Goal: Task Accomplishment & Management: Manage account settings

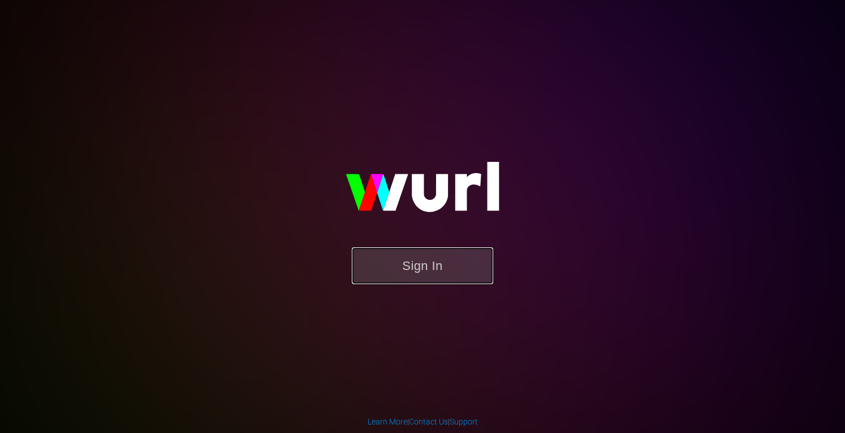
click at [408, 262] on button "Sign In" at bounding box center [422, 265] width 141 height 37
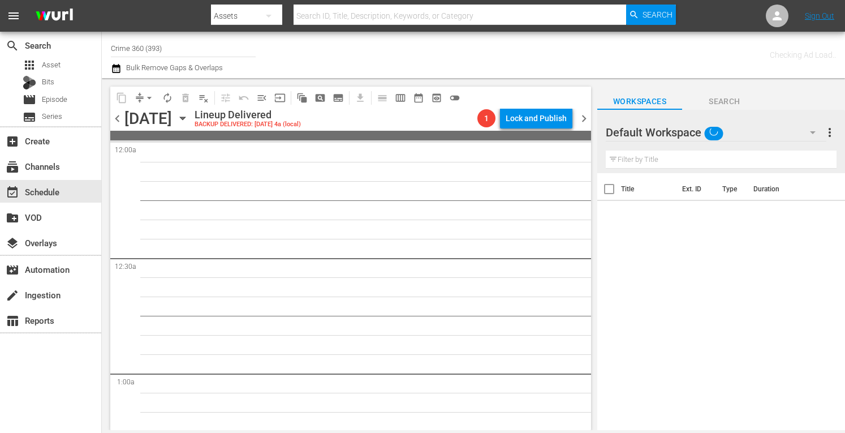
click at [179, 51] on input "Crime 360 (393)" at bounding box center [183, 47] width 145 height 27
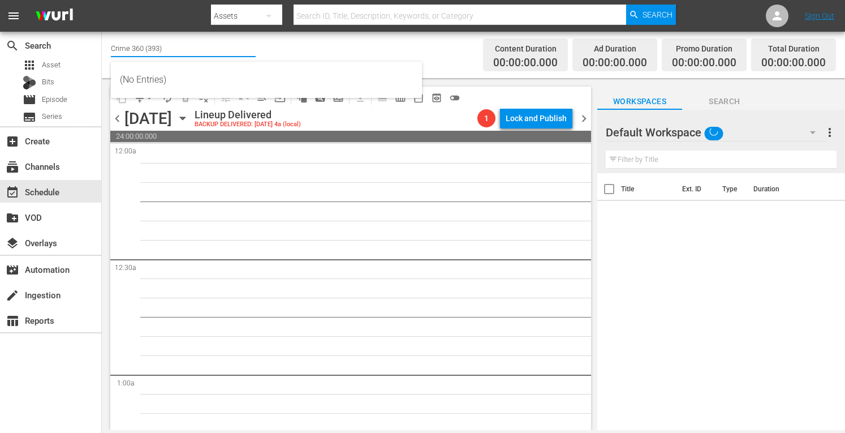
click at [179, 51] on input "Crime 360 (393)" at bounding box center [183, 47] width 145 height 27
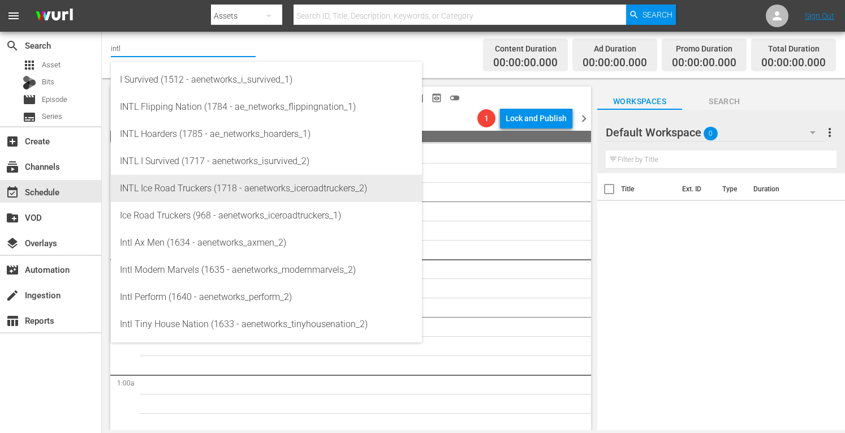
click at [187, 184] on div "INTL Ice Road Truckers (1718 - aenetworks_iceroadtruckers_2)" at bounding box center [266, 188] width 293 height 27
type input "INTL Ice Road Truckers (1718 - aenetworks_iceroadtruckers_2)"
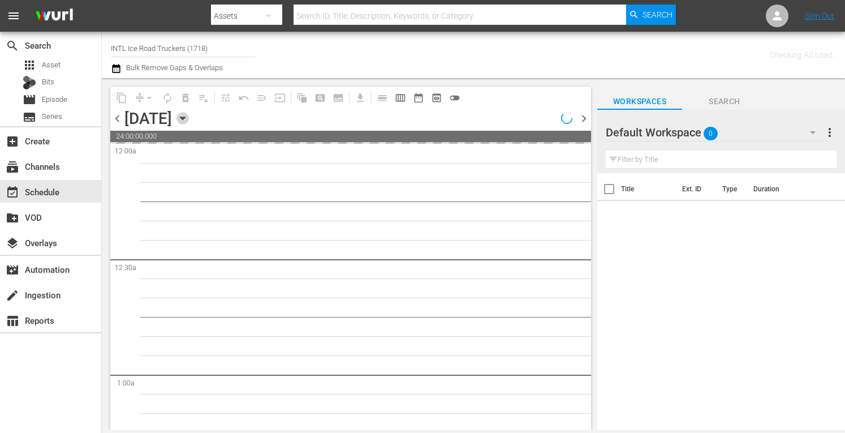
click at [189, 117] on icon "button" at bounding box center [182, 118] width 12 height 12
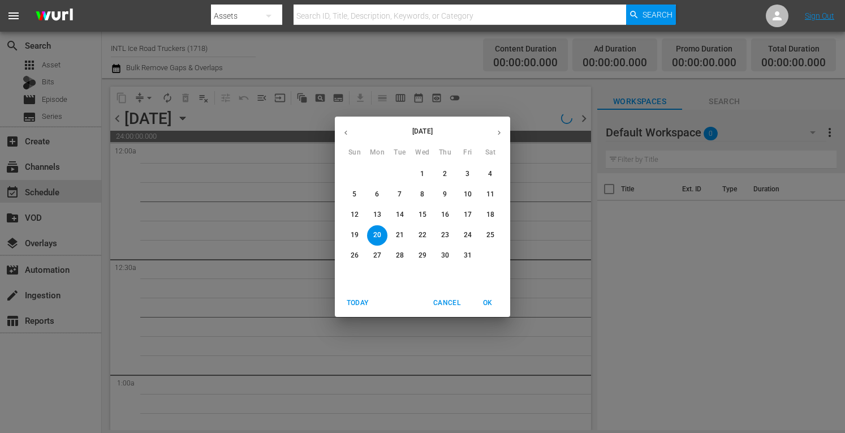
click at [356, 299] on span "Today" at bounding box center [357, 303] width 27 height 12
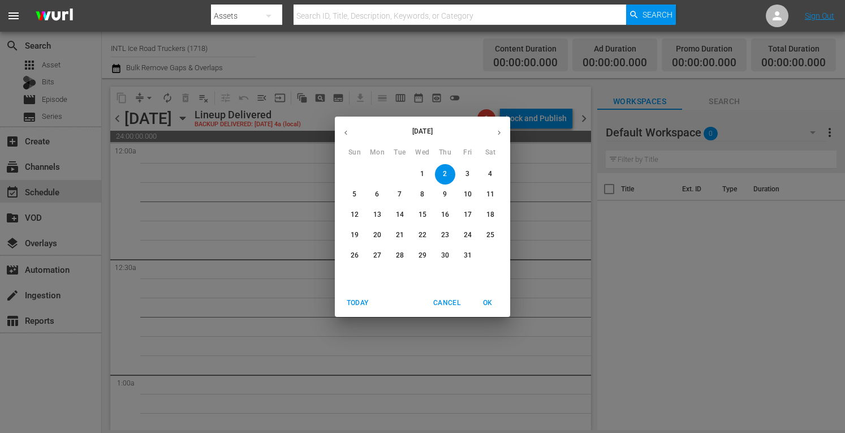
click at [382, 232] on span "20" at bounding box center [377, 235] width 20 height 10
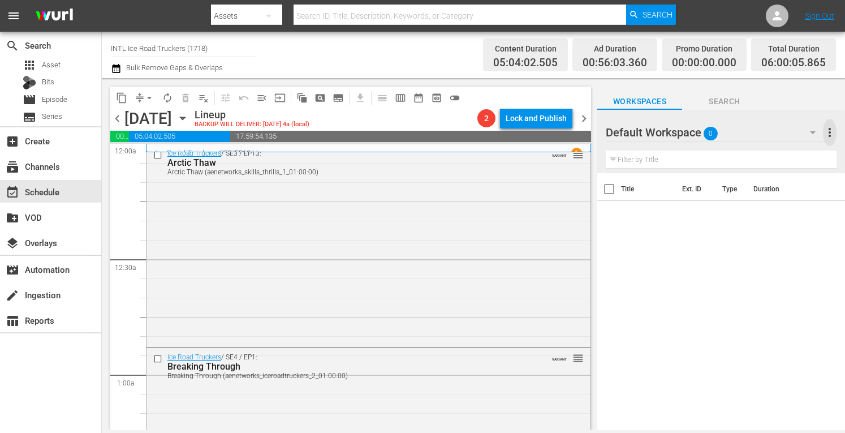
click at [830, 133] on span "more_vert" at bounding box center [830, 133] width 14 height 14
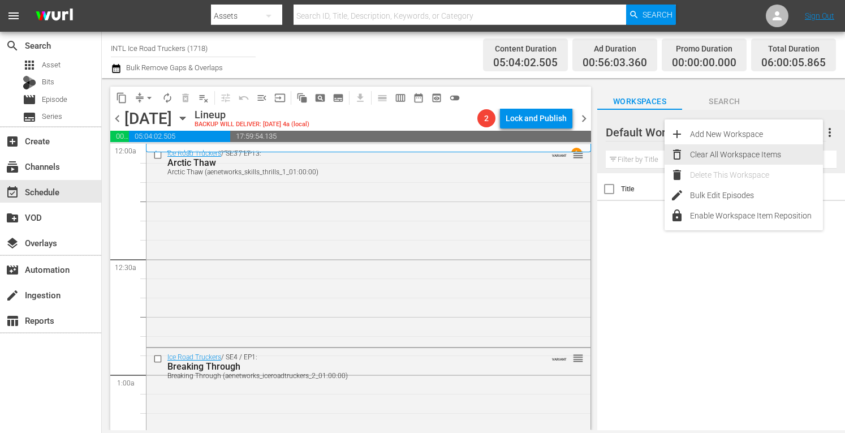
click at [754, 152] on div "Clear All Workspace Items" at bounding box center [756, 154] width 133 height 20
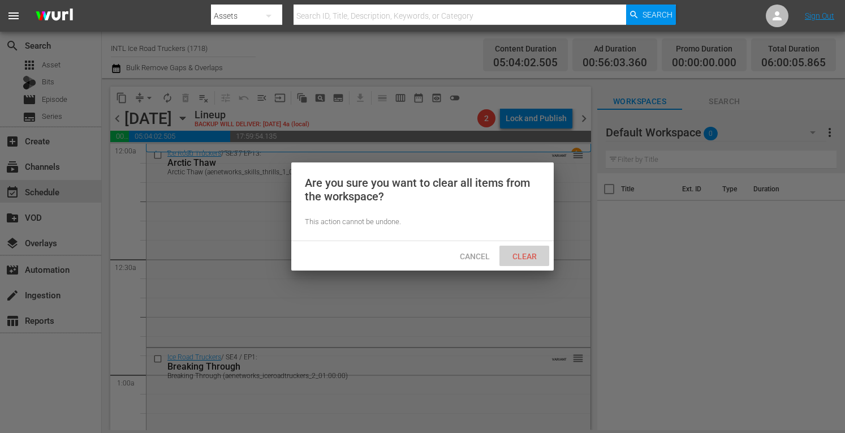
click at [525, 247] on div "Clear" at bounding box center [524, 255] width 50 height 21
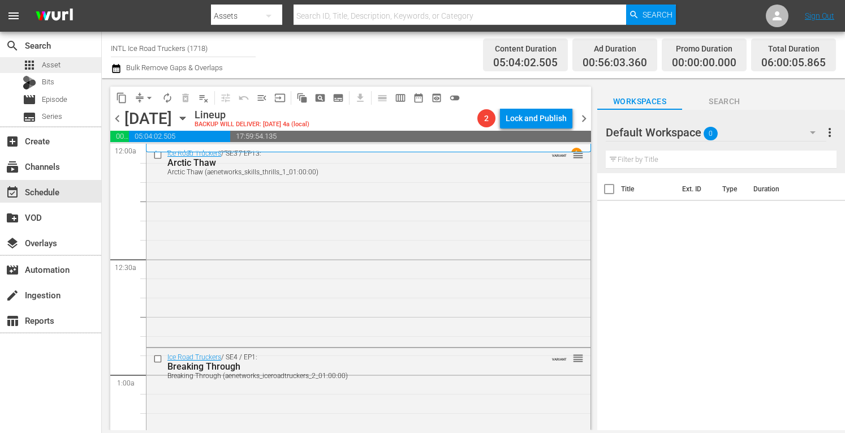
click at [58, 59] on span "Asset" at bounding box center [51, 64] width 19 height 11
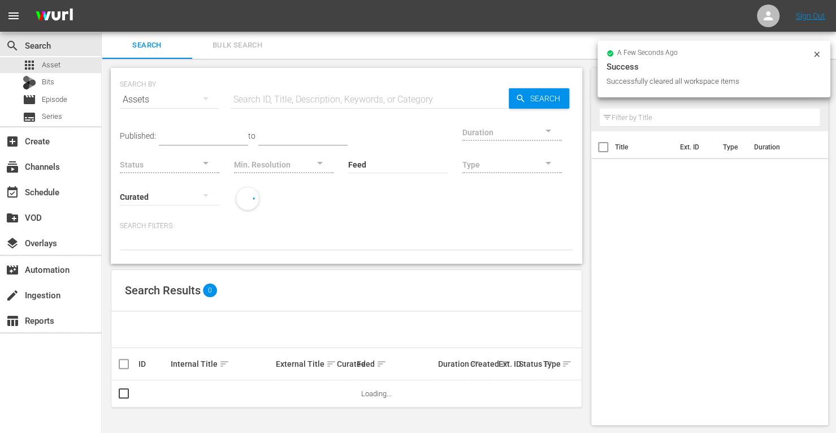
click at [272, 106] on input "text" at bounding box center [370, 99] width 278 height 27
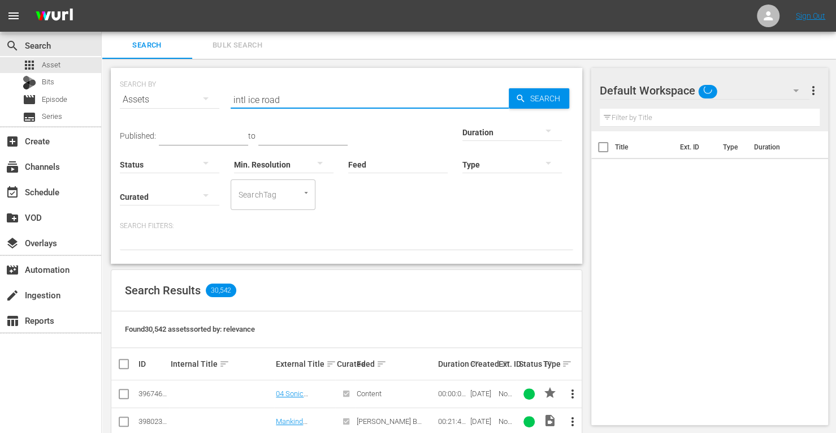
type input "INTL ice road"
click at [463, 127] on div at bounding box center [513, 132] width 100 height 32
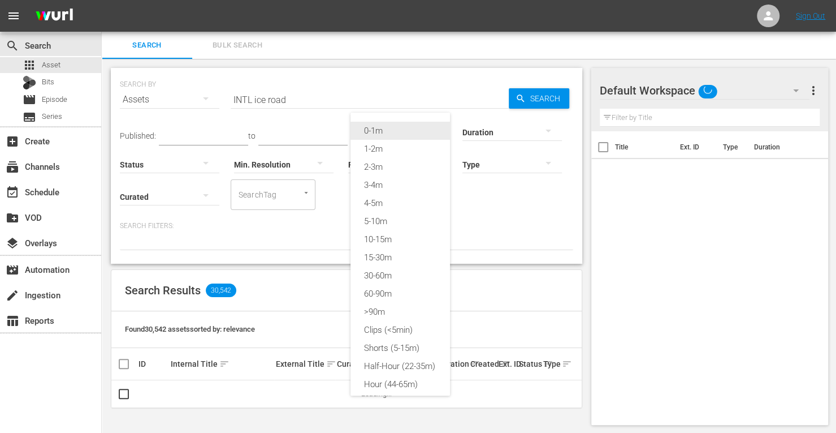
click at [382, 128] on div "0-1m" at bounding box center [401, 131] width 100 height 18
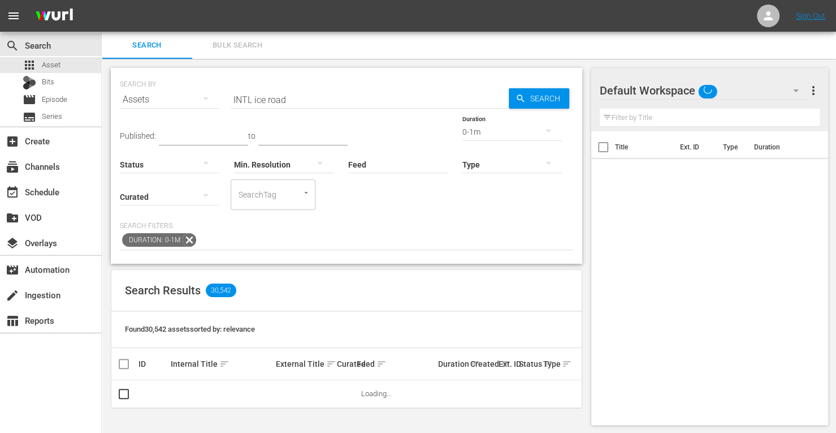
click at [542, 94] on span "Search" at bounding box center [548, 98] width 44 height 20
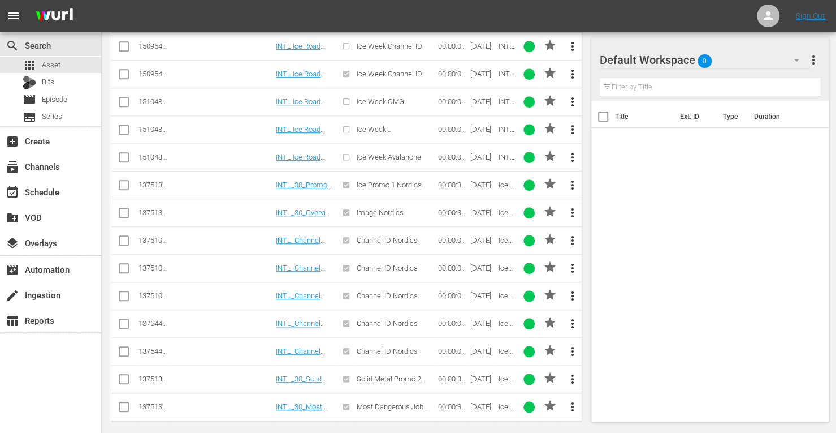
scroll to position [489, 0]
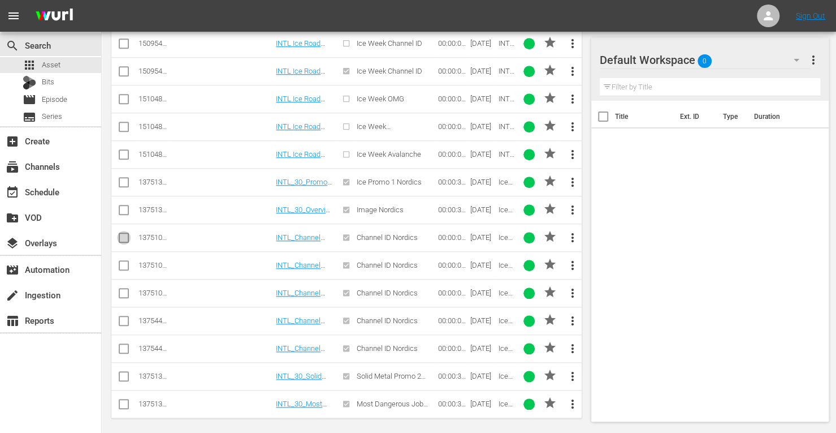
click at [118, 235] on input "checkbox" at bounding box center [124, 240] width 14 height 14
checkbox input "true"
click at [120, 261] on input "checkbox" at bounding box center [124, 268] width 14 height 14
checkbox input "true"
click at [124, 293] on input "checkbox" at bounding box center [124, 295] width 14 height 14
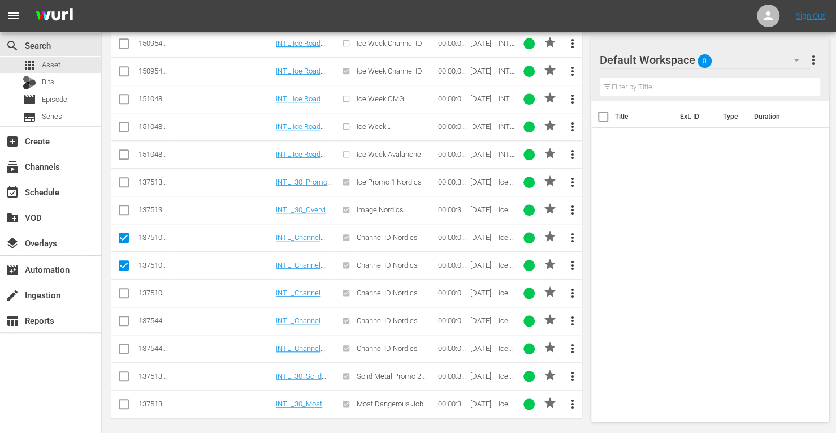
checkbox input "true"
click at [120, 316] on input "checkbox" at bounding box center [124, 323] width 14 height 14
checkbox input "true"
click at [122, 347] on input "checkbox" at bounding box center [124, 351] width 14 height 14
checkbox input "true"
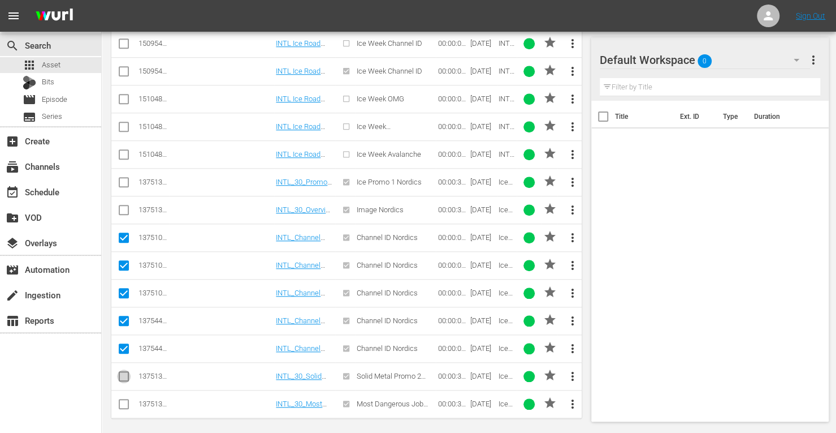
click at [121, 373] on input "checkbox" at bounding box center [124, 379] width 14 height 14
checkbox input "true"
click at [125, 400] on input "checkbox" at bounding box center [124, 406] width 14 height 14
checkbox input "true"
click at [122, 206] on input "checkbox" at bounding box center [124, 212] width 14 height 14
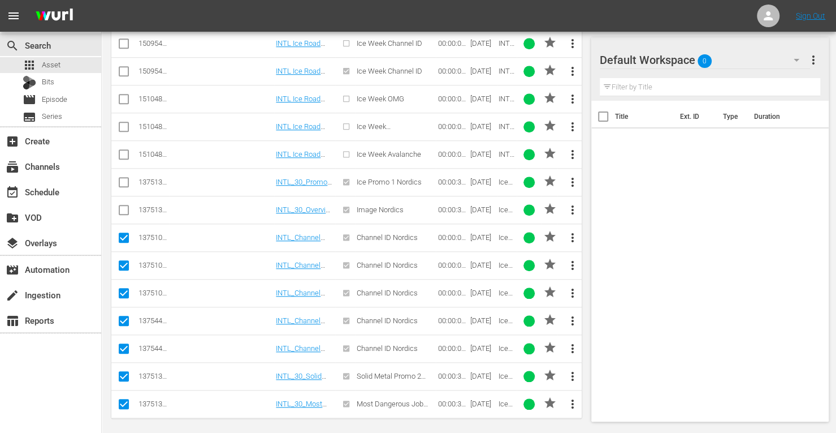
checkbox input "true"
click at [122, 179] on input "checkbox" at bounding box center [124, 185] width 14 height 14
checkbox input "true"
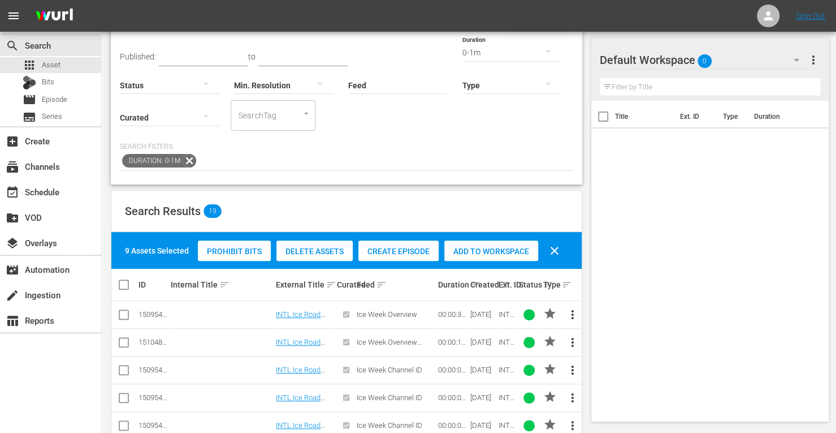
scroll to position [0, 0]
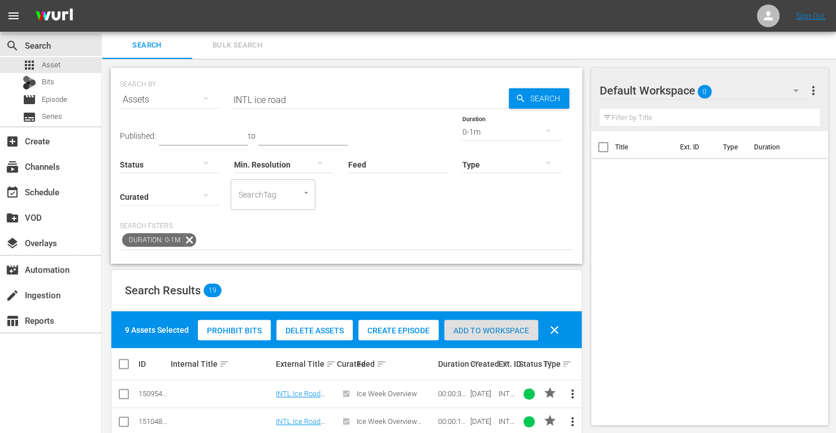
click at [491, 326] on span "Add to Workspace" at bounding box center [491, 330] width 94 height 9
click at [463, 134] on div "0-1m" at bounding box center [513, 132] width 100 height 32
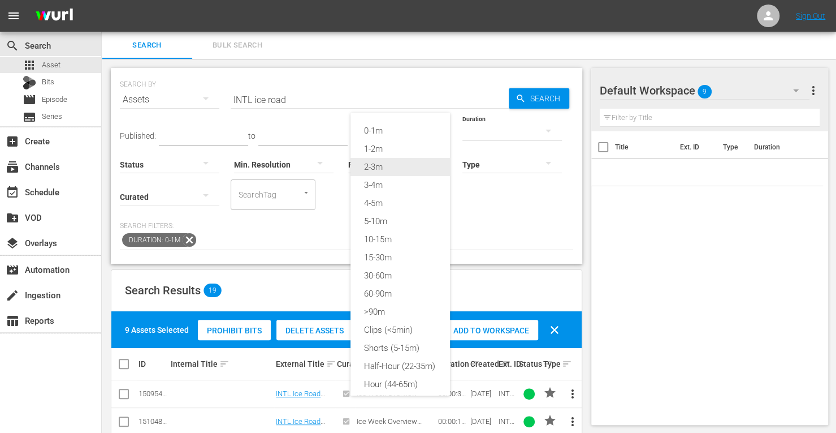
click at [384, 168] on div "2-3m" at bounding box center [401, 167] width 100 height 18
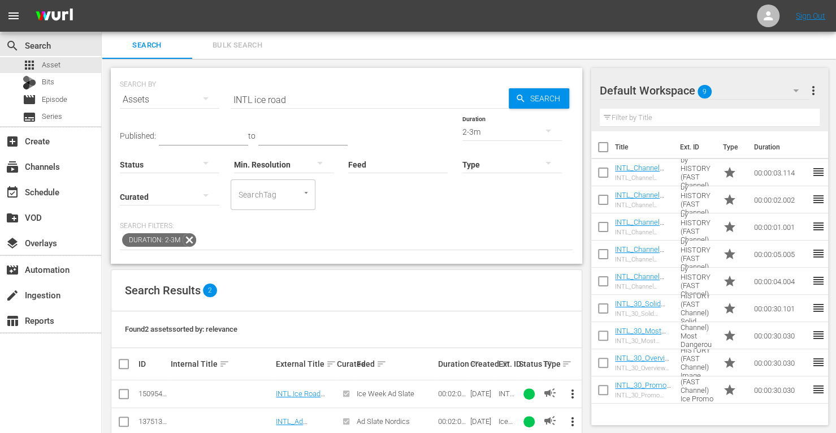
scroll to position [20, 0]
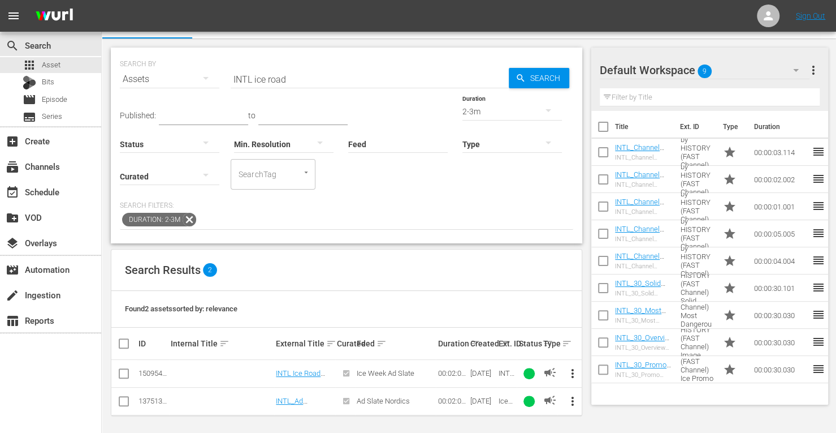
click at [122, 400] on input "checkbox" at bounding box center [124, 403] width 14 height 14
checkbox input "true"
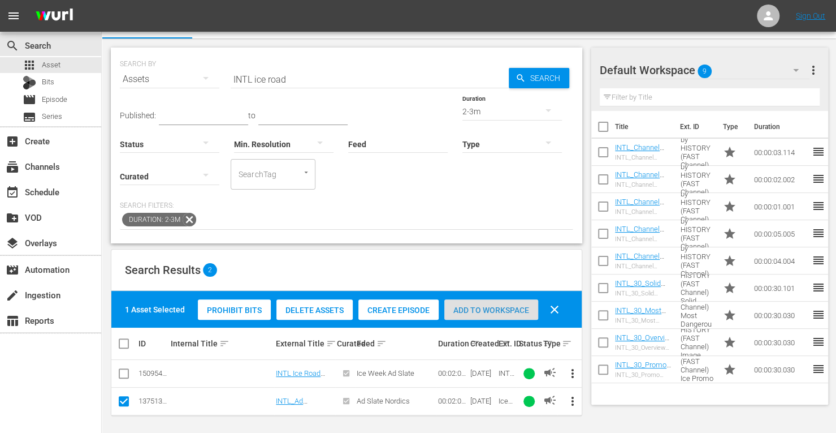
click at [472, 309] on span "Add to Workspace" at bounding box center [491, 309] width 94 height 9
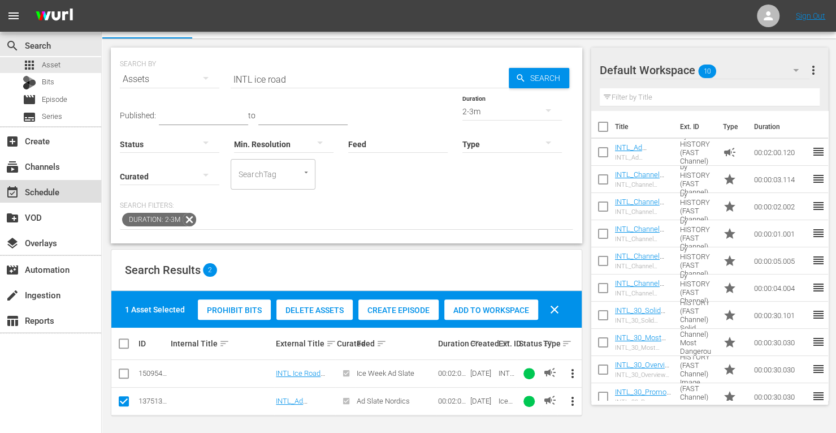
click at [51, 195] on div "event_available Schedule" at bounding box center [31, 190] width 63 height 10
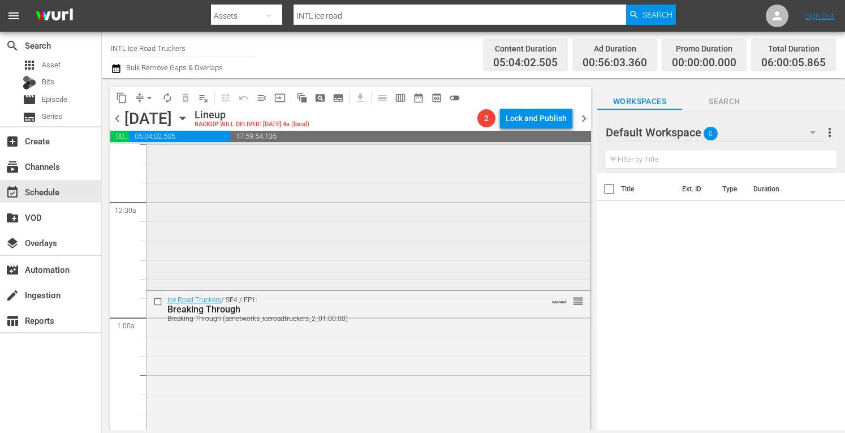
scroll to position [53, 0]
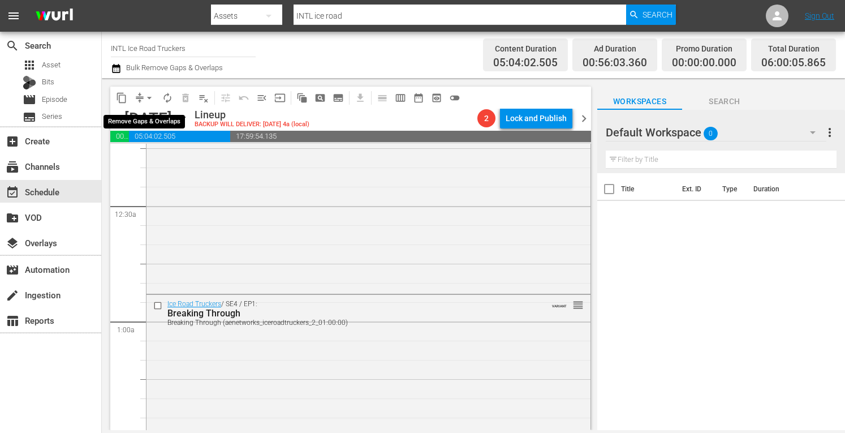
click at [144, 100] on span "arrow_drop_down" at bounding box center [149, 97] width 11 height 11
click at [130, 118] on li "Align to Midnight" at bounding box center [149, 120] width 119 height 19
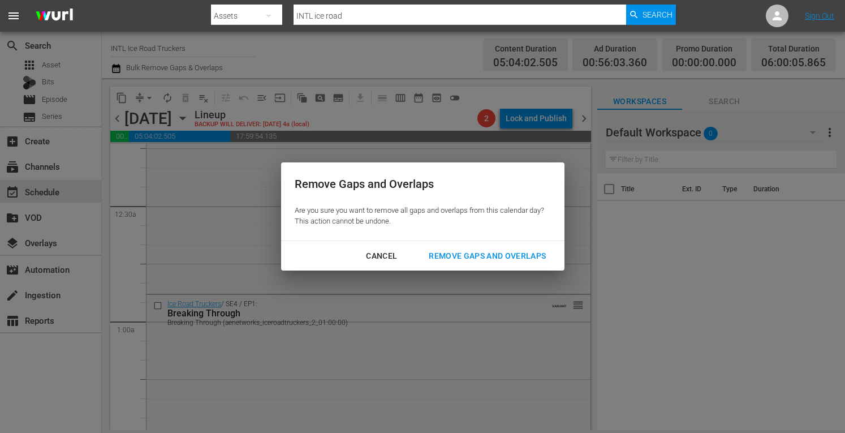
click at [490, 253] on div "Remove Gaps and Overlaps" at bounding box center [487, 256] width 135 height 14
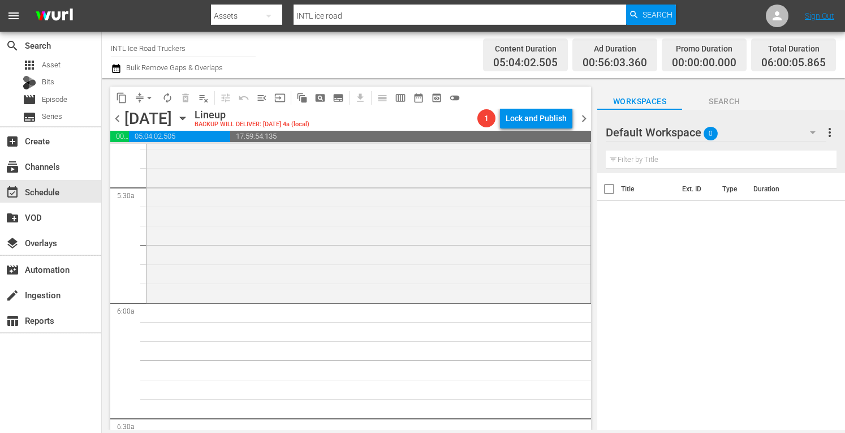
scroll to position [1234, 0]
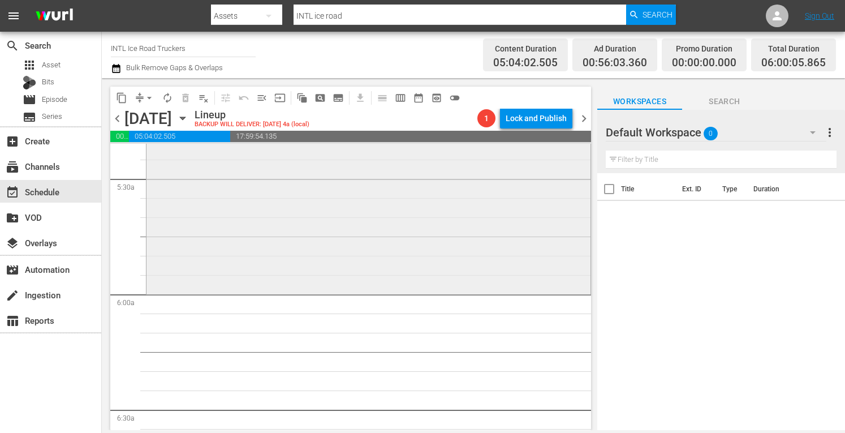
click at [269, 241] on div "Ice Road Truckers / SE4 / EP6: Danger at 55 Below Danger at 55 Below (aenetwork…" at bounding box center [368, 195] width 444 height 193
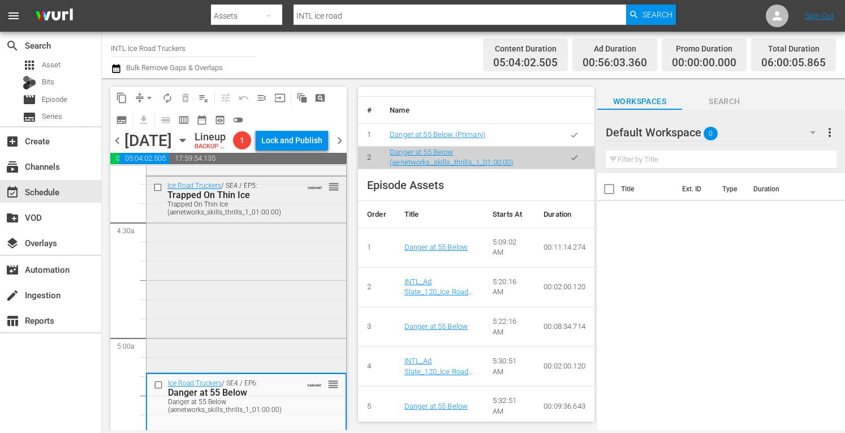
scroll to position [973, 0]
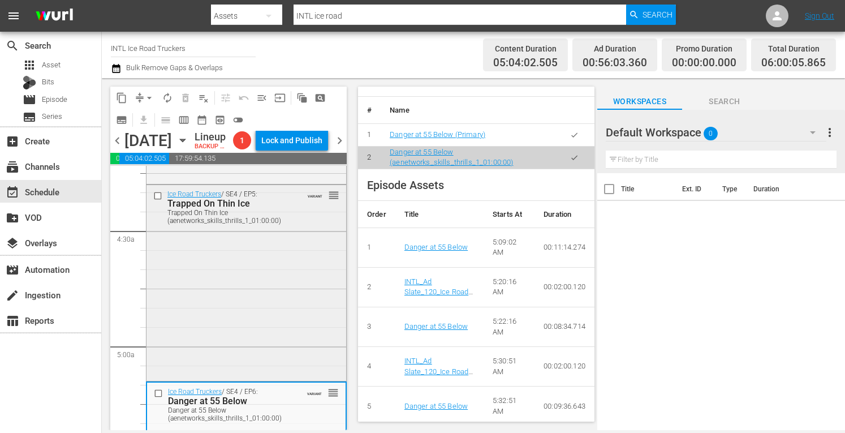
click at [211, 297] on div "Ice Road Truckers / SE4 / EP5: Trapped On Thin Ice Trapped On Thin Ice (aenetwo…" at bounding box center [246, 281] width 200 height 193
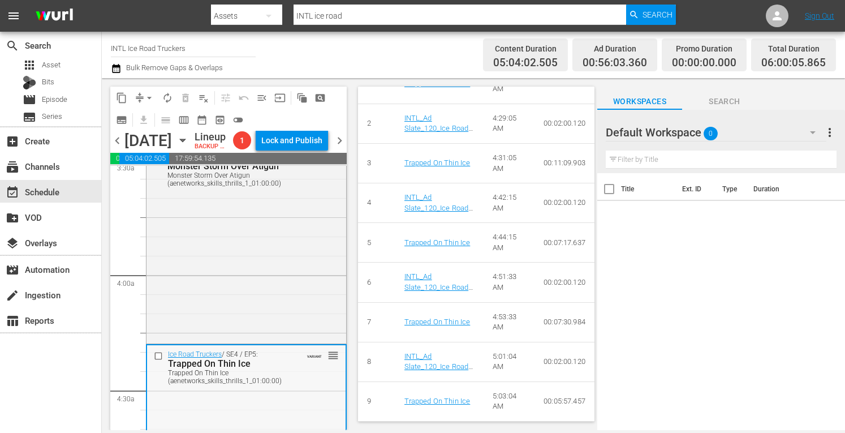
scroll to position [811, 0]
click at [189, 279] on div "Ice Road Truckers / SE4 / EP4: Monster Storm Over Atigun Monster Storm Over Ati…" at bounding box center [246, 246] width 200 height 193
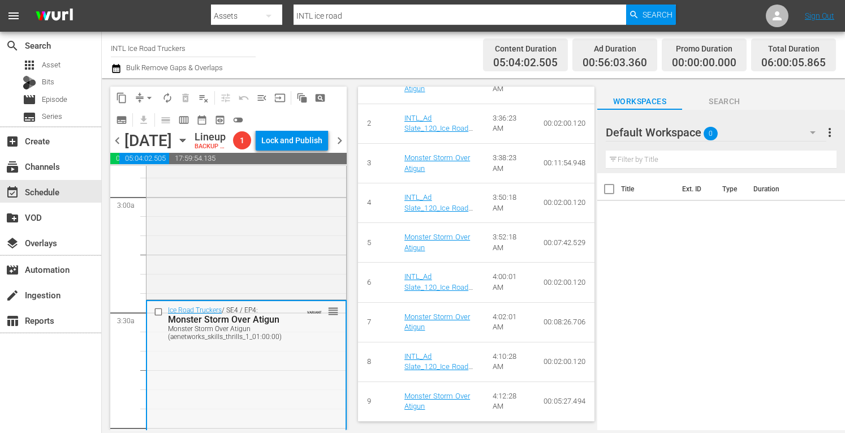
scroll to position [660, 0]
click at [197, 246] on div "Ice Road Truckers / SE4 / EP3: Facing Down the Blow Facing Down the Blow (aenet…" at bounding box center [246, 200] width 200 height 195
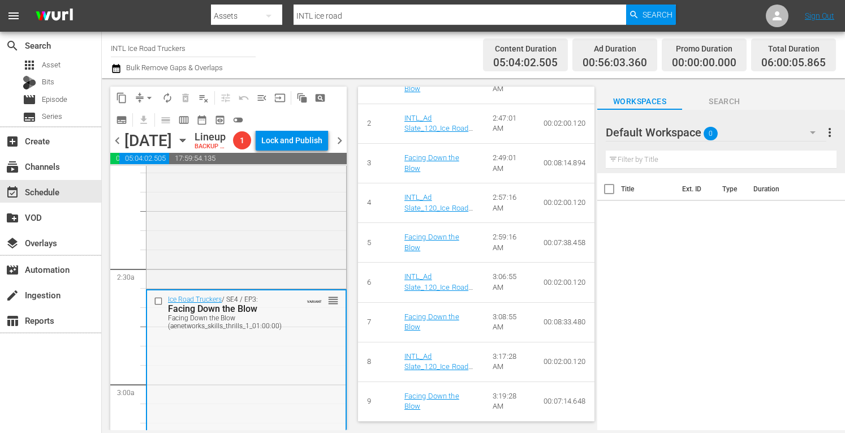
scroll to position [472, 0]
click at [237, 251] on div "Ice Road Truckers / SE4 / EP2: The Polar Bear Returns The Polar Bear Returns (a…" at bounding box center [246, 191] width 200 height 193
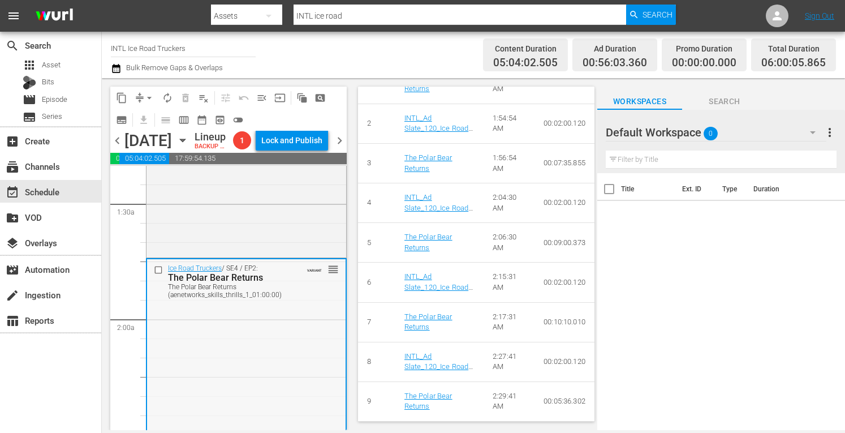
scroll to position [306, 0]
click at [214, 237] on div "Ice Road Truckers / SE4 / EP1: Breaking Through Breaking Through (aenetworks_ic…" at bounding box center [246, 160] width 200 height 195
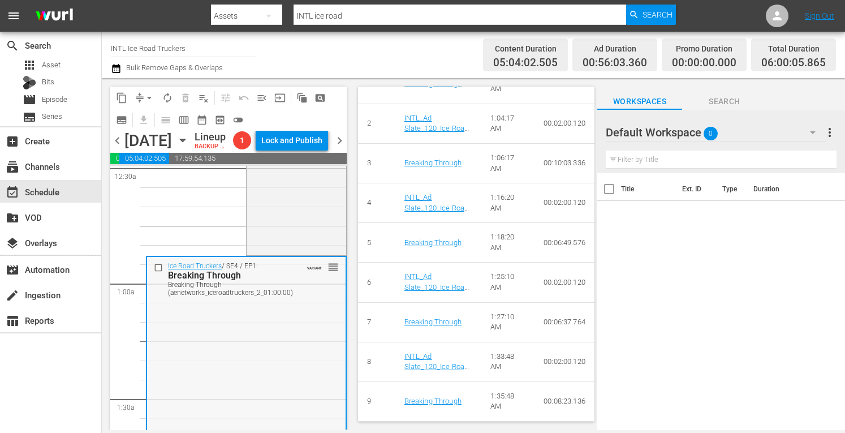
scroll to position [112, 0]
click at [275, 248] on div "VARIANT reorder Ice Road Truckers / SE3 / EP13: Arctic Thaw Arctic Thaw (aenetw…" at bounding box center [296, 154] width 99 height 200
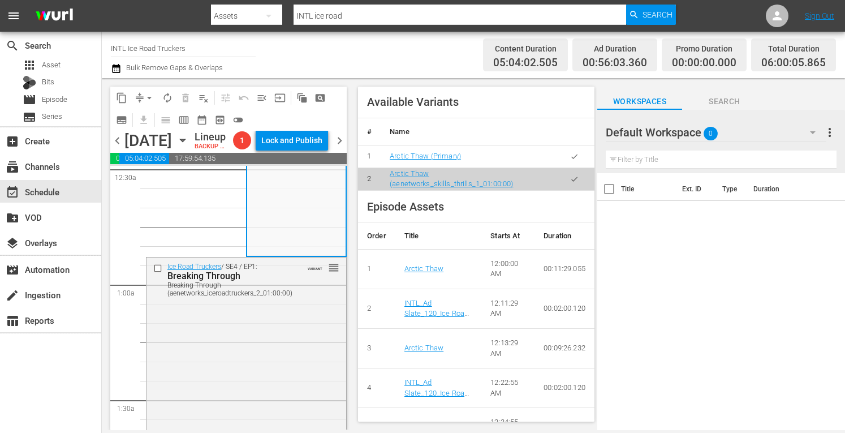
scroll to position [798, 0]
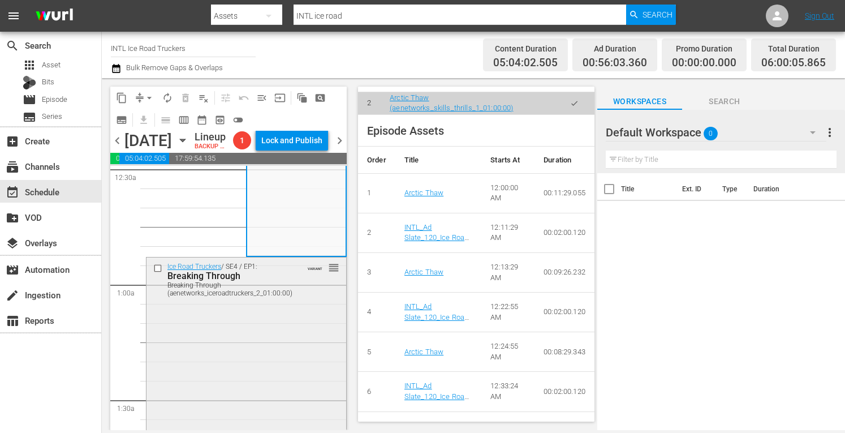
click at [249, 379] on div "Ice Road Truckers / SE4 / EP1: Breaking Through Breaking Through (aenetworks_ic…" at bounding box center [246, 354] width 200 height 195
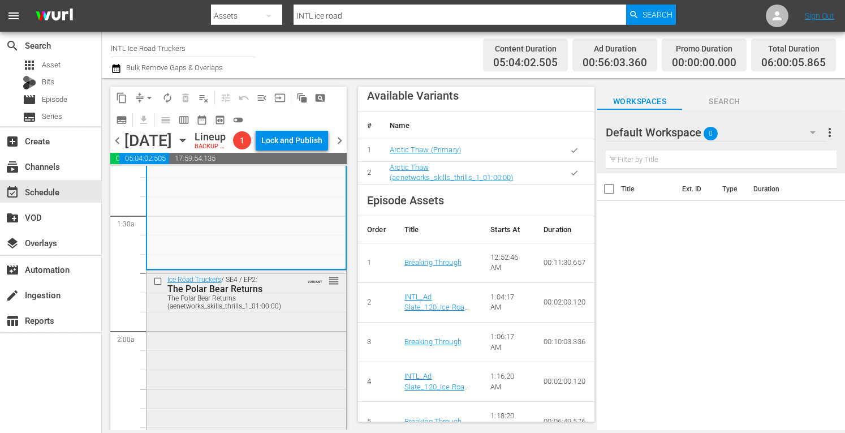
scroll to position [299, 0]
click at [269, 371] on div "Ice Road Truckers / SE4 / EP2: The Polar Bear Returns The Polar Bear Returns (a…" at bounding box center [246, 364] width 200 height 193
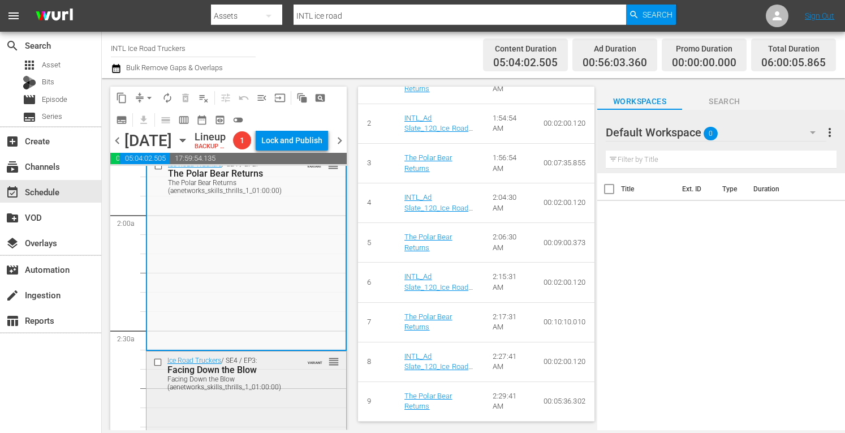
scroll to position [413, 0]
click at [295, 385] on div "Ice Road Truckers / SE4 / EP3: Facing Down the Blow Facing Down the Blow (aenet…" at bounding box center [246, 373] width 200 height 44
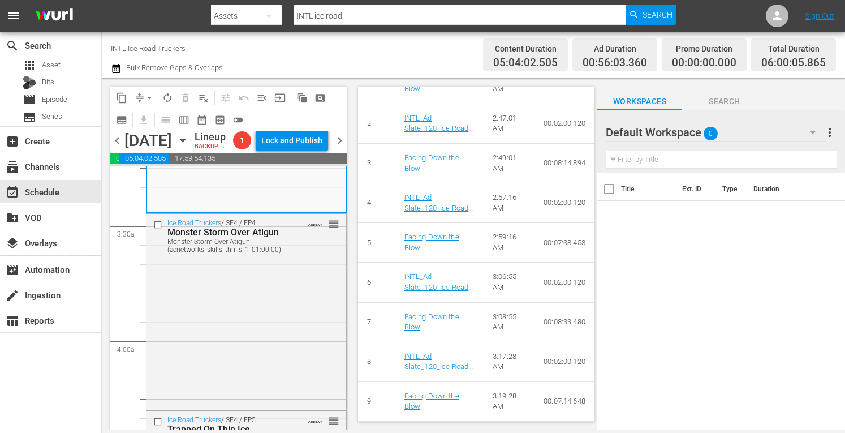
scroll to position [748, 0]
click at [199, 329] on div "Ice Road Truckers / SE4 / EP4: Monster Storm Over Atigun Monster Storm Over Ati…" at bounding box center [246, 309] width 200 height 193
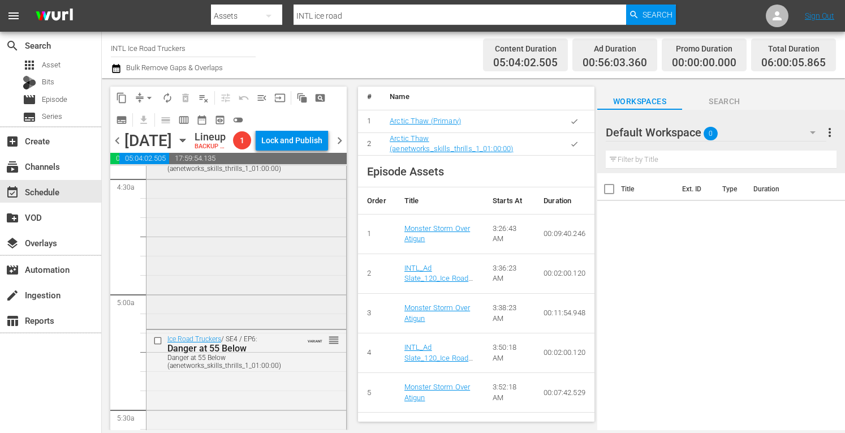
scroll to position [1034, 0]
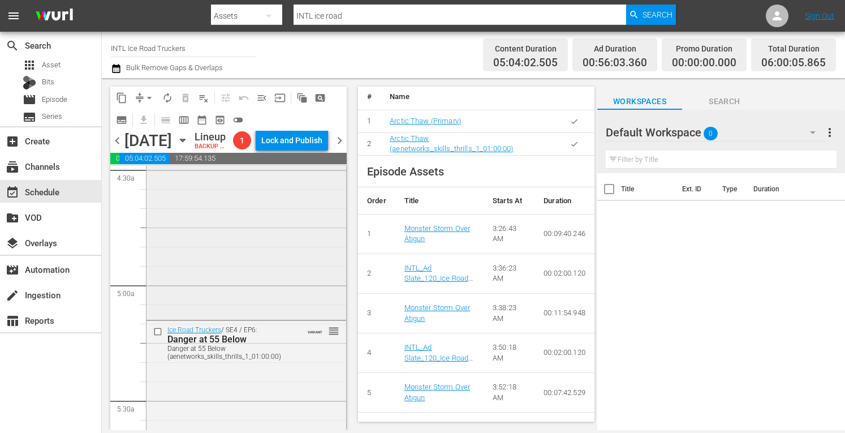
click at [226, 270] on div "Ice Road Truckers / SE4 / EP5: Trapped On Thin Ice Trapped On Thin Ice (aenetwo…" at bounding box center [246, 220] width 200 height 193
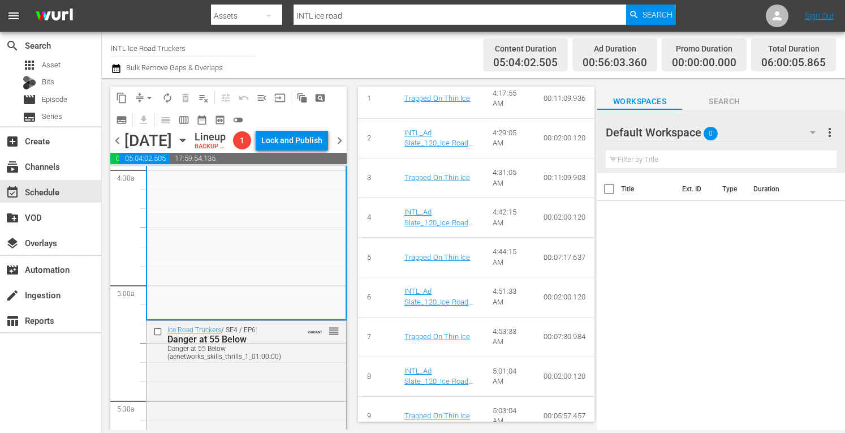
scroll to position [667, 0]
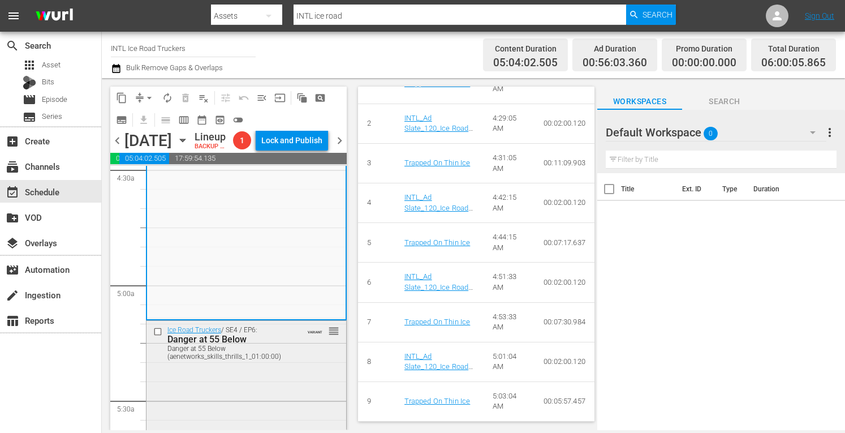
click at [275, 386] on div "Ice Road Truckers / SE4 / EP6: Danger at 55 Below Danger at 55 Below (aenetwork…" at bounding box center [246, 417] width 200 height 193
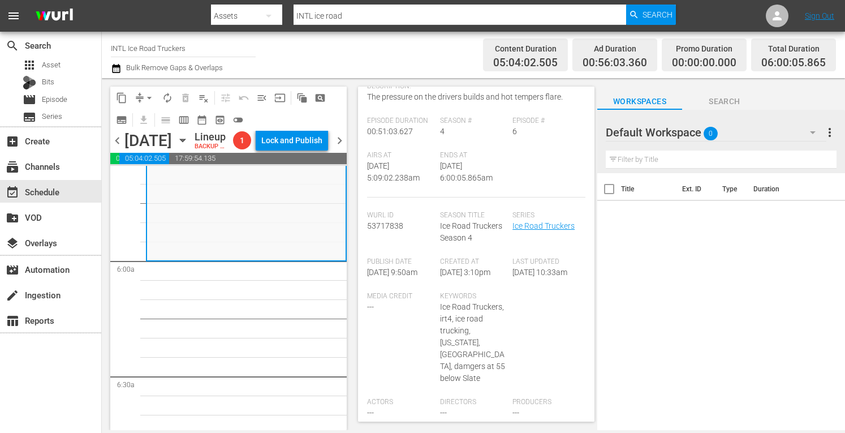
scroll to position [0, 0]
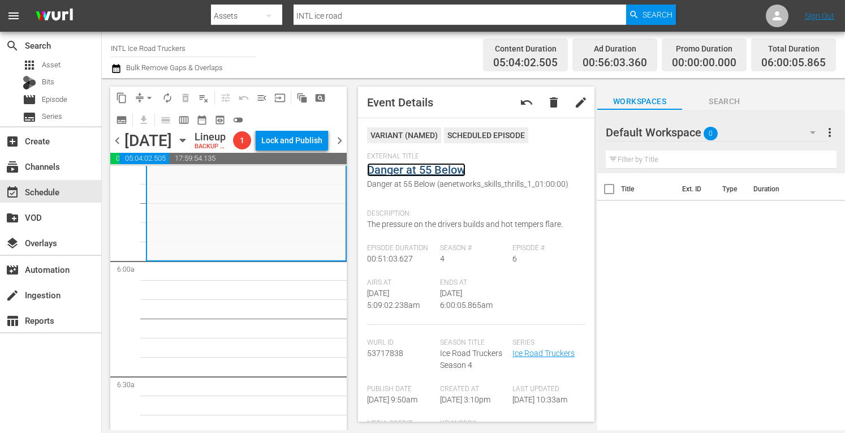
click at [400, 171] on link "Danger at 55 Below" at bounding box center [416, 170] width 98 height 14
click at [150, 98] on span "arrow_drop_down" at bounding box center [149, 97] width 11 height 11
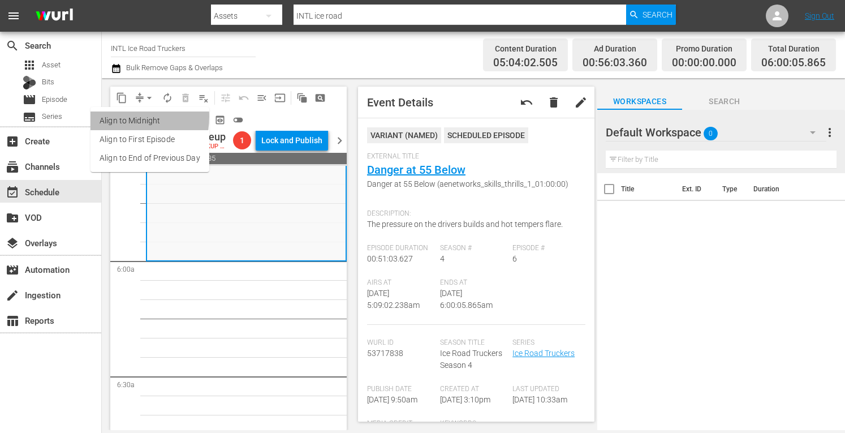
click at [118, 116] on li "Align to Midnight" at bounding box center [149, 120] width 119 height 19
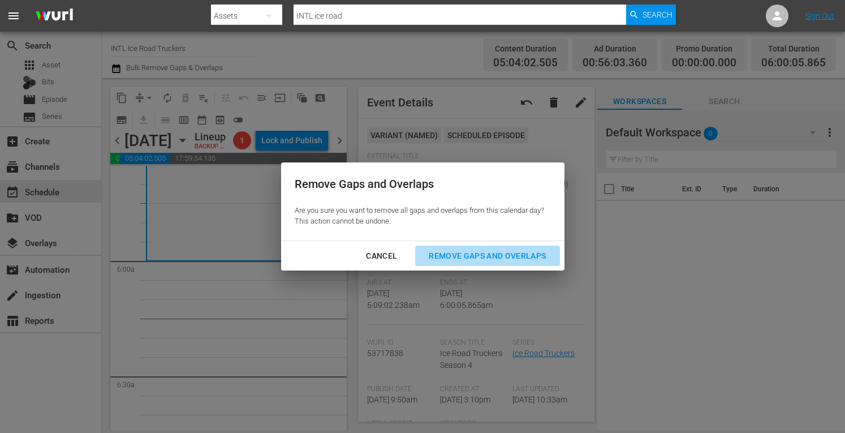
click at [472, 256] on div "Remove Gaps and Overlaps" at bounding box center [487, 256] width 135 height 14
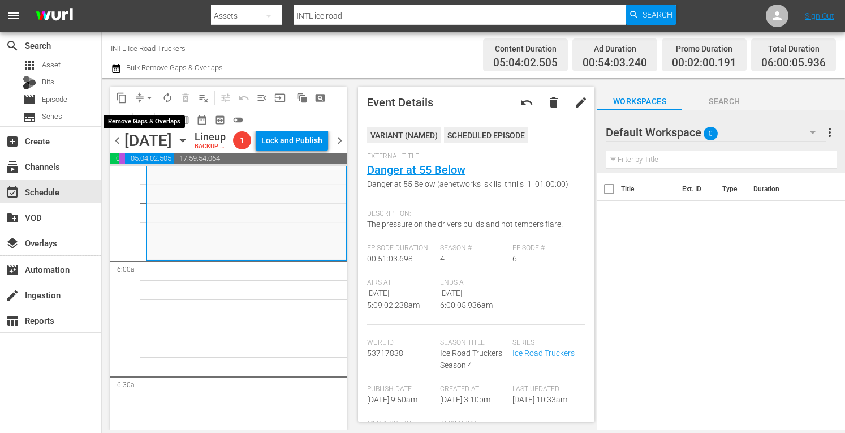
click at [150, 97] on span "arrow_drop_down" at bounding box center [149, 97] width 11 height 11
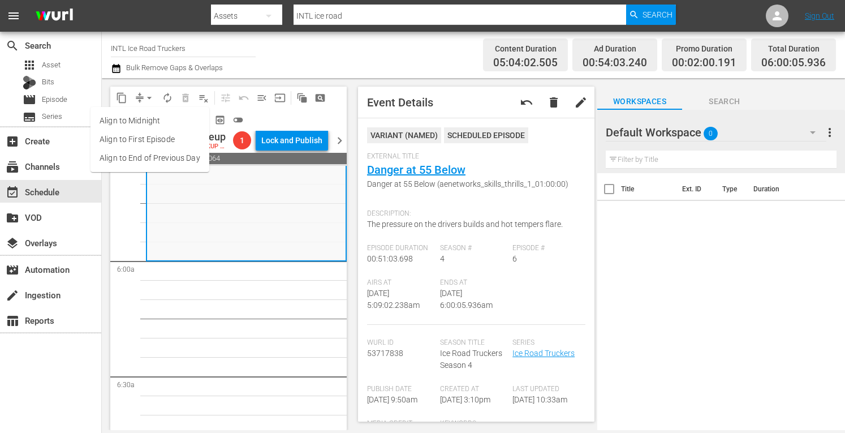
click at [120, 126] on li "Align to Midnight" at bounding box center [149, 120] width 119 height 19
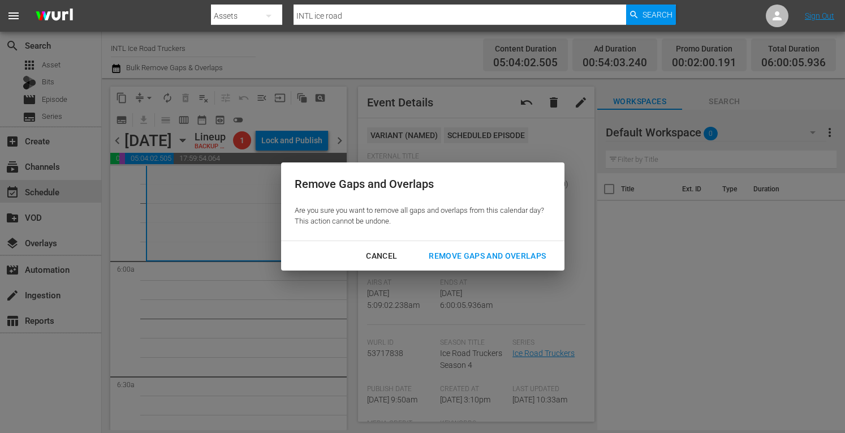
click at [470, 256] on div "Remove Gaps and Overlaps" at bounding box center [487, 256] width 135 height 14
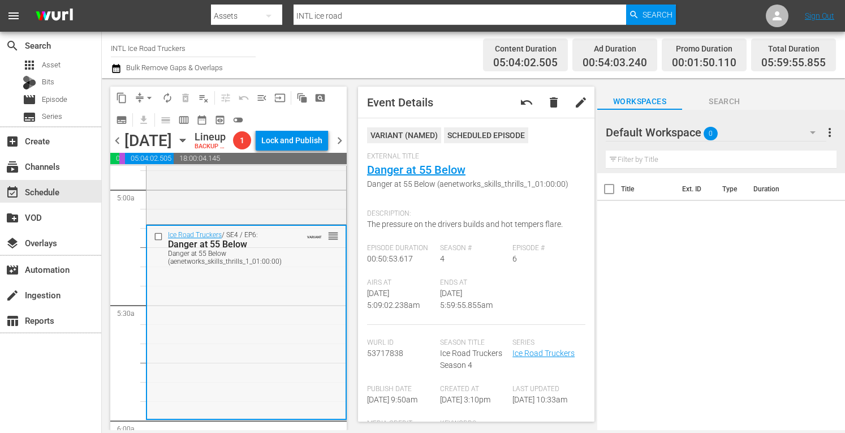
scroll to position [1104, 0]
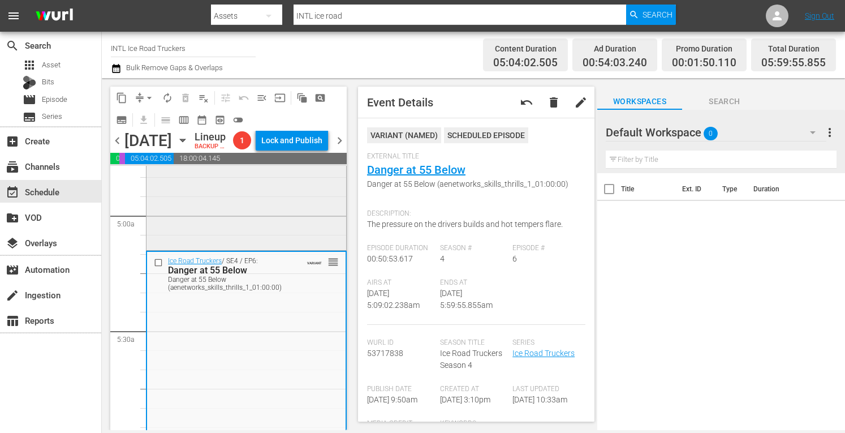
click at [218, 248] on div "Ice Road Truckers / SE4 / EP5: Trapped On Thin Ice Trapped On Thin Ice (aenetwo…" at bounding box center [246, 150] width 200 height 193
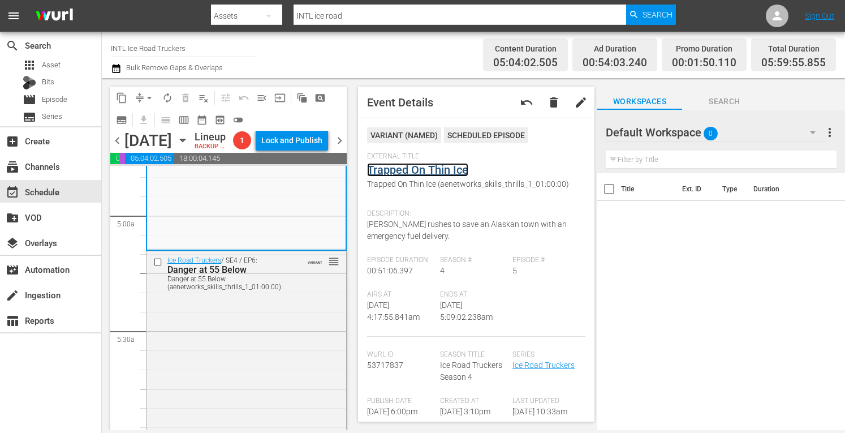
click at [402, 172] on link "Trapped On Thin Ice" at bounding box center [417, 170] width 101 height 14
click at [150, 94] on span "arrow_drop_down" at bounding box center [149, 97] width 11 height 11
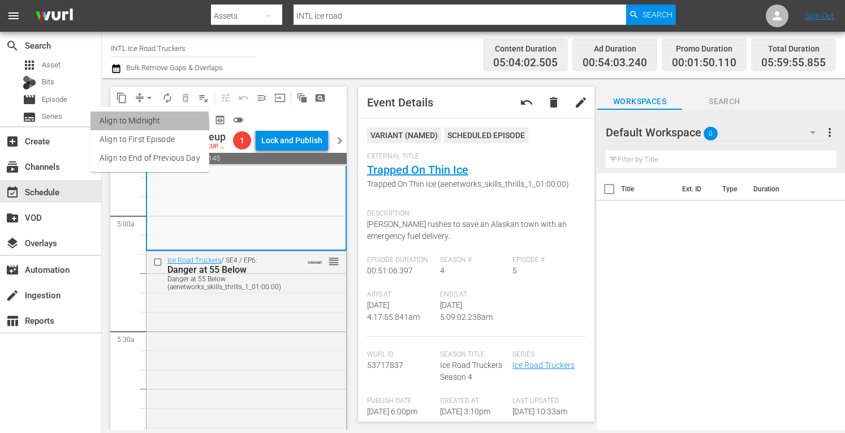
click at [116, 124] on li "Align to Midnight" at bounding box center [149, 120] width 119 height 19
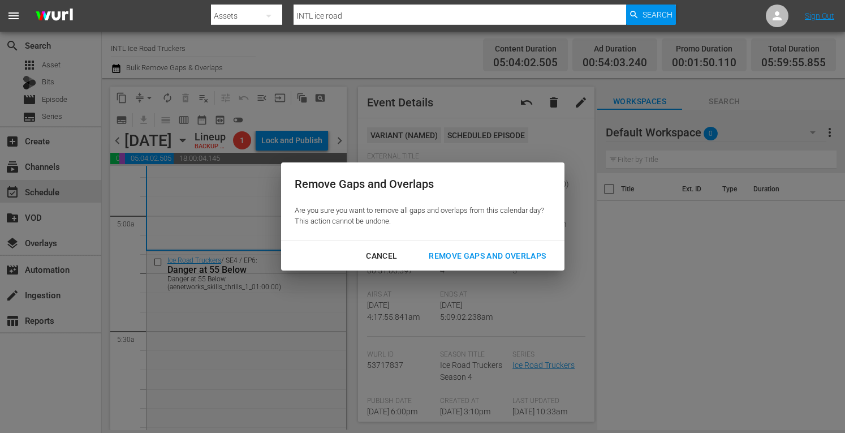
click at [490, 258] on div "Remove Gaps and Overlaps" at bounding box center [487, 256] width 135 height 14
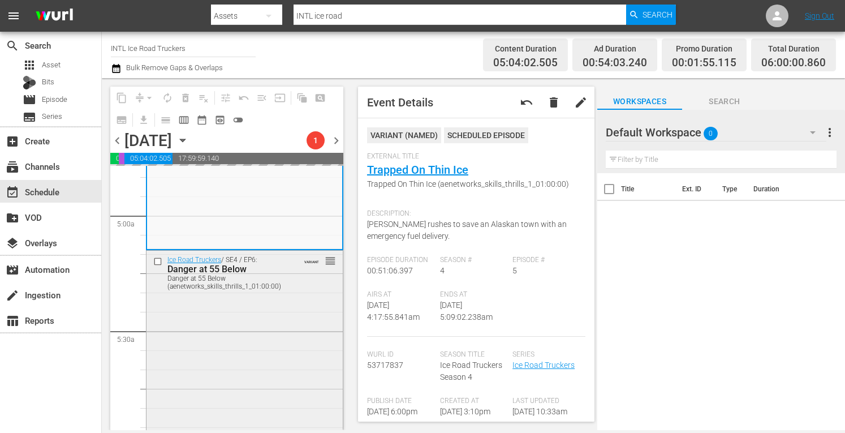
click at [225, 321] on div "Ice Road Truckers / SE4 / EP6: Danger at 55 Below Danger at 55 Below (aenetwork…" at bounding box center [244, 346] width 196 height 192
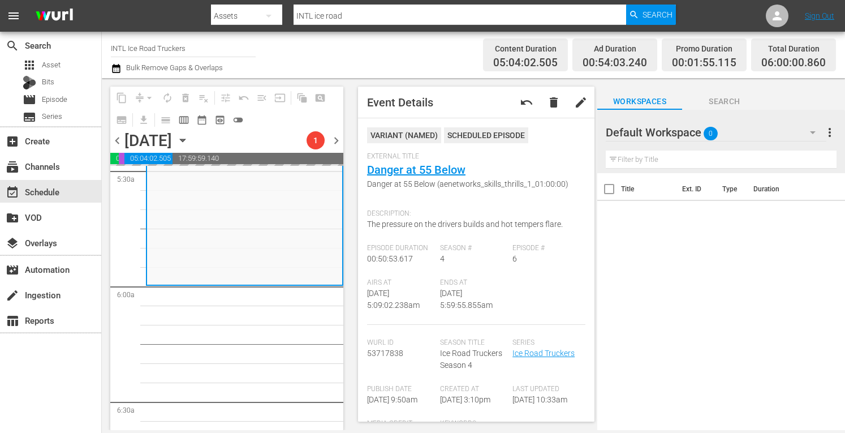
scroll to position [1265, 0]
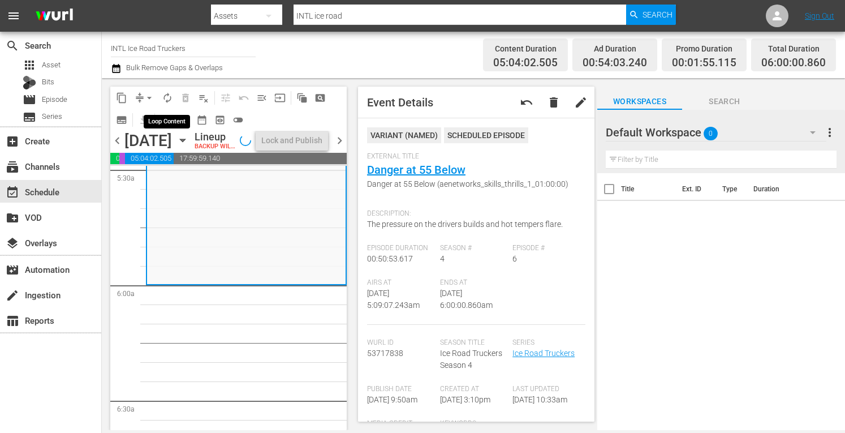
click at [164, 91] on button "autorenew_outlined" at bounding box center [167, 98] width 18 height 18
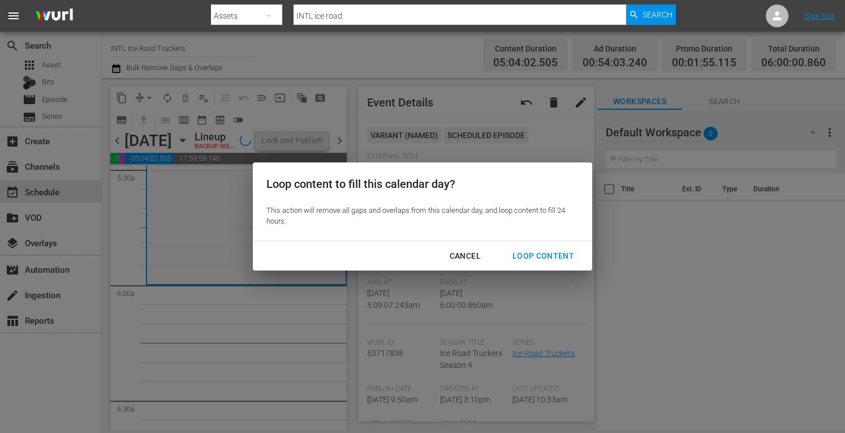
click at [535, 264] on button "Loop Content" at bounding box center [543, 255] width 89 height 21
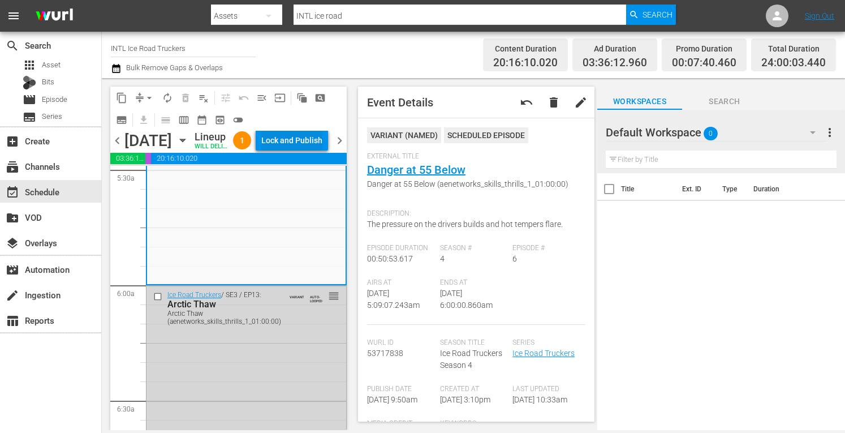
click at [301, 141] on div "Lock and Publish" at bounding box center [291, 140] width 61 height 20
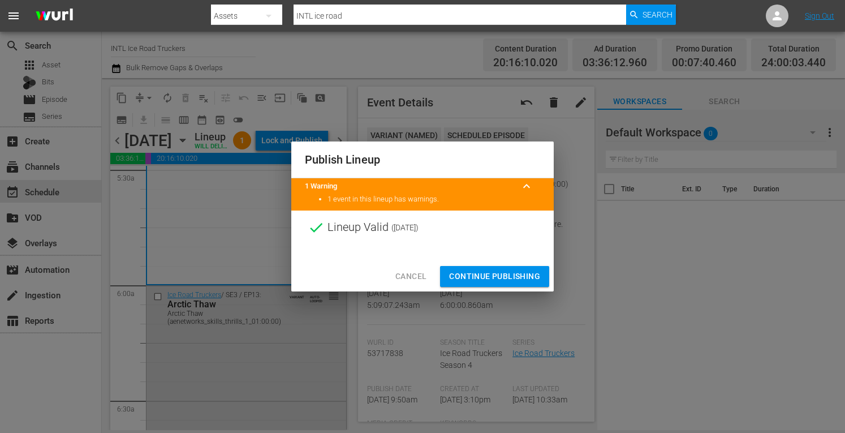
click at [486, 274] on span "Continue Publishing" at bounding box center [494, 276] width 91 height 14
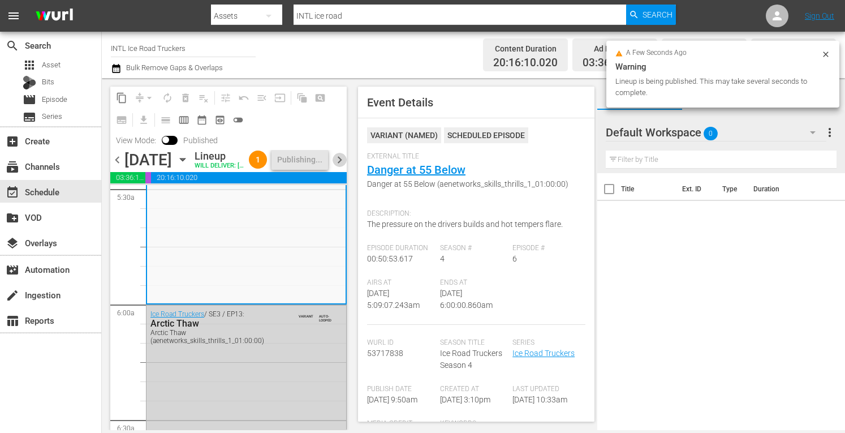
click at [336, 167] on span "chevron_right" at bounding box center [339, 160] width 14 height 14
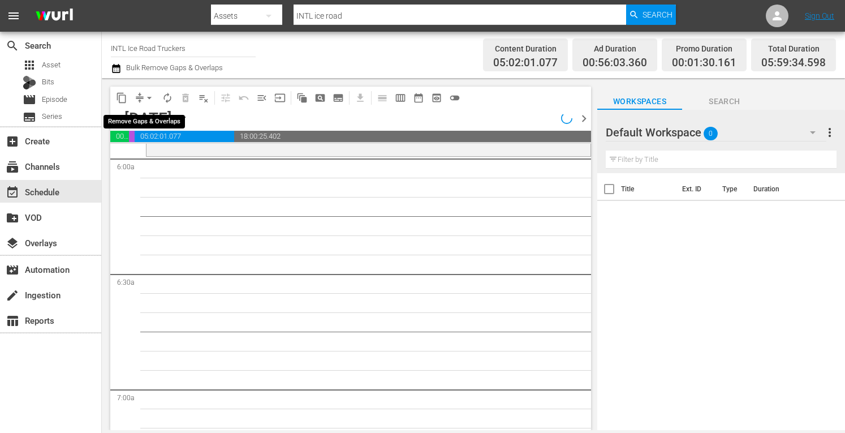
scroll to position [1273, 0]
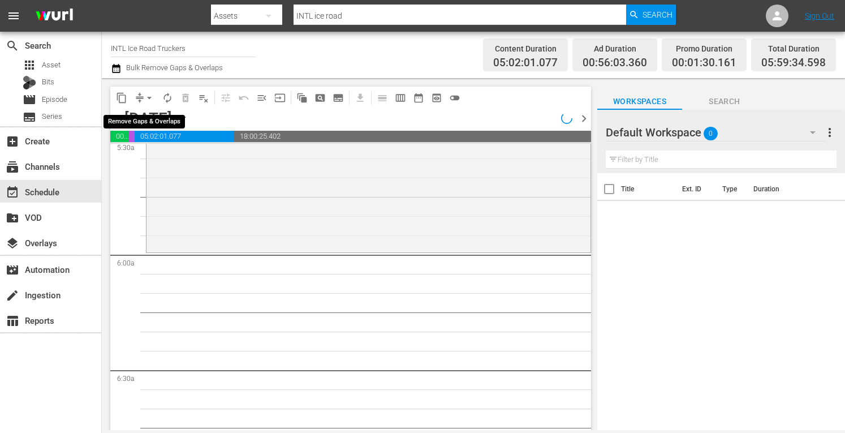
click at [149, 97] on span "arrow_drop_down" at bounding box center [149, 97] width 11 height 11
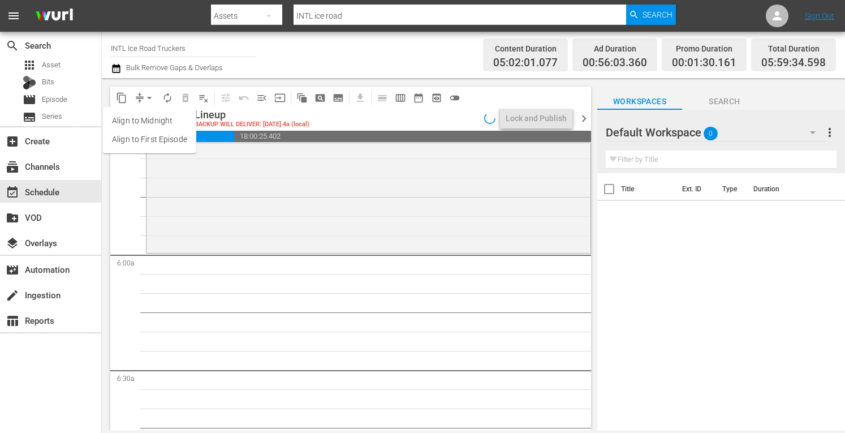
click at [140, 123] on li "Align to Midnight" at bounding box center [149, 120] width 93 height 19
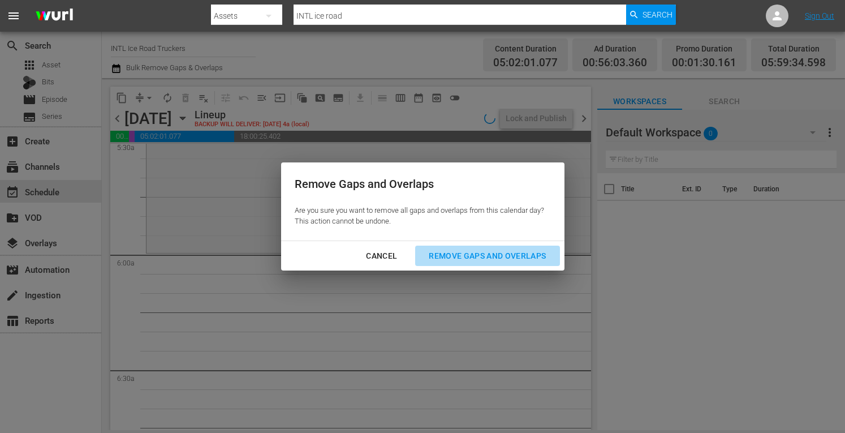
click at [461, 260] on div "Remove Gaps and Overlaps" at bounding box center [487, 256] width 135 height 14
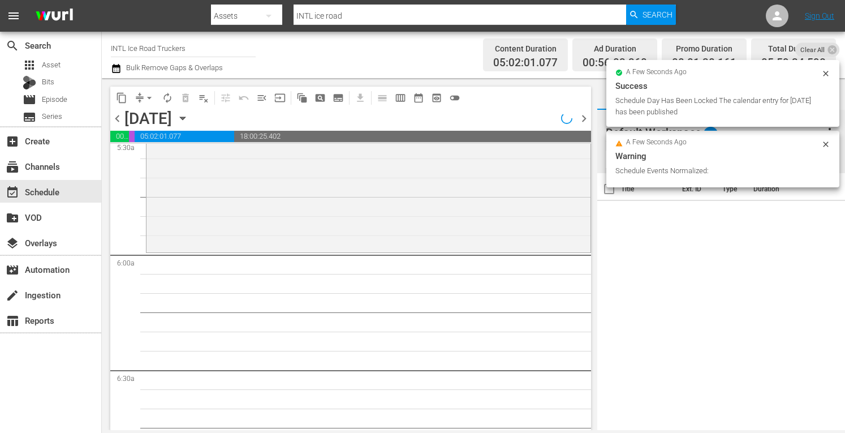
scroll to position [1254, 0]
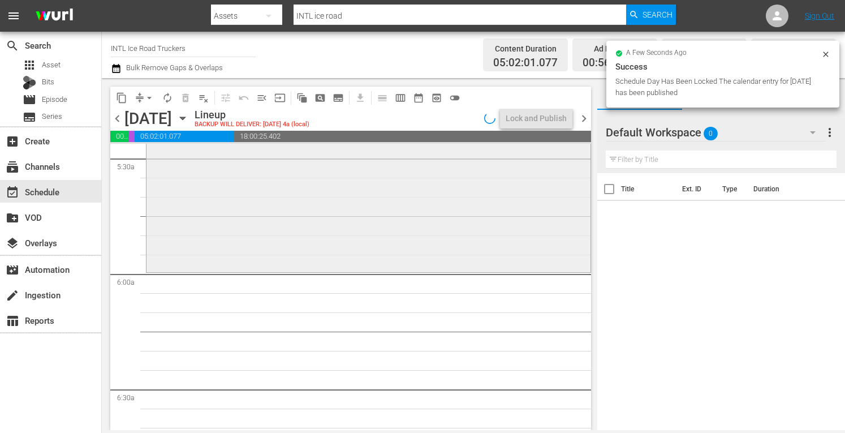
click at [341, 185] on div "Ice Road Truckers / SE4 / EP13: Convoy to Hell Convoy to Hell (aenetworks_skill…" at bounding box center [368, 173] width 444 height 192
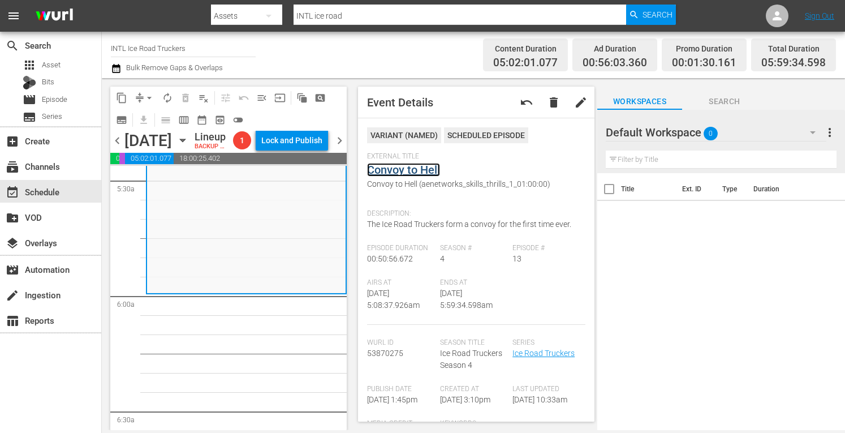
click at [408, 168] on link "Convoy to Hell" at bounding box center [403, 170] width 73 height 14
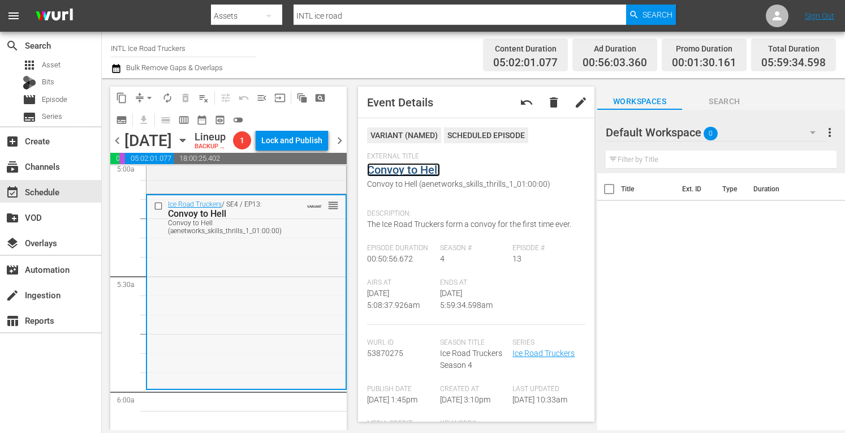
scroll to position [1148, 0]
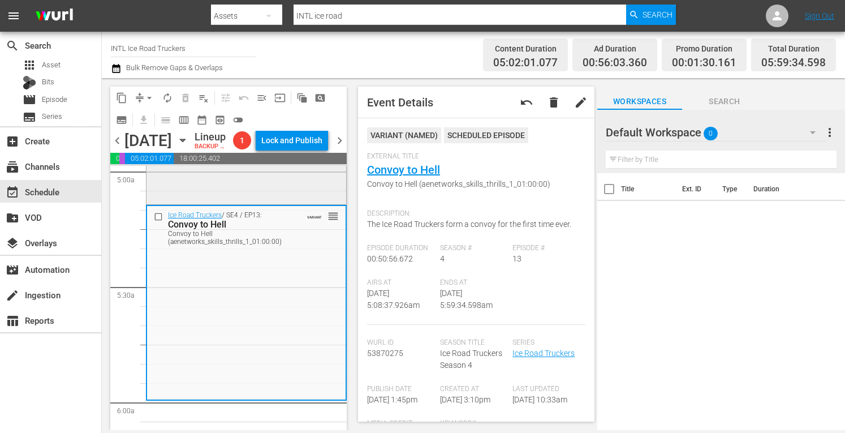
click at [233, 189] on div "Ice Road Truckers / SE4 / EP12: The Dalton Strikes Back The Dalton Strikes Back…" at bounding box center [246, 105] width 200 height 194
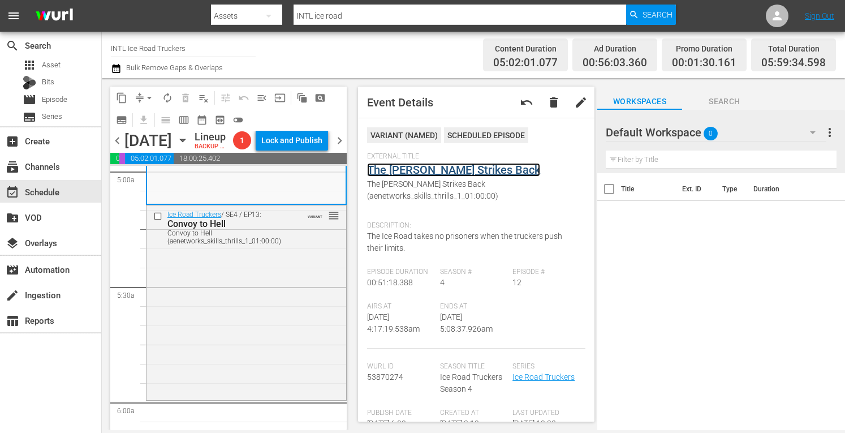
click at [442, 172] on link "The Dalton Strikes Back" at bounding box center [453, 170] width 173 height 14
click at [147, 99] on span "arrow_drop_down" at bounding box center [149, 97] width 11 height 11
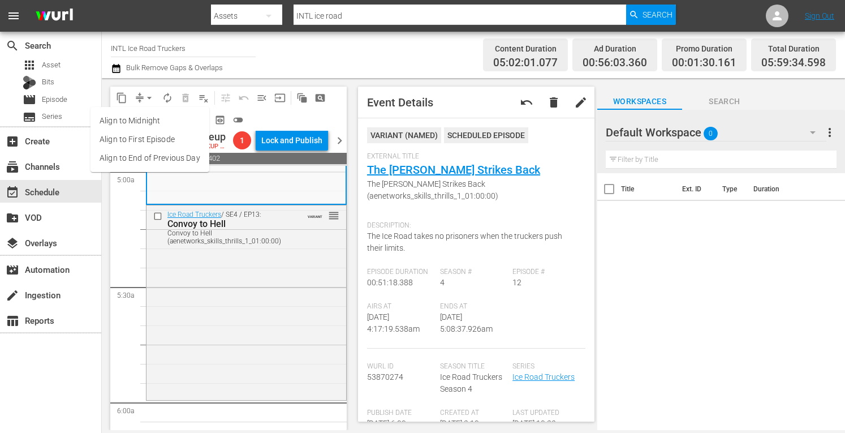
click at [128, 122] on li "Align to Midnight" at bounding box center [149, 120] width 119 height 19
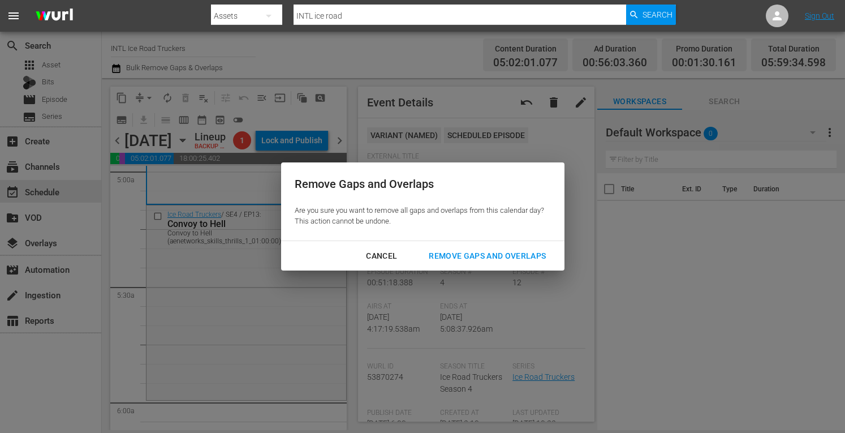
click at [433, 253] on div "Remove Gaps and Overlaps" at bounding box center [487, 256] width 135 height 14
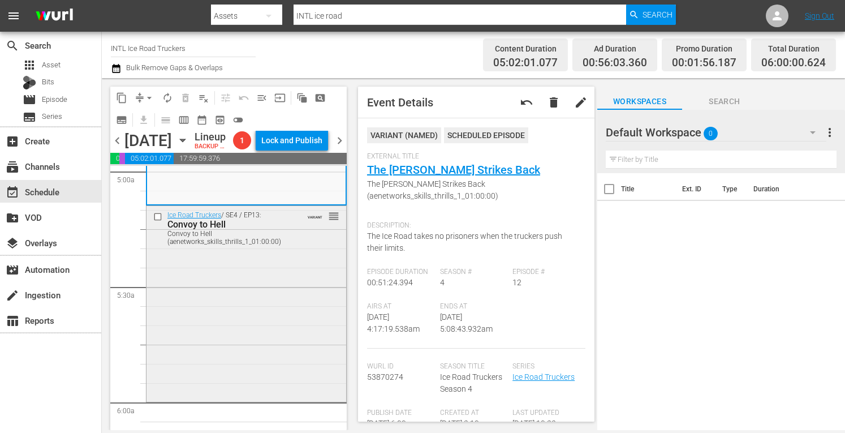
click at [248, 344] on div "Ice Road Truckers / SE4 / EP13: Convoy to Hell Convoy to Hell (aenetworks_skill…" at bounding box center [246, 303] width 200 height 194
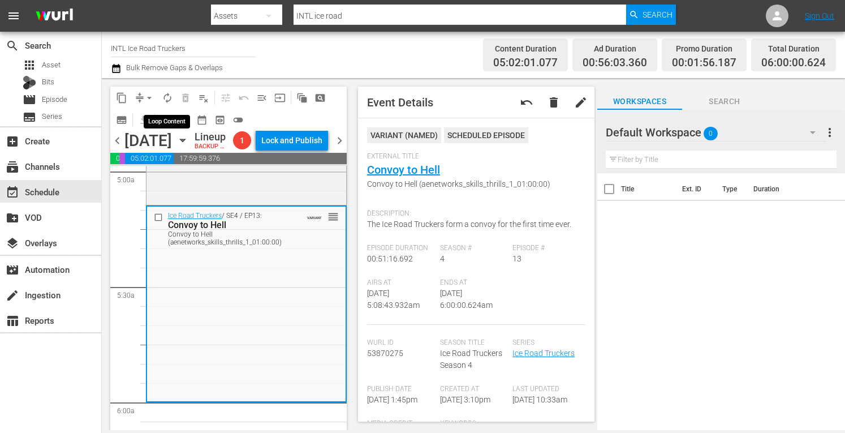
click at [169, 94] on span "autorenew_outlined" at bounding box center [167, 97] width 11 height 11
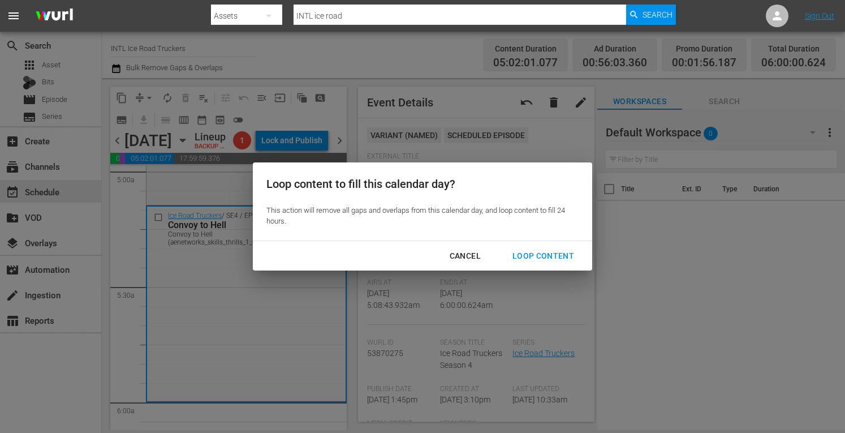
click at [522, 249] on div "Loop Content" at bounding box center [543, 256] width 80 height 14
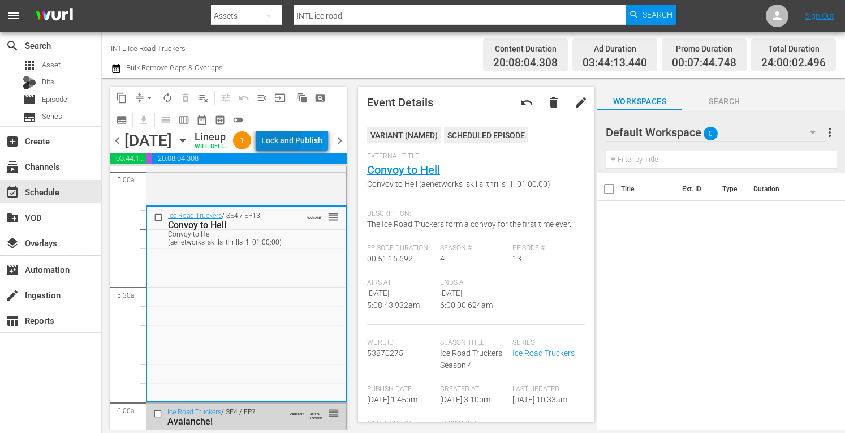
click at [306, 142] on div "Lock and Publish" at bounding box center [291, 140] width 61 height 20
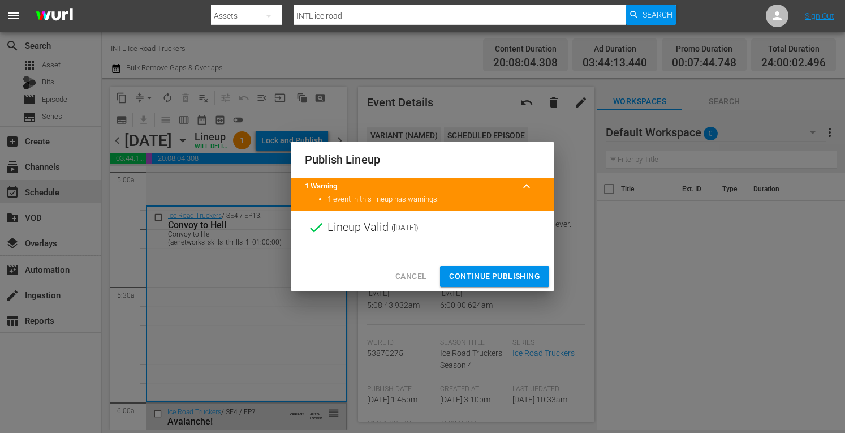
click at [472, 281] on span "Continue Publishing" at bounding box center [494, 276] width 91 height 14
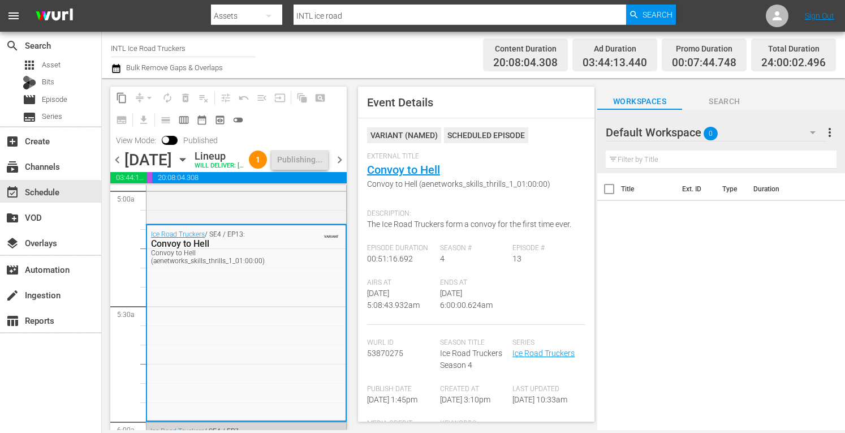
click at [340, 167] on span "chevron_right" at bounding box center [339, 160] width 14 height 14
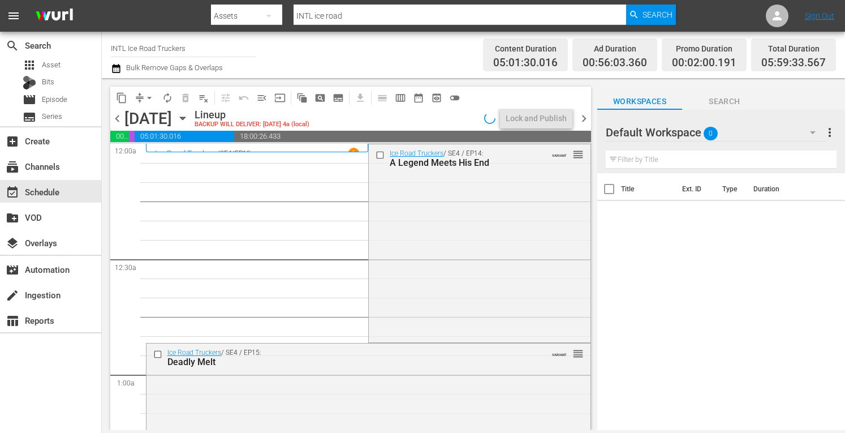
click at [152, 99] on span "arrow_drop_down" at bounding box center [149, 97] width 11 height 11
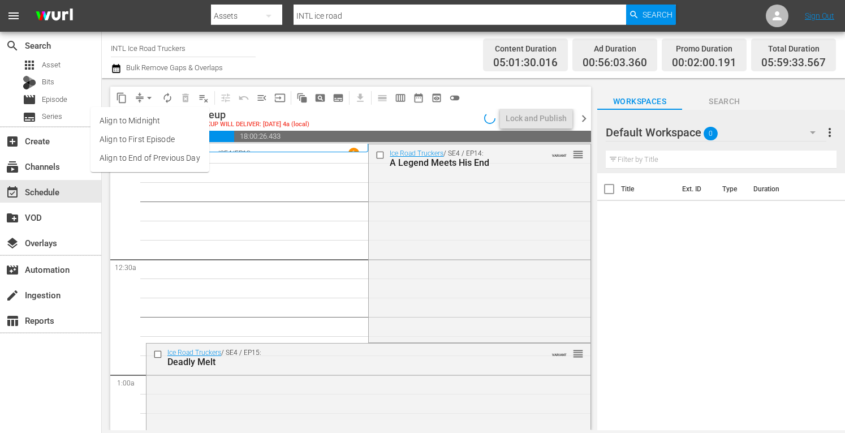
click at [126, 120] on li "Align to Midnight" at bounding box center [149, 120] width 119 height 19
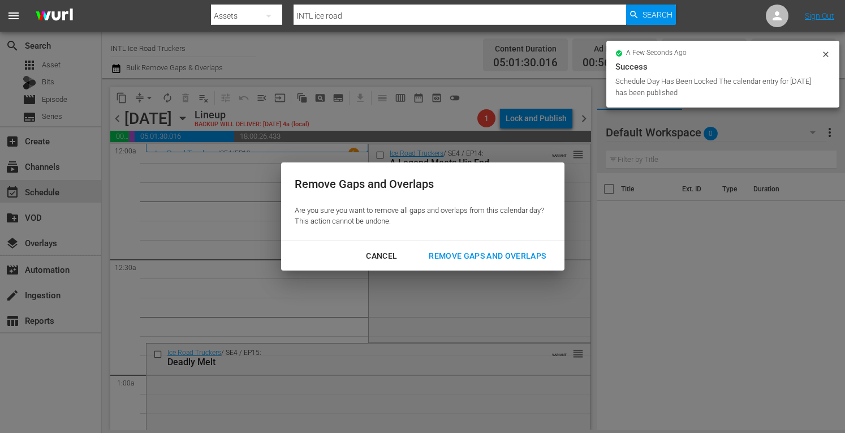
click at [503, 258] on div "Remove Gaps and Overlaps" at bounding box center [487, 256] width 135 height 14
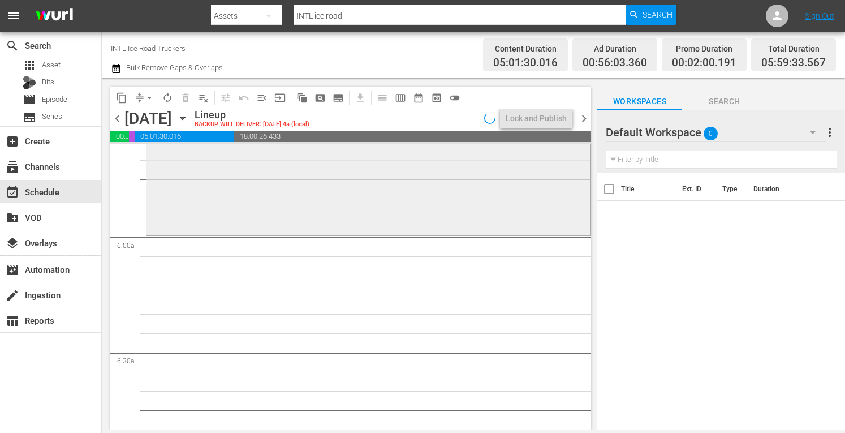
scroll to position [1294, 0]
click at [277, 193] on div "Ice Road Truckers / SE5 / EP4: Fire On Ice Fire On Ice (aenetworks_iceroadtruck…" at bounding box center [368, 132] width 444 height 193
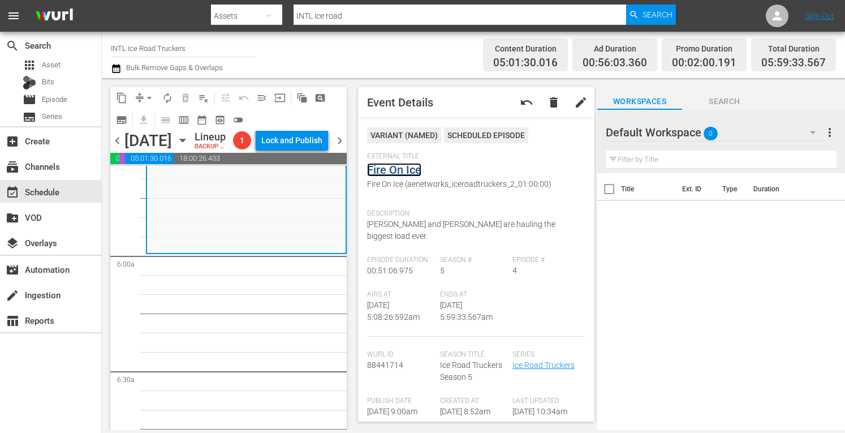
click at [403, 168] on link "Fire On Ice" at bounding box center [394, 170] width 54 height 14
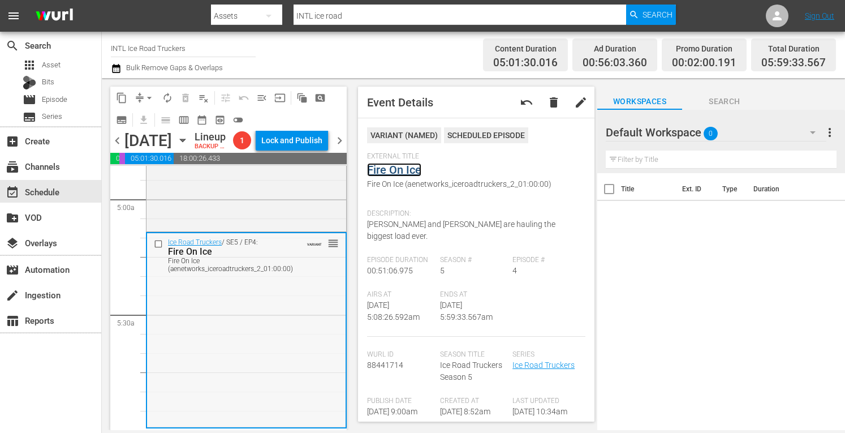
scroll to position [1103, 0]
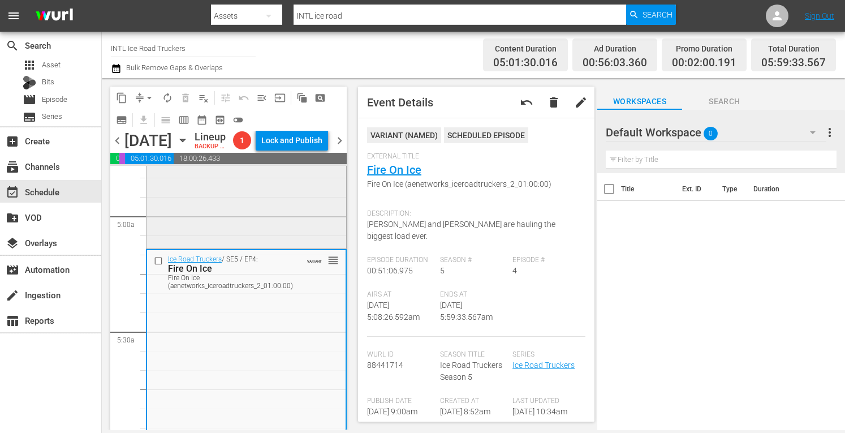
click at [223, 237] on div "Ice Road Truckers / SE5 / EP3: Wrong Turn and Burned Wrong Turn and Burned (aen…" at bounding box center [246, 150] width 200 height 192
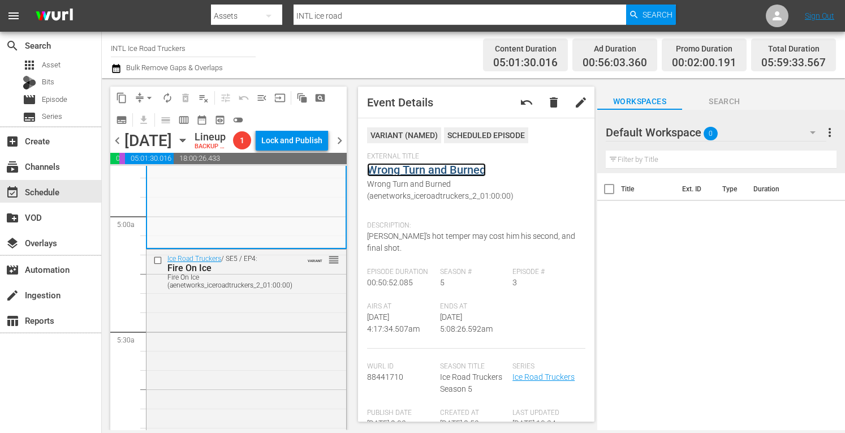
click at [425, 173] on link "Wrong Turn and Burned" at bounding box center [426, 170] width 119 height 14
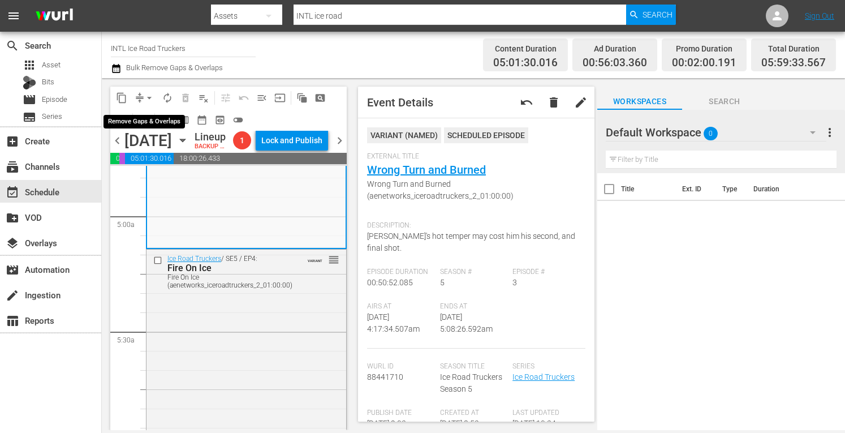
click at [149, 100] on span "arrow_drop_down" at bounding box center [149, 97] width 11 height 11
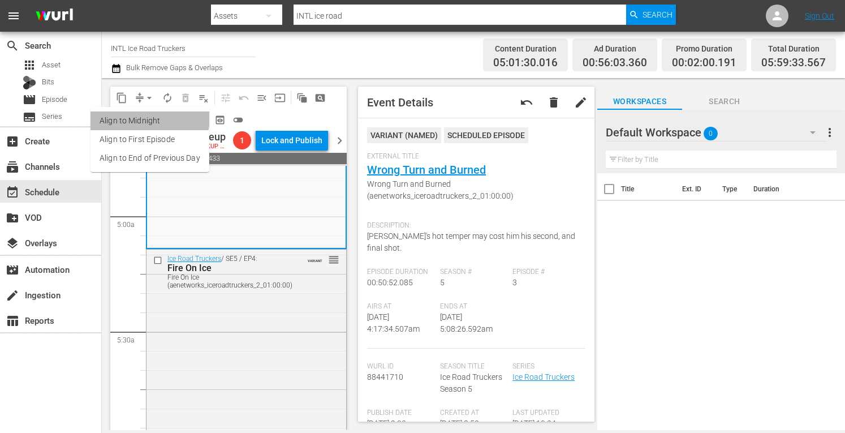
click at [135, 116] on li "Align to Midnight" at bounding box center [149, 120] width 119 height 19
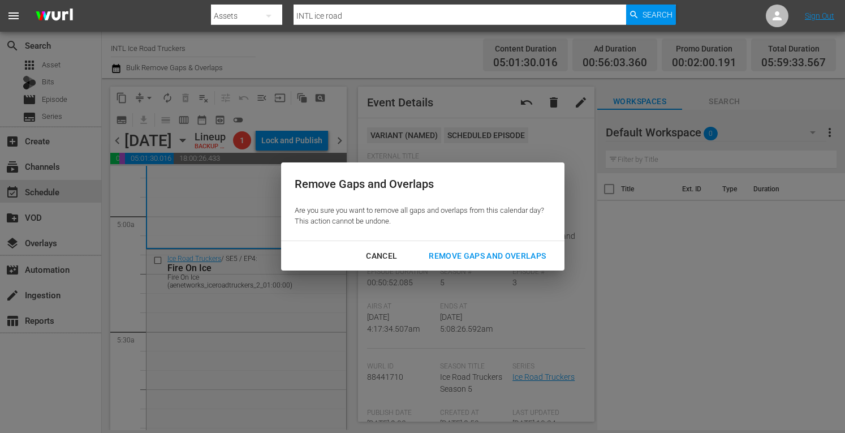
click at [461, 253] on div "Remove Gaps and Overlaps" at bounding box center [487, 256] width 135 height 14
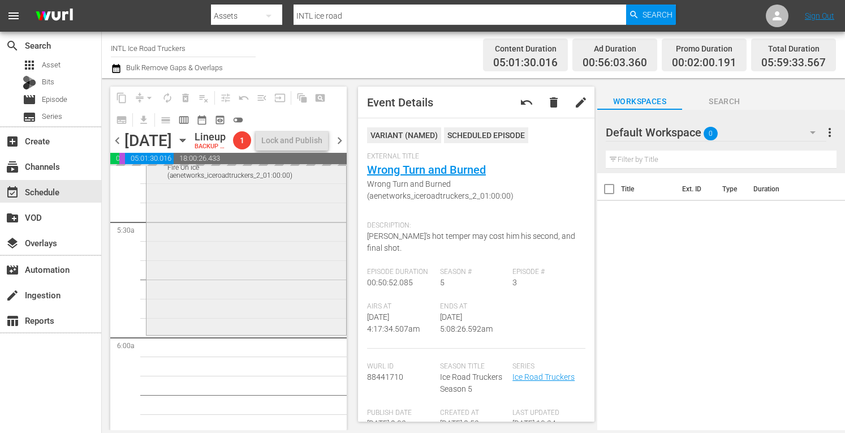
scroll to position [1215, 0]
click at [254, 282] on div "Ice Road Truckers / SE5 / EP4: Fire On Ice Fire On Ice (aenetworks_iceroadtruck…" at bounding box center [246, 234] width 200 height 193
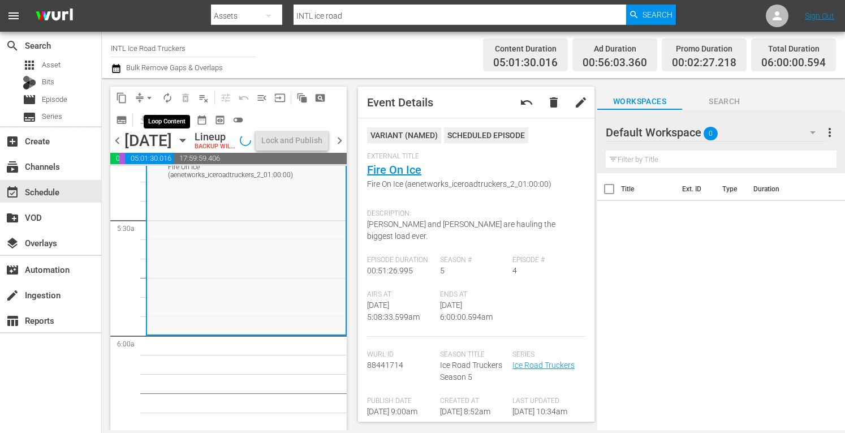
click at [170, 98] on span "autorenew_outlined" at bounding box center [167, 97] width 11 height 11
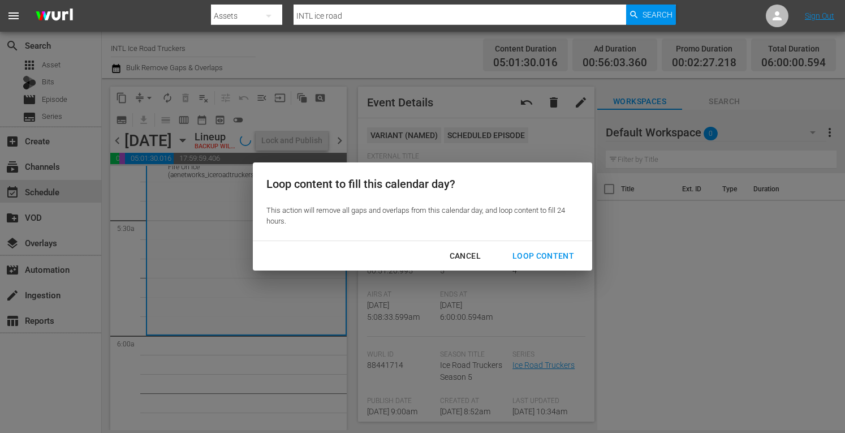
click at [557, 251] on div "Loop Content" at bounding box center [543, 256] width 80 height 14
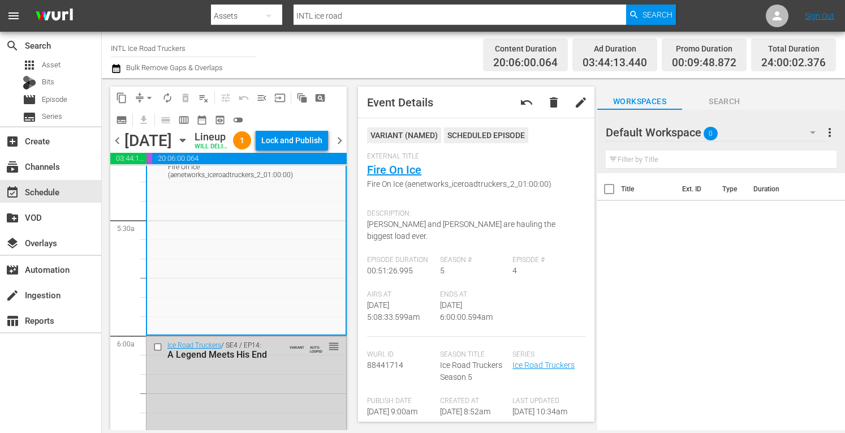
click at [297, 142] on div "Lock and Publish" at bounding box center [291, 140] width 61 height 20
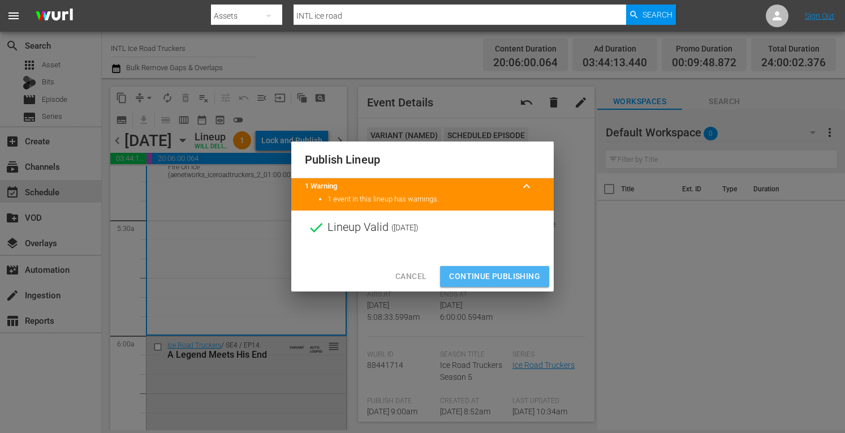
click at [472, 268] on button "Continue Publishing" at bounding box center [494, 276] width 109 height 21
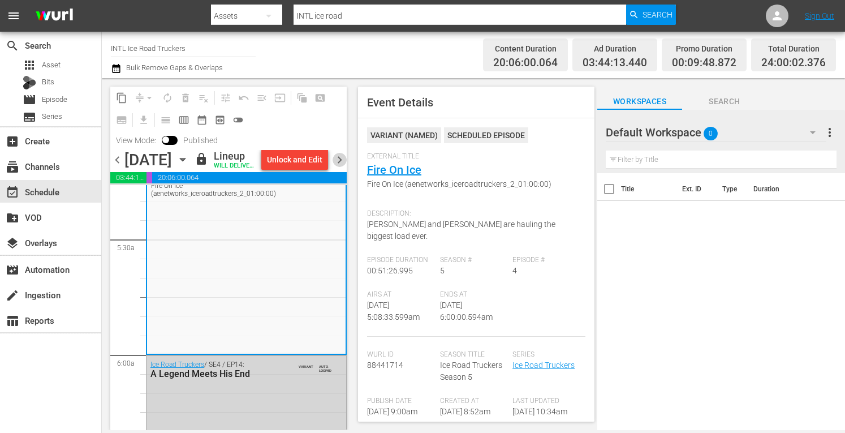
click at [342, 162] on span "chevron_right" at bounding box center [339, 160] width 14 height 14
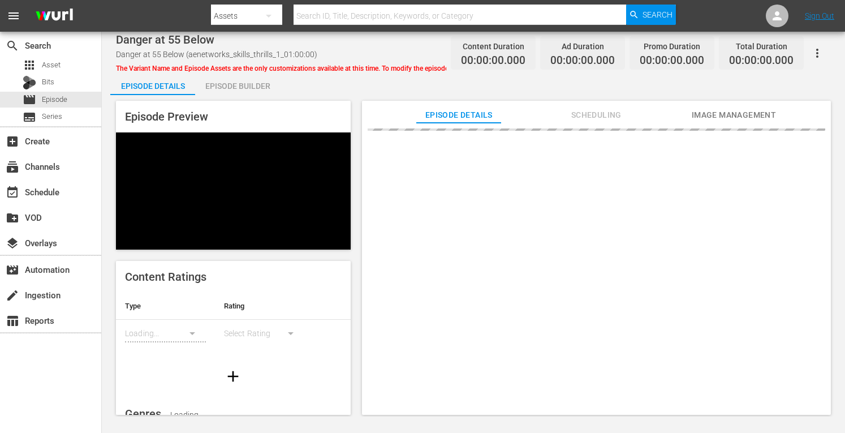
click at [235, 84] on div "Episode Builder" at bounding box center [237, 85] width 85 height 27
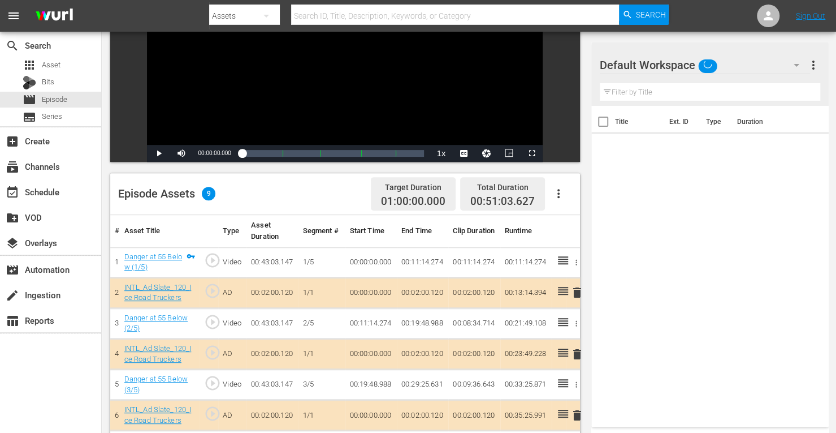
scroll to position [294, 0]
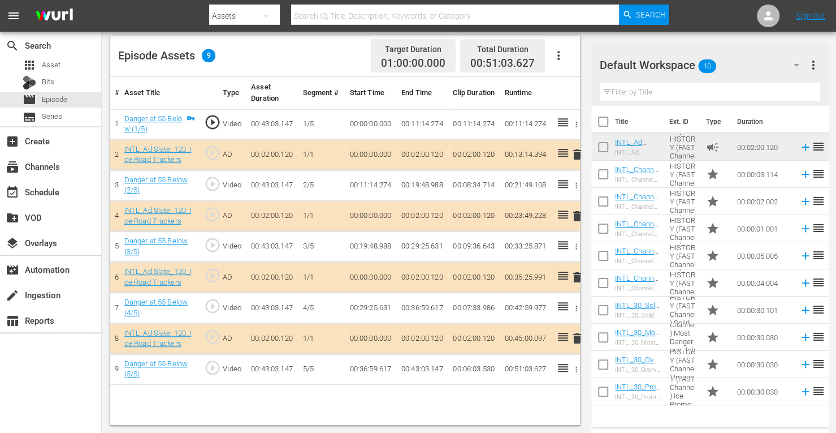
click at [579, 277] on span "delete" at bounding box center [578, 277] width 14 height 14
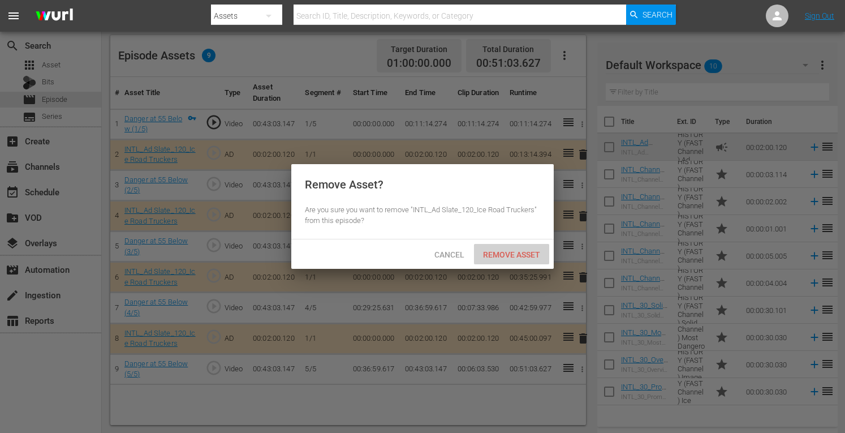
click at [524, 258] on span "Remove Asset" at bounding box center [511, 254] width 75 height 9
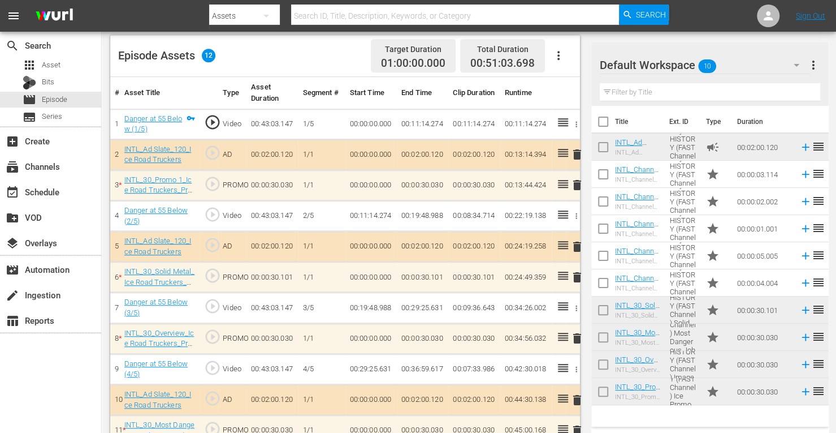
scroll to position [343, 0]
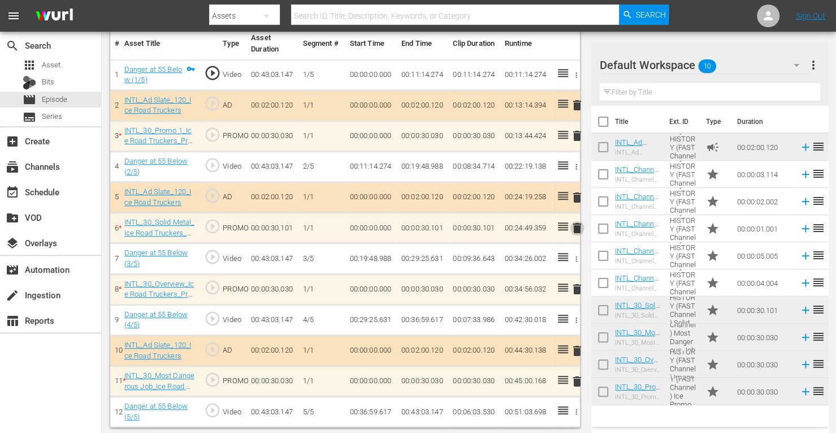
click at [580, 223] on span "delete" at bounding box center [578, 228] width 14 height 14
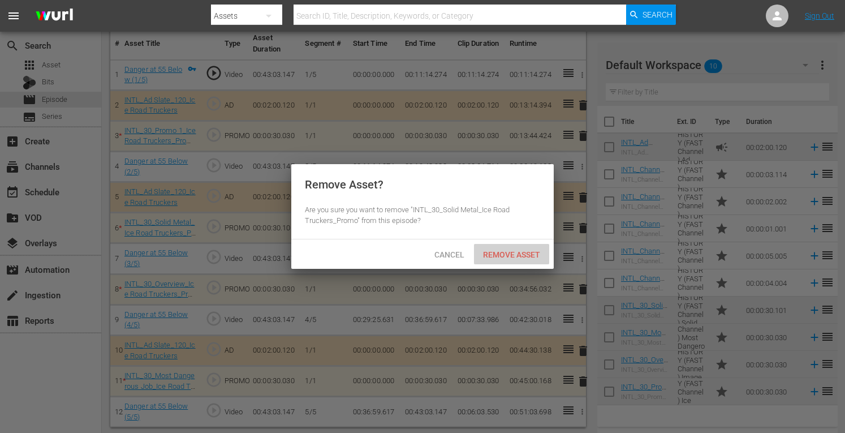
click at [512, 253] on span "Remove Asset" at bounding box center [511, 254] width 75 height 9
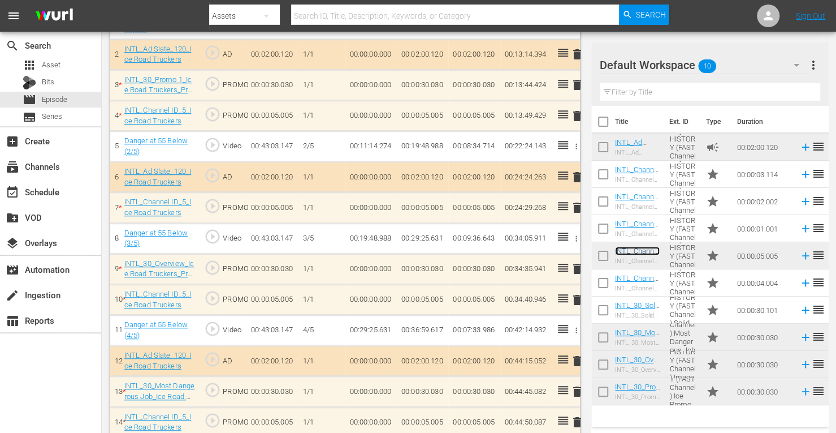
scroll to position [435, 0]
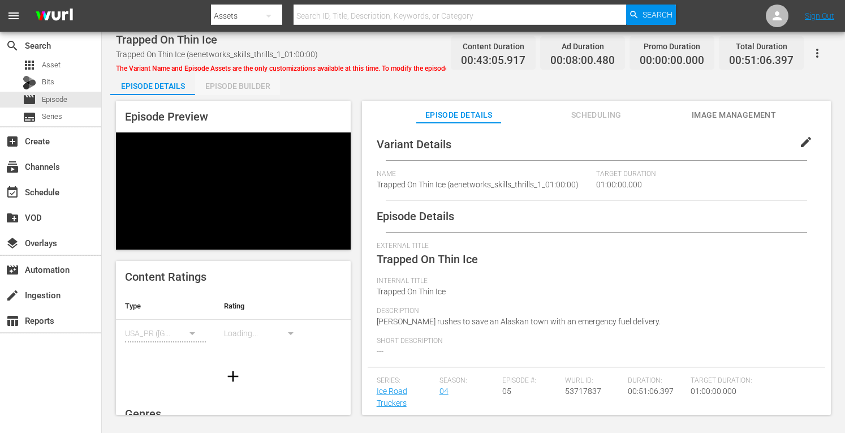
click at [237, 90] on div "Episode Builder" at bounding box center [237, 85] width 85 height 27
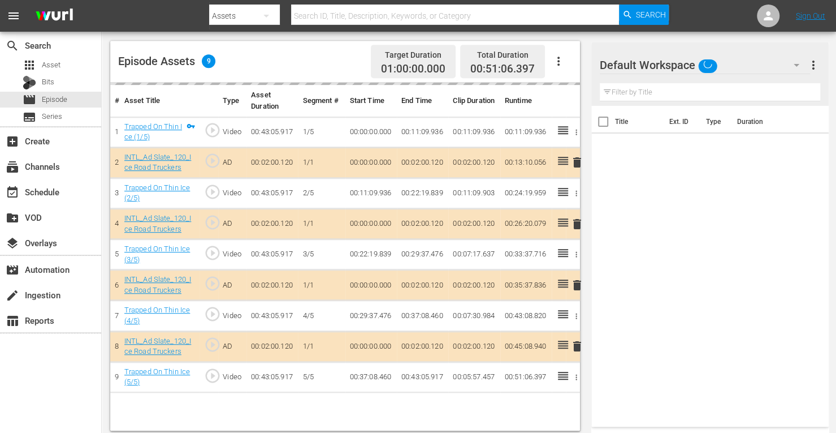
scroll to position [290, 0]
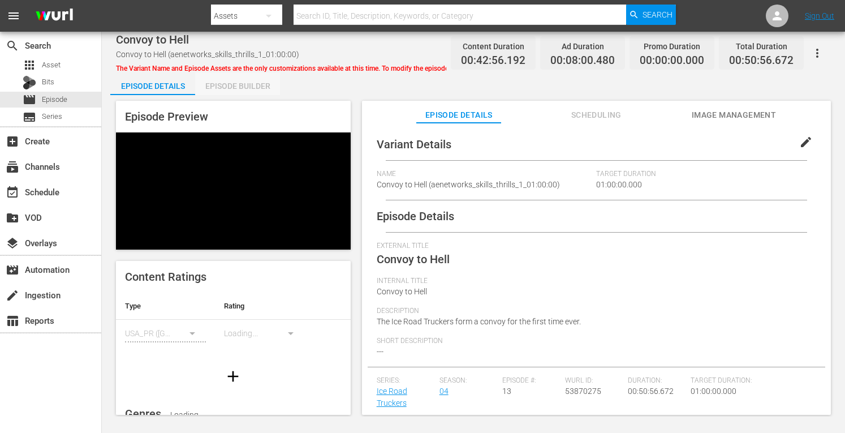
click at [242, 77] on div "Episode Builder" at bounding box center [237, 85] width 85 height 27
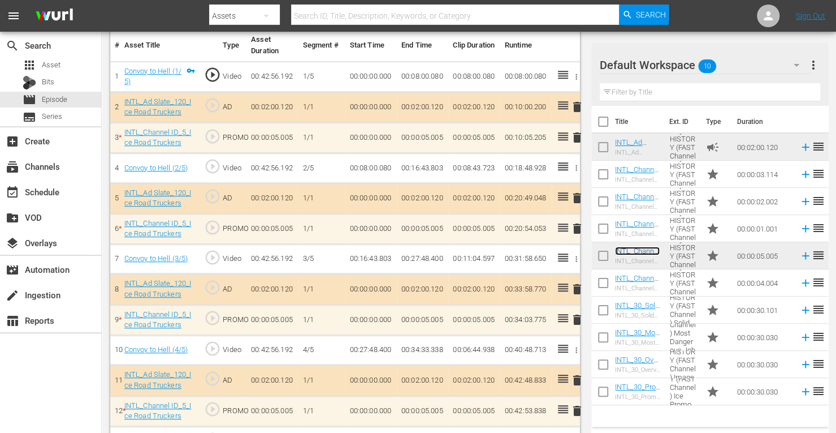
scroll to position [370, 0]
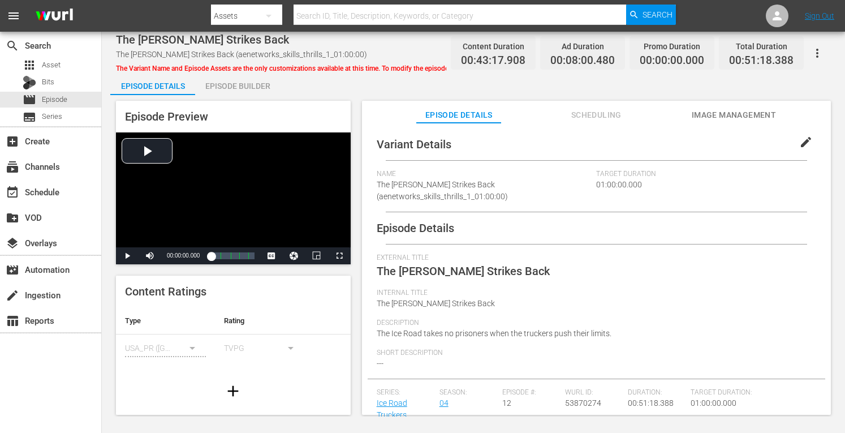
click at [236, 85] on div "Episode Builder" at bounding box center [237, 85] width 85 height 27
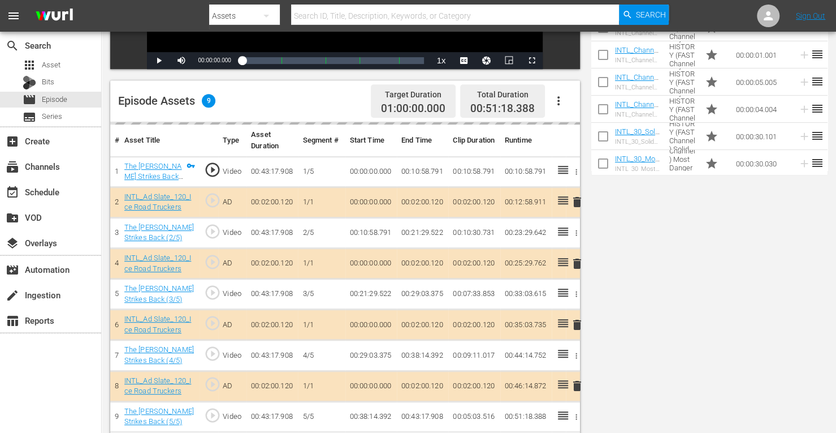
scroll to position [294, 0]
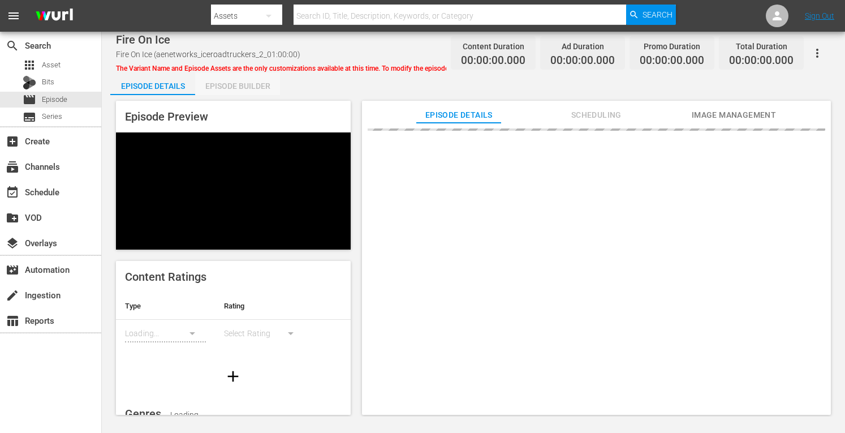
click at [245, 82] on div "Episode Builder" at bounding box center [237, 85] width 85 height 27
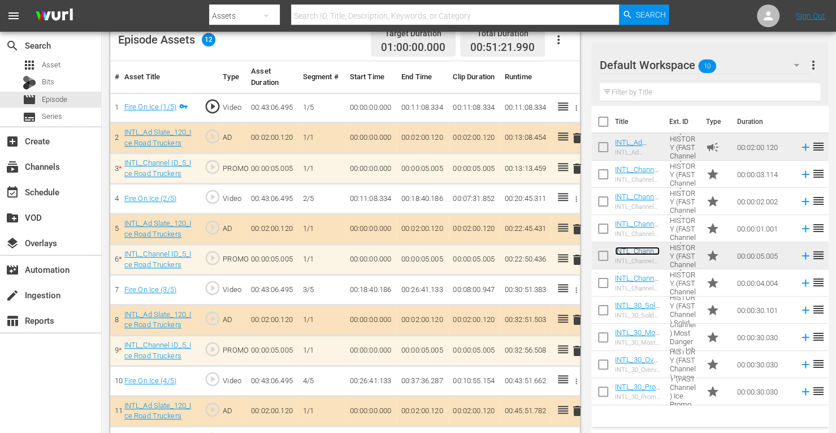
scroll to position [338, 0]
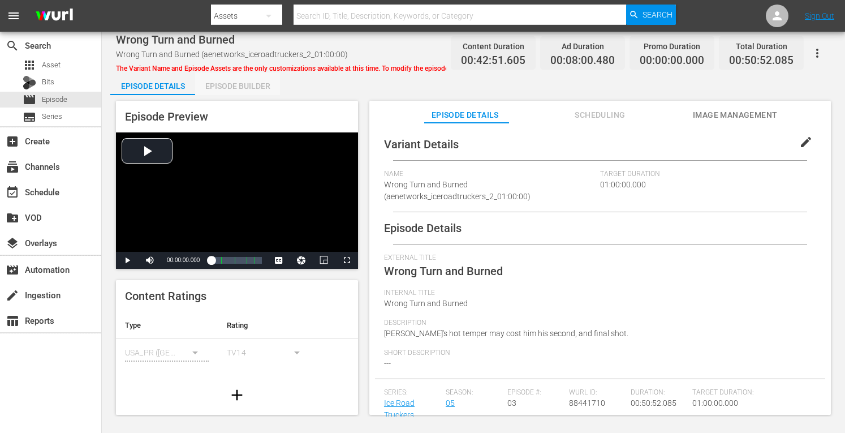
click at [254, 85] on div "Episode Builder" at bounding box center [237, 85] width 85 height 27
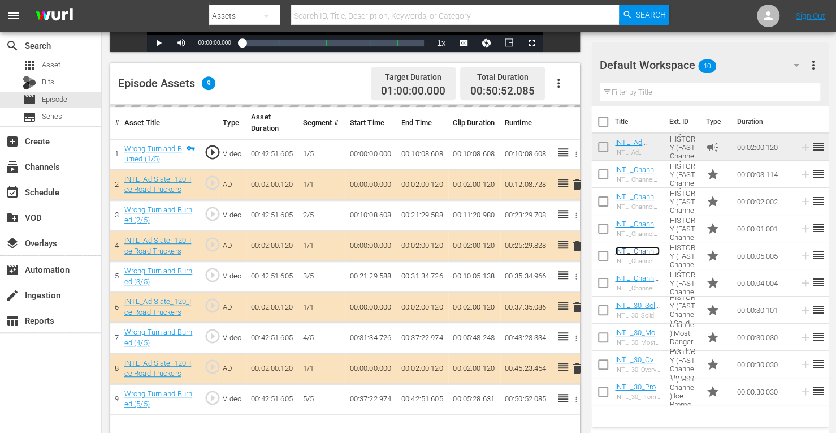
scroll to position [270, 0]
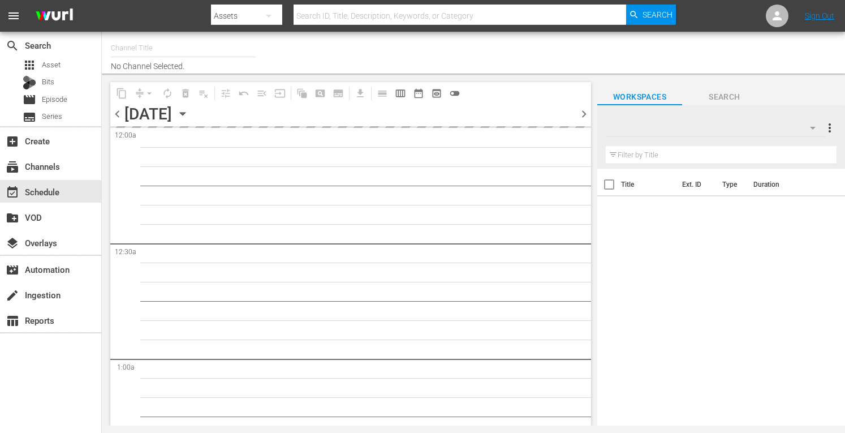
type input "INTL Ice Road Truckers (1718)"
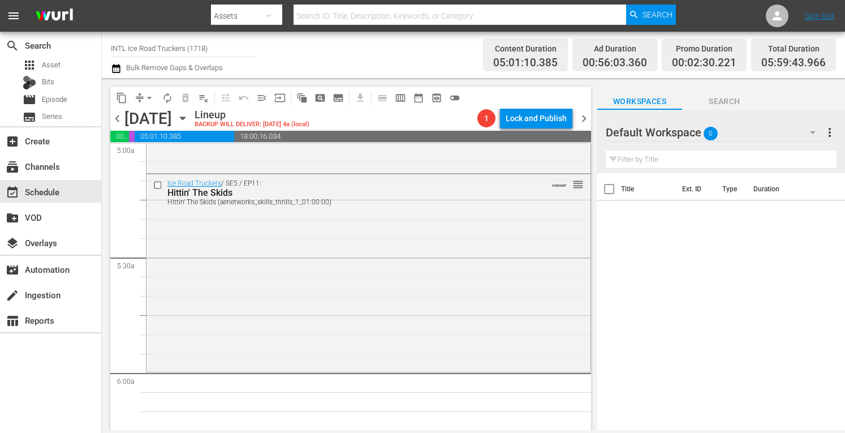
scroll to position [1202, 0]
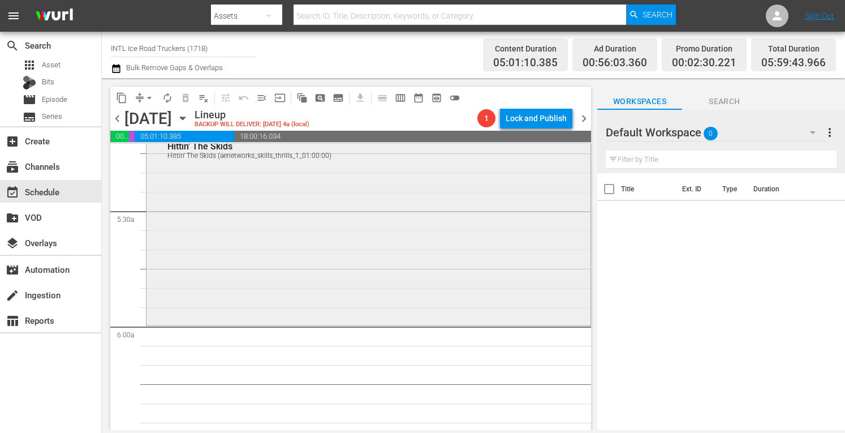
click at [301, 265] on div "Ice Road Truckers / SE5 / EP11: Hittin' The Skids Hittin' The Skids (aenetworks…" at bounding box center [368, 225] width 444 height 195
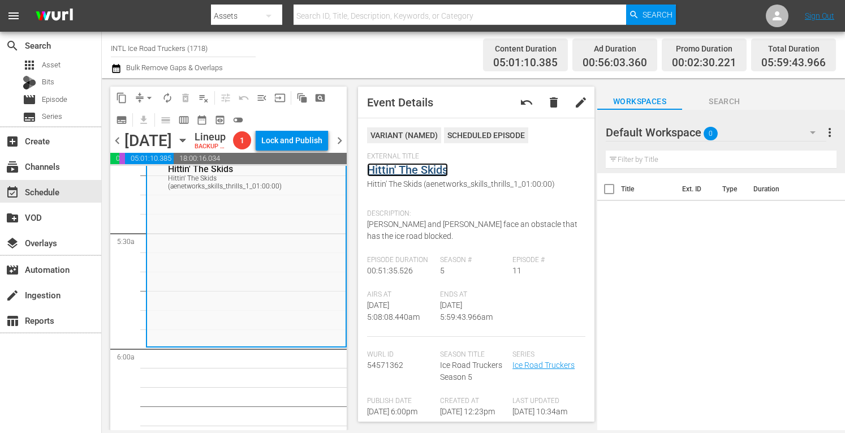
click at [394, 167] on link "Hittin' The Skids" at bounding box center [407, 170] width 81 height 14
click at [150, 93] on span "arrow_drop_down" at bounding box center [149, 97] width 11 height 11
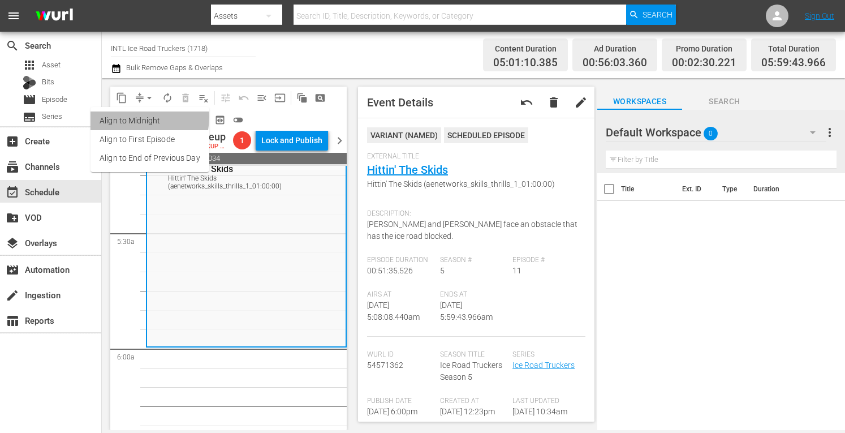
click at [136, 117] on li "Align to Midnight" at bounding box center [149, 120] width 119 height 19
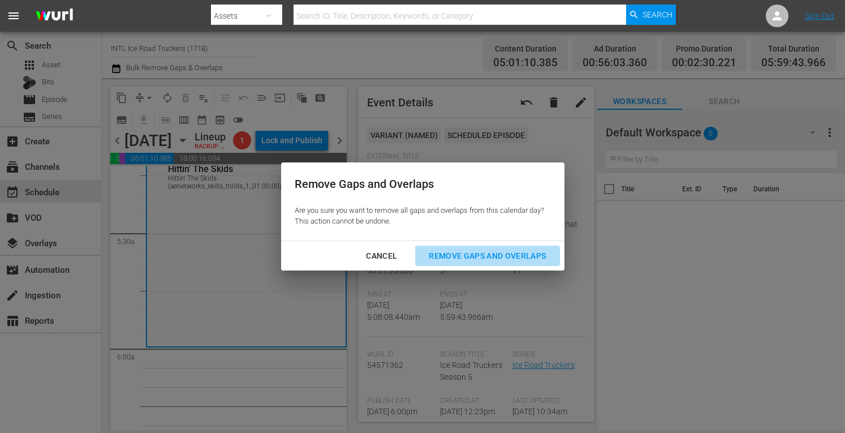
click at [480, 260] on div "Remove Gaps and Overlaps" at bounding box center [487, 256] width 135 height 14
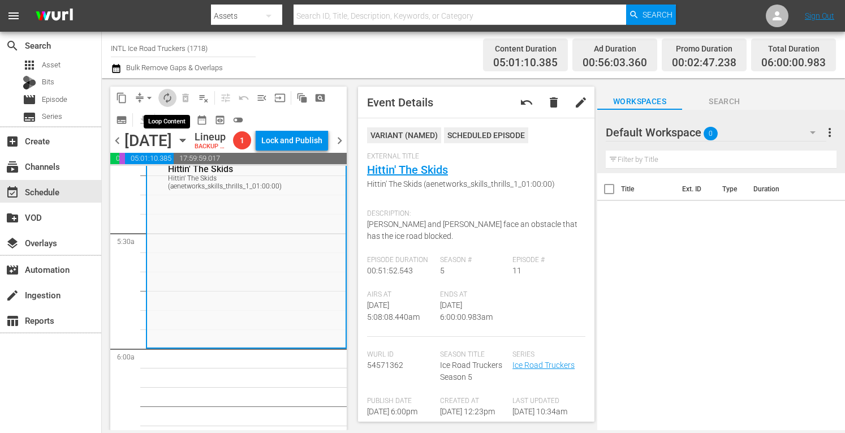
click at [169, 97] on span "autorenew_outlined" at bounding box center [167, 97] width 11 height 11
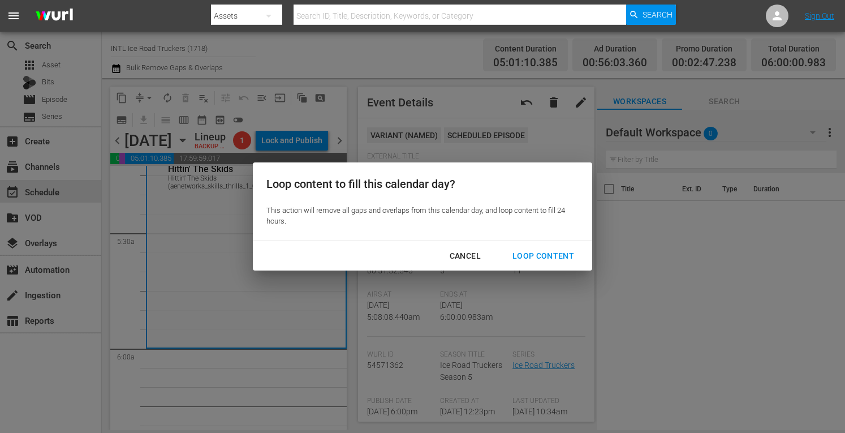
click at [541, 248] on button "Loop Content" at bounding box center [543, 255] width 89 height 21
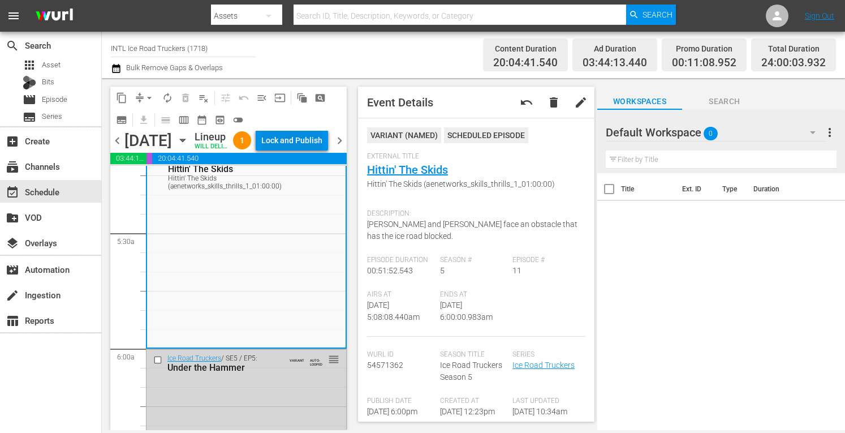
click at [294, 143] on div "Lock and Publish" at bounding box center [291, 140] width 61 height 20
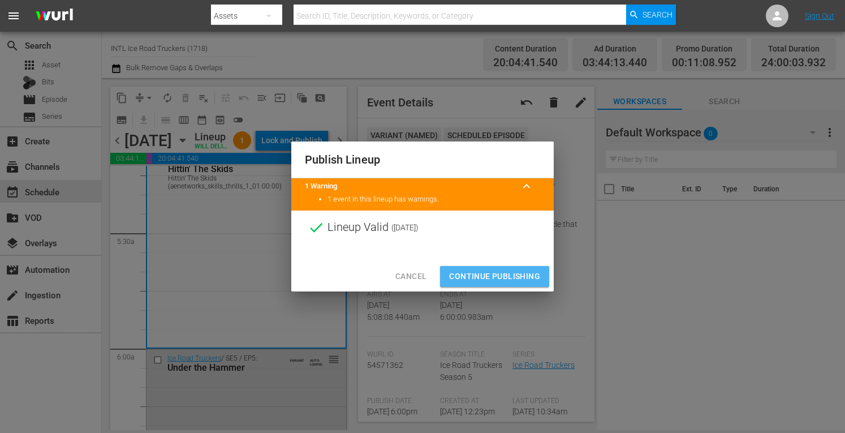
click at [493, 271] on span "Continue Publishing" at bounding box center [494, 276] width 91 height 14
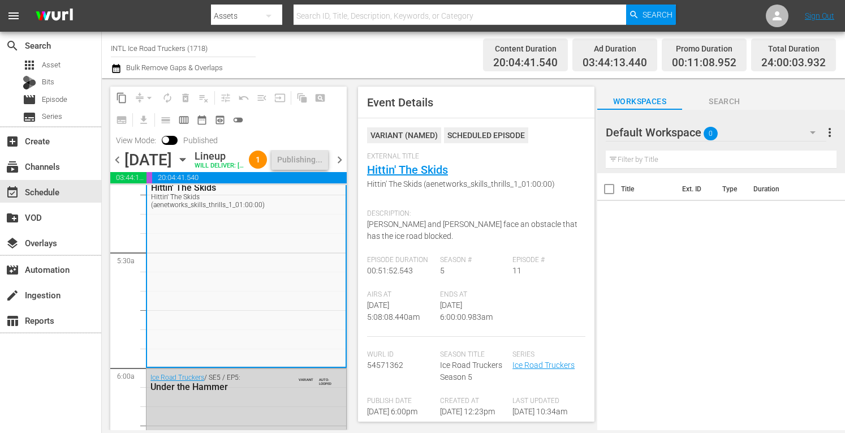
click at [336, 163] on span "chevron_right" at bounding box center [339, 160] width 14 height 14
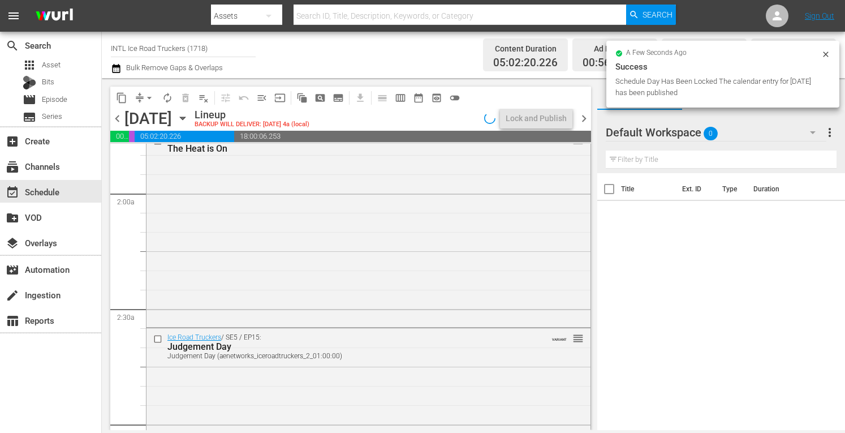
scroll to position [434, 0]
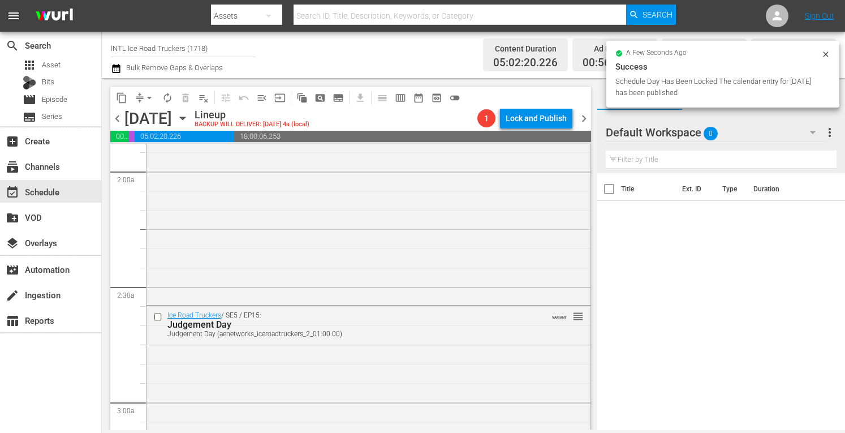
click at [145, 98] on span "arrow_drop_down" at bounding box center [149, 97] width 11 height 11
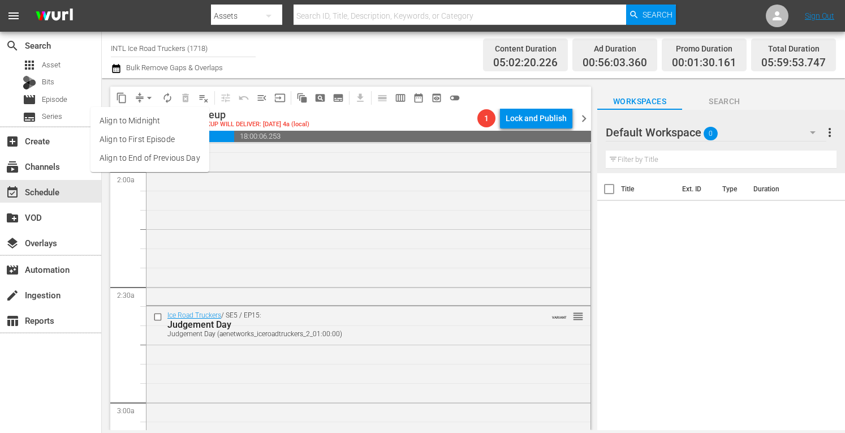
click at [136, 116] on li "Align to Midnight" at bounding box center [149, 120] width 119 height 19
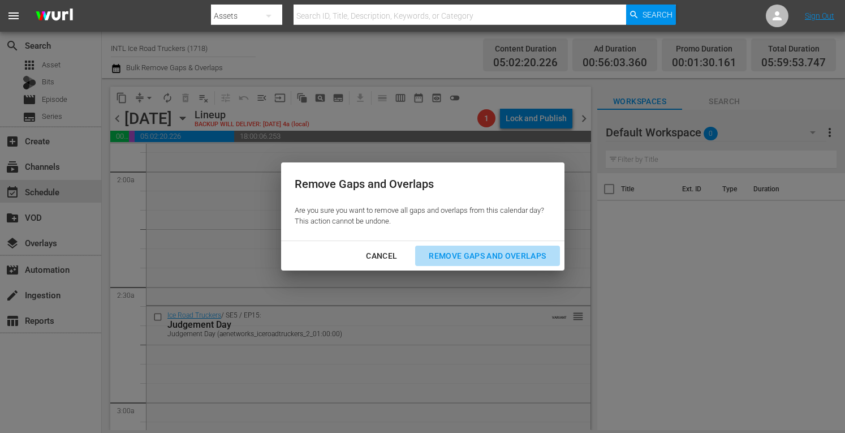
click at [468, 260] on div "Remove Gaps and Overlaps" at bounding box center [487, 256] width 135 height 14
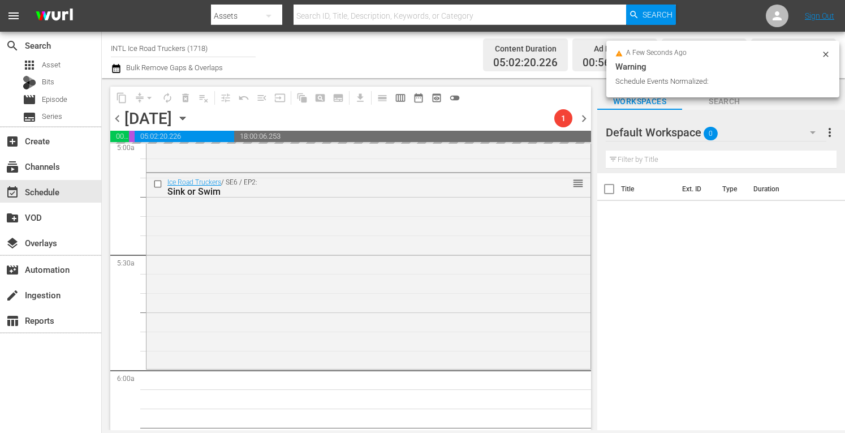
scroll to position [1159, 0]
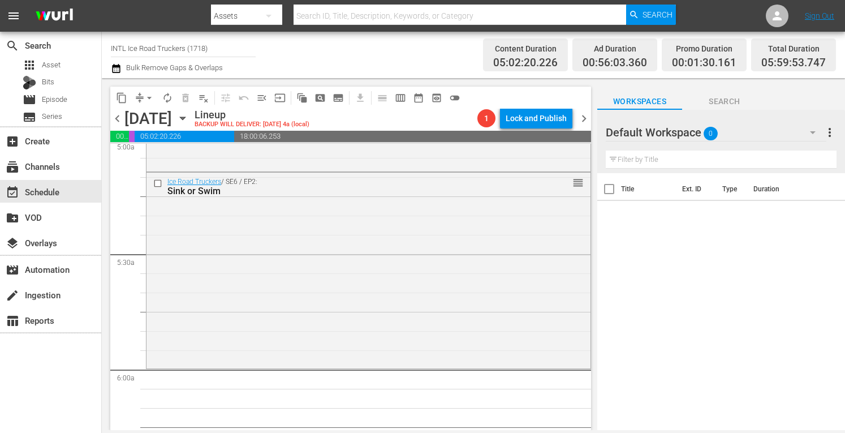
click at [262, 304] on div "Ice Road Truckers / SE6 / EP2: Sink or Swim reorder" at bounding box center [368, 269] width 444 height 194
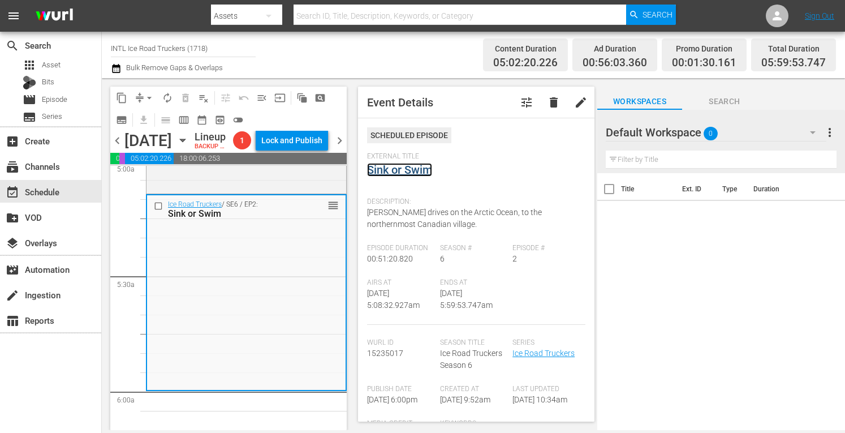
click at [392, 167] on link "Sink or Swim" at bounding box center [399, 170] width 65 height 14
click at [150, 96] on span "arrow_drop_down" at bounding box center [149, 97] width 11 height 11
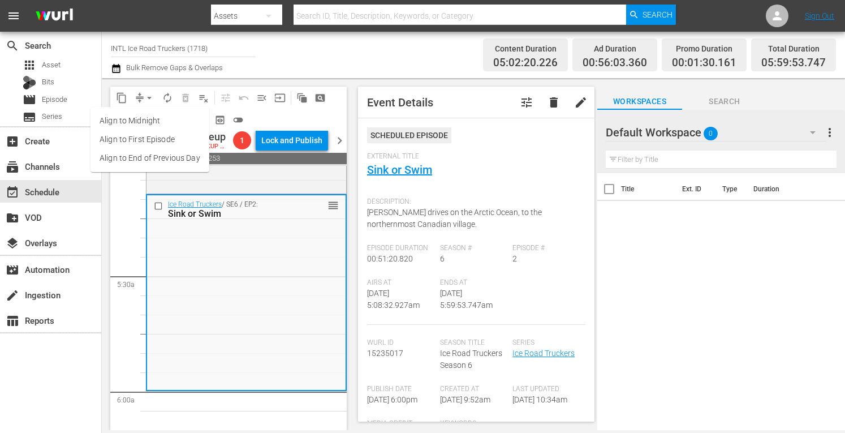
click at [136, 113] on li "Align to Midnight" at bounding box center [149, 120] width 119 height 19
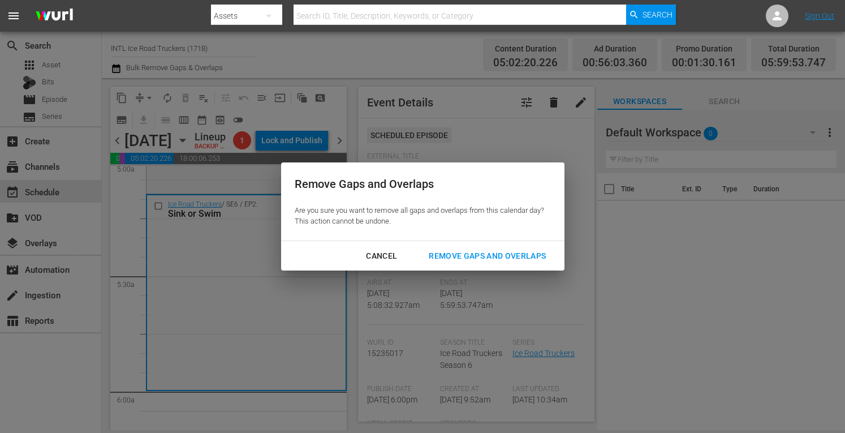
click at [467, 260] on div "Remove Gaps and Overlaps" at bounding box center [487, 256] width 135 height 14
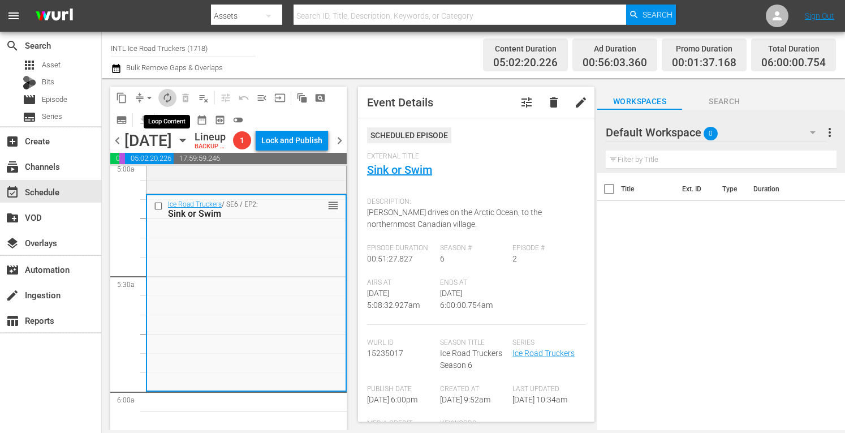
click at [165, 99] on span "autorenew_outlined" at bounding box center [167, 97] width 11 height 11
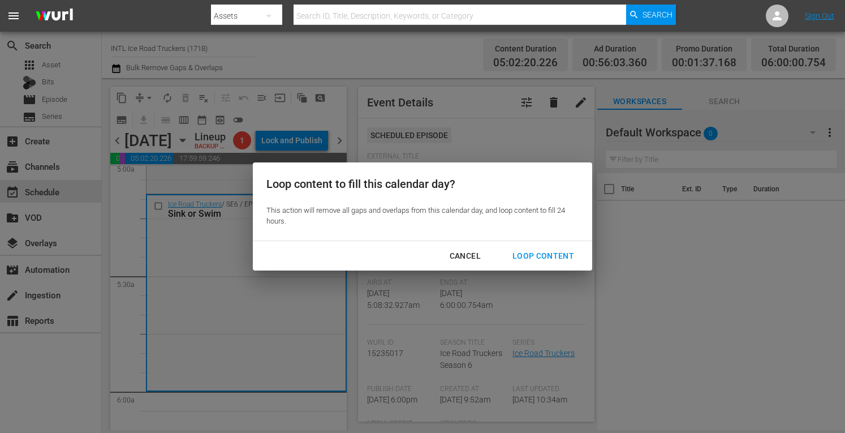
click at [539, 255] on div "Loop Content" at bounding box center [543, 256] width 80 height 14
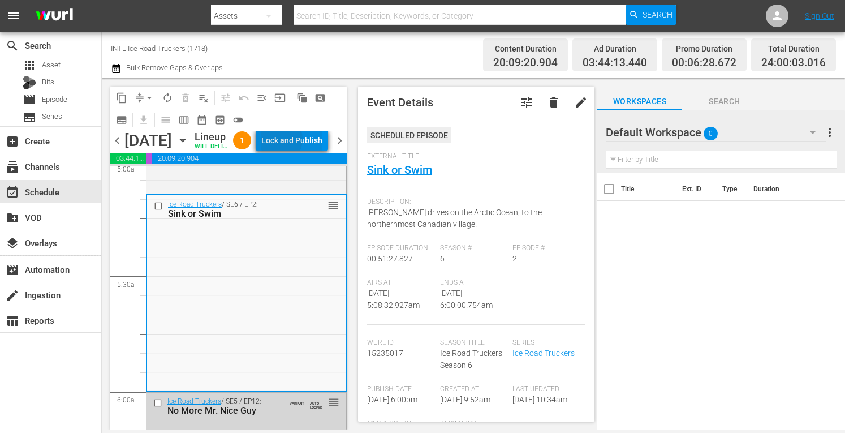
click at [306, 141] on div "Lock and Publish" at bounding box center [291, 140] width 61 height 20
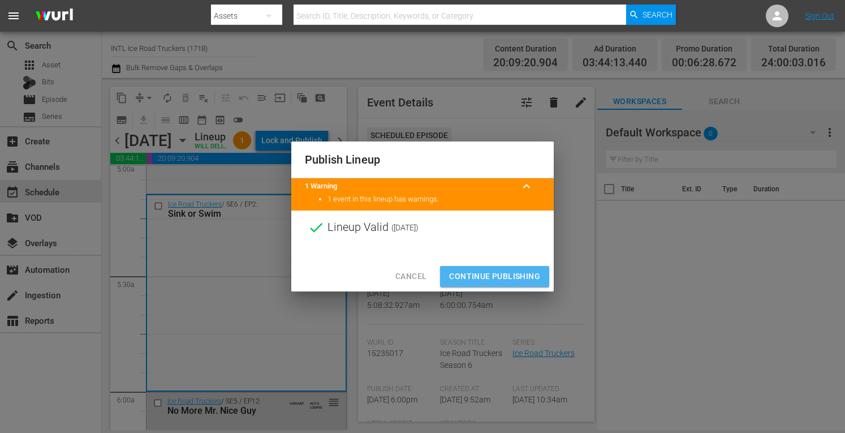
click at [472, 273] on span "Continue Publishing" at bounding box center [494, 276] width 91 height 14
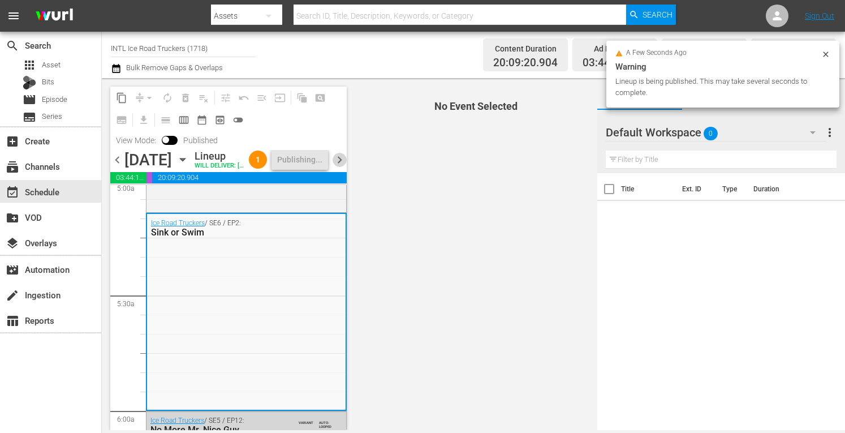
click at [339, 167] on span "chevron_right" at bounding box center [339, 160] width 14 height 14
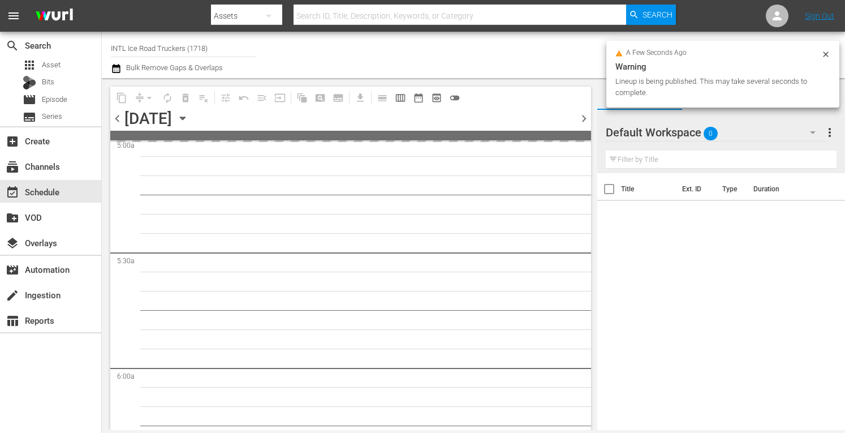
scroll to position [1236, 0]
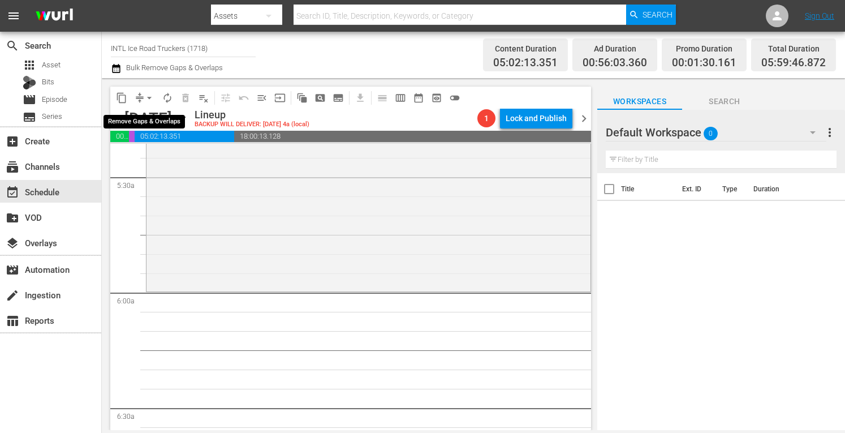
click at [145, 98] on span "arrow_drop_down" at bounding box center [149, 97] width 11 height 11
click at [135, 115] on li "Align to Midnight" at bounding box center [149, 120] width 93 height 19
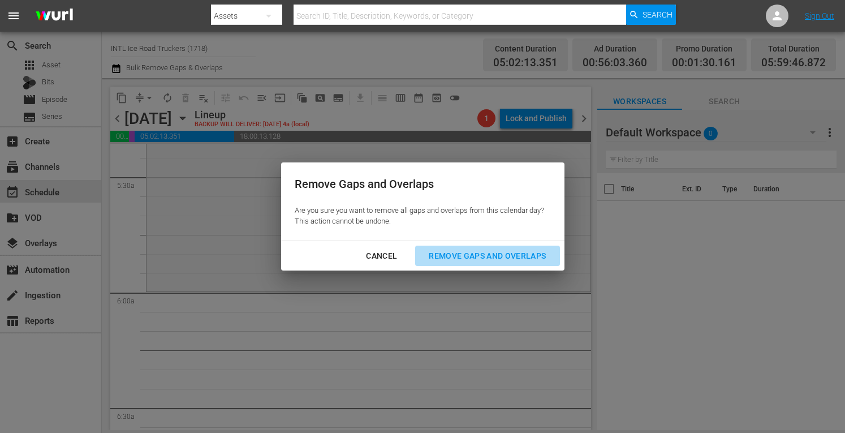
click at [492, 256] on div "Remove Gaps and Overlaps" at bounding box center [487, 256] width 135 height 14
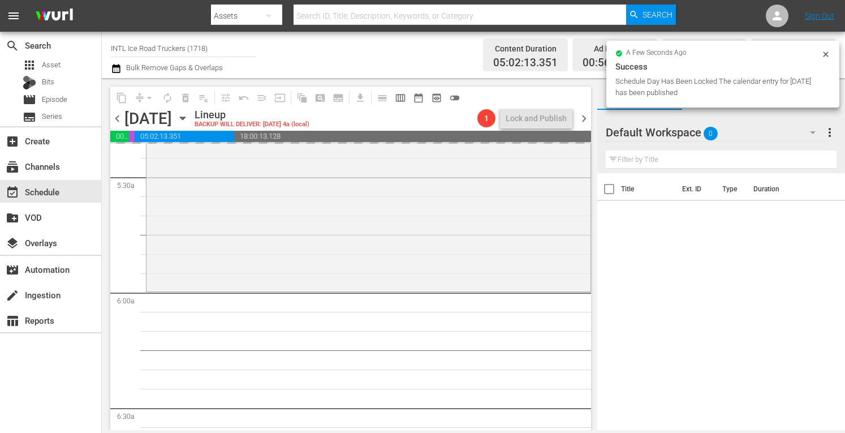
click at [344, 269] on div "Ice Road Truckers / SE6 / EP9: Braking Bad Braking Bad (aenetworks_iceroadtruck…" at bounding box center [368, 192] width 444 height 194
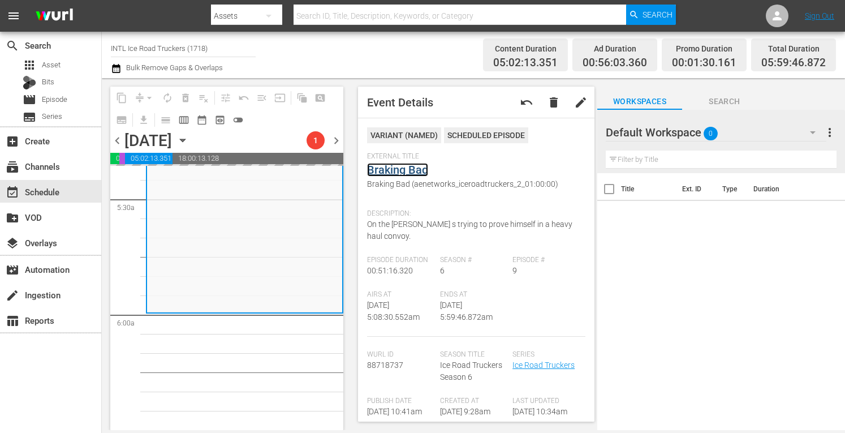
click at [397, 167] on link "Braking Bad" at bounding box center [397, 170] width 61 height 14
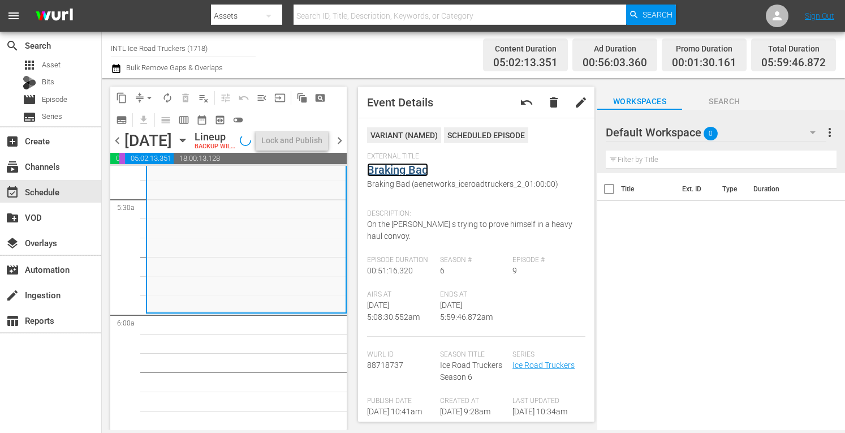
scroll to position [1216, 0]
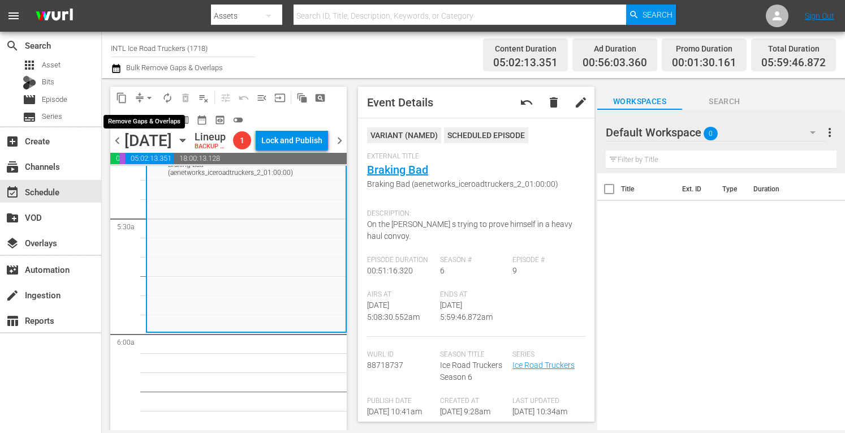
click at [141, 98] on button "arrow_drop_down" at bounding box center [149, 98] width 18 height 18
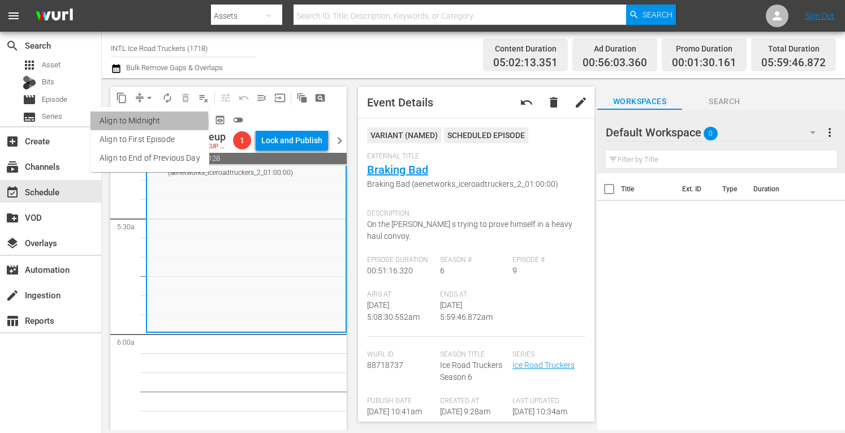
click at [123, 122] on li "Align to Midnight" at bounding box center [149, 120] width 119 height 19
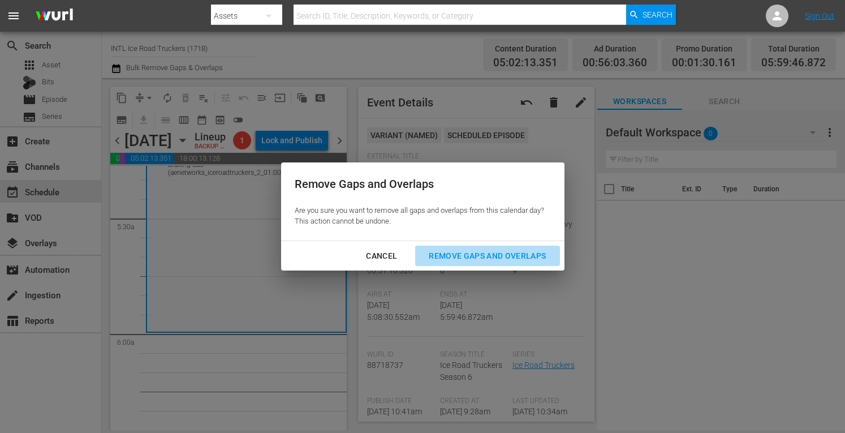
click at [486, 261] on div "Remove Gaps and Overlaps" at bounding box center [487, 256] width 135 height 14
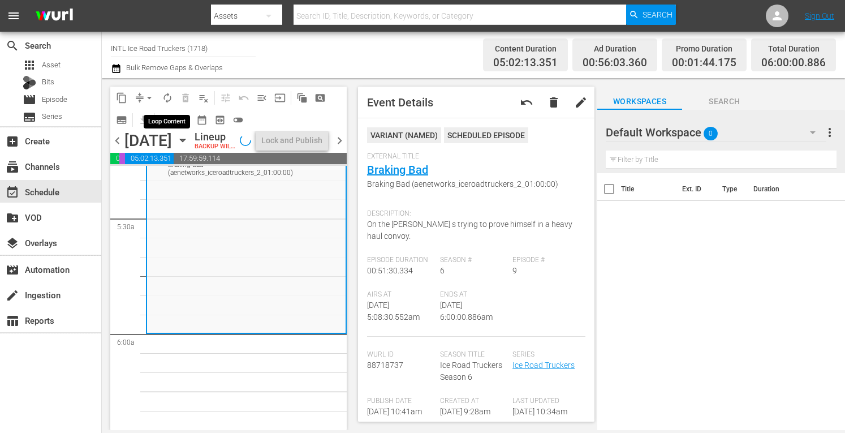
click at [165, 96] on span "autorenew_outlined" at bounding box center [167, 97] width 11 height 11
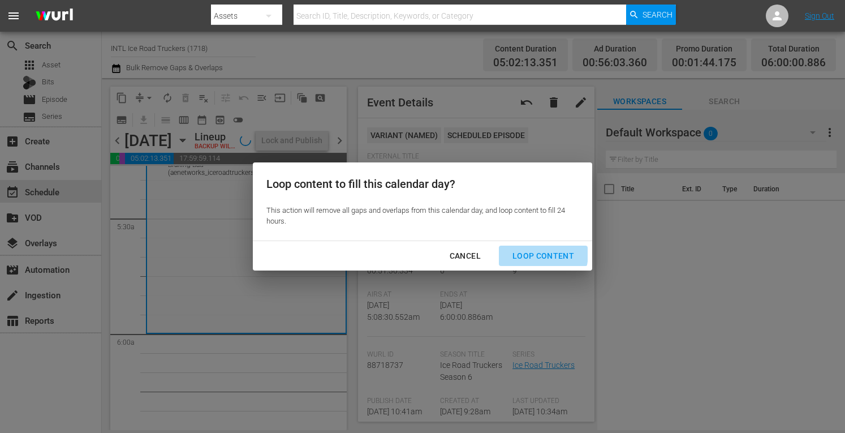
click at [529, 253] on div "Loop Content" at bounding box center [543, 256] width 80 height 14
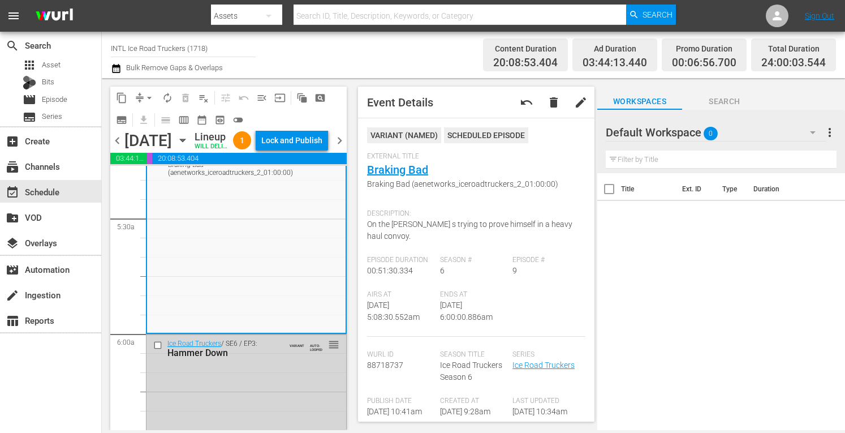
click at [297, 143] on div "Lock and Publish" at bounding box center [291, 140] width 61 height 20
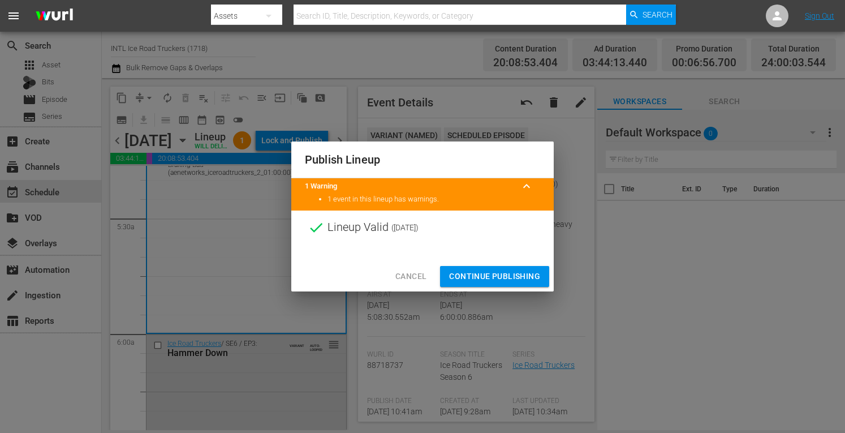
click at [502, 279] on span "Continue Publishing" at bounding box center [494, 276] width 91 height 14
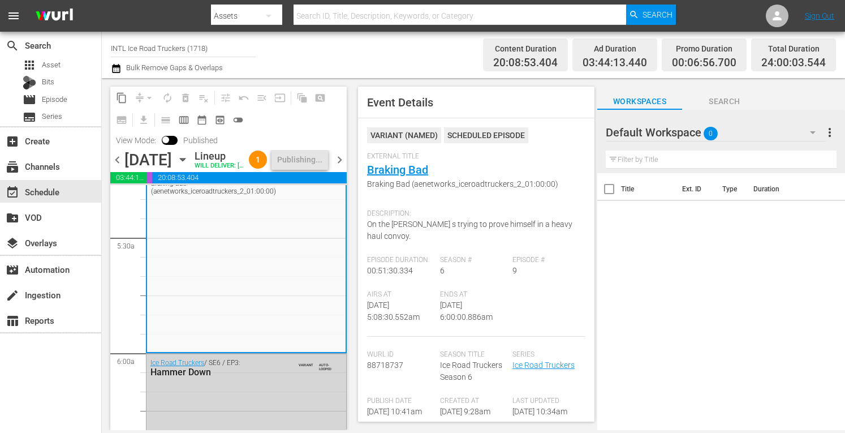
click at [336, 167] on span "chevron_right" at bounding box center [339, 160] width 14 height 14
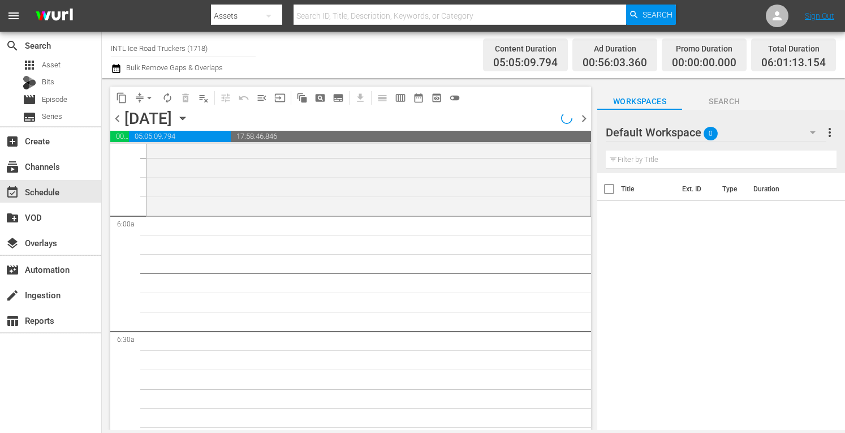
scroll to position [1197, 0]
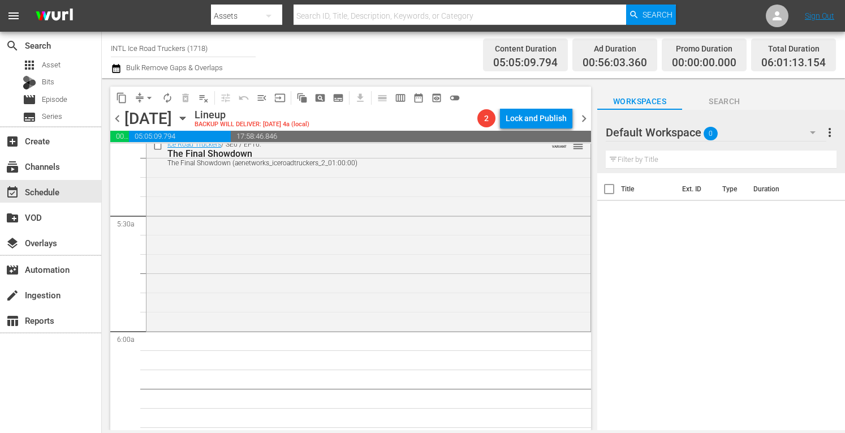
click at [216, 270] on div "Ice Road Truckers / SE6 / EP16: The Final Showdown The Final Showdown (aenetwor…" at bounding box center [368, 232] width 444 height 194
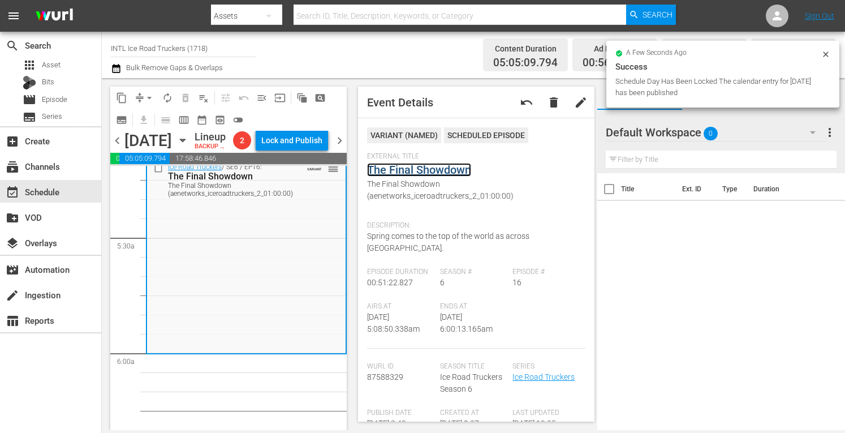
click at [413, 169] on link "The Final Showdown" at bounding box center [419, 170] width 104 height 14
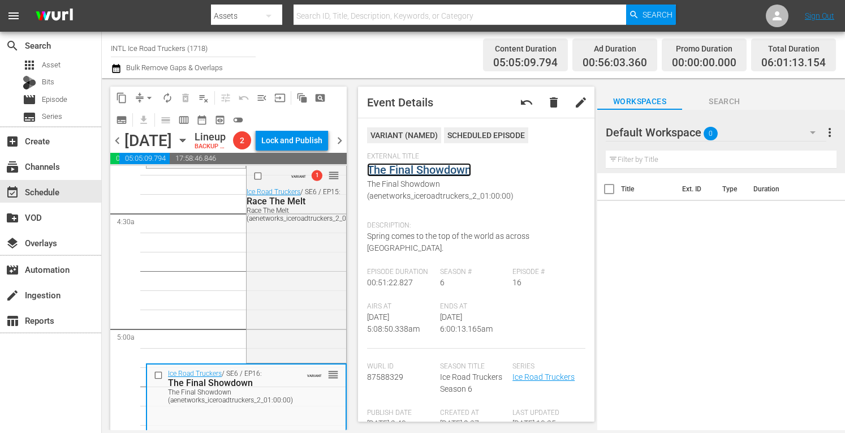
scroll to position [982, 0]
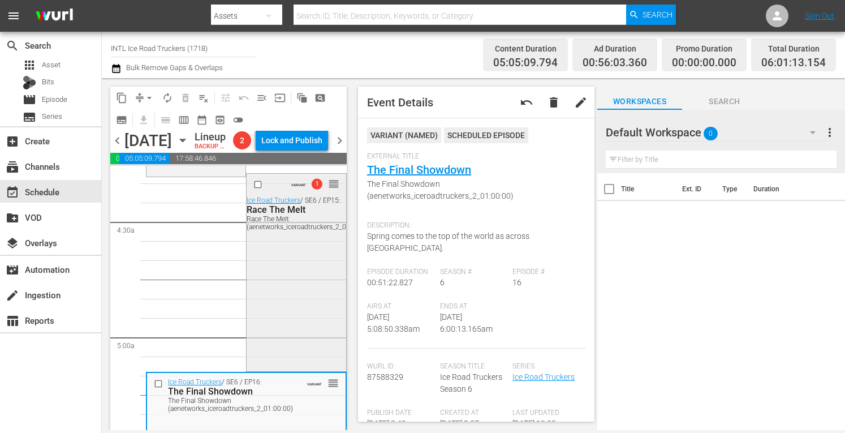
click at [301, 297] on div "VARIANT 1 reorder Ice Road Truckers / SE6 / EP15: Race The Melt Race The Melt (…" at bounding box center [296, 271] width 99 height 195
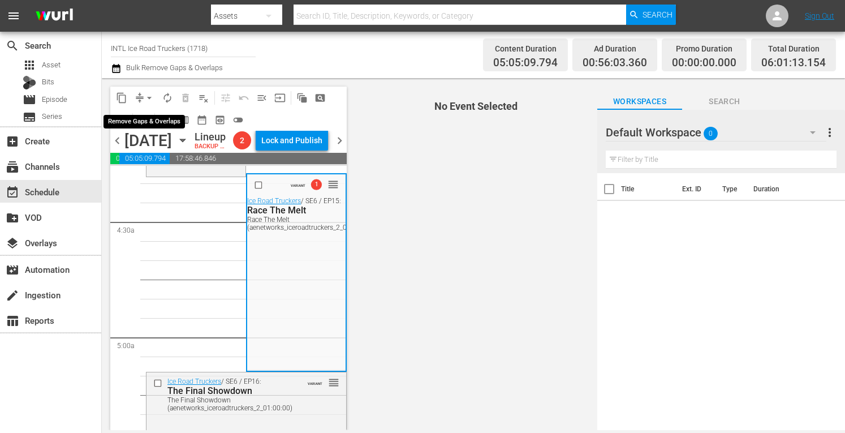
click at [141, 95] on button "arrow_drop_down" at bounding box center [149, 98] width 18 height 18
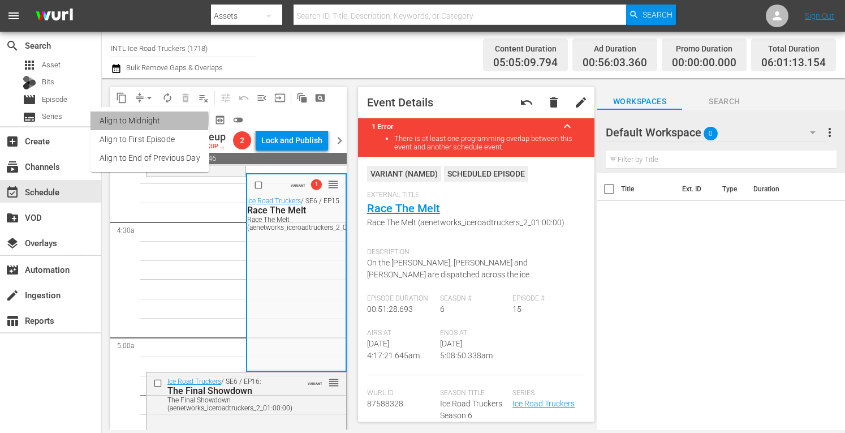
click at [127, 119] on li "Align to Midnight" at bounding box center [149, 120] width 119 height 19
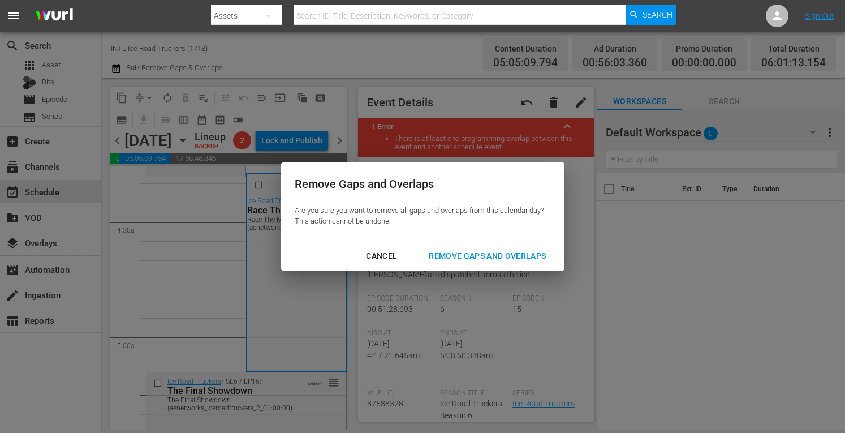
click at [496, 256] on div "Remove Gaps and Overlaps" at bounding box center [487, 256] width 135 height 14
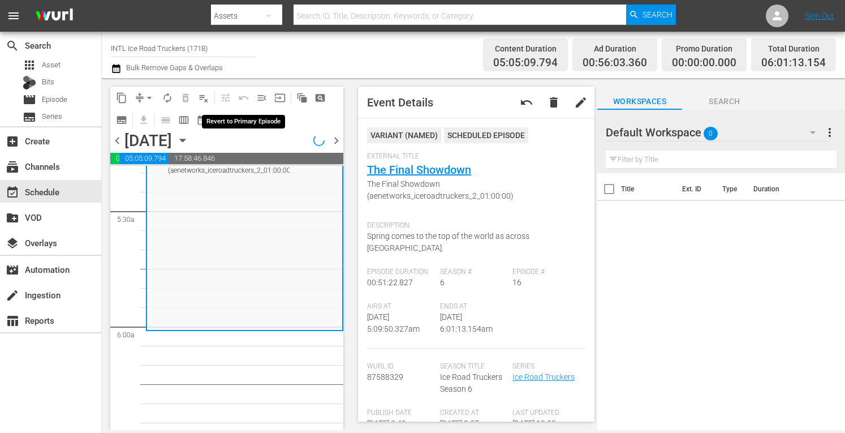
scroll to position [1243, 0]
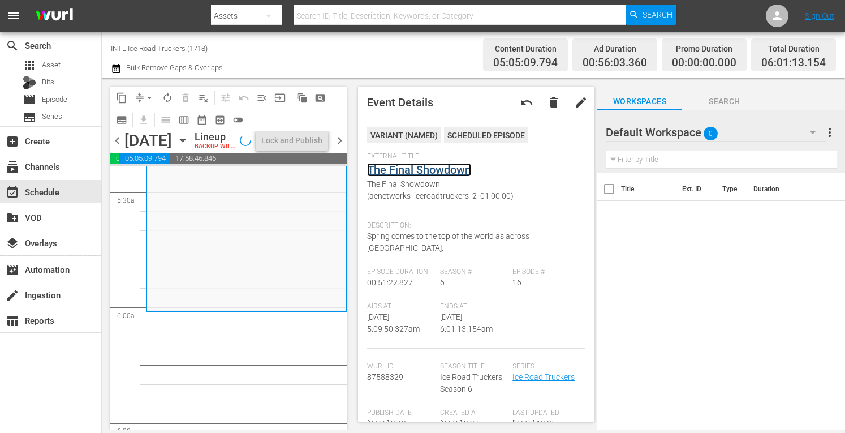
click at [430, 168] on link "The Final Showdown" at bounding box center [419, 170] width 104 height 14
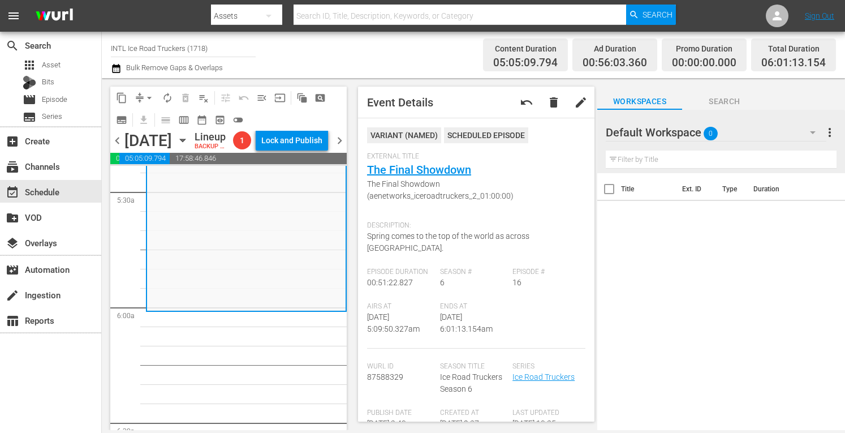
click at [156, 99] on button "arrow_drop_down" at bounding box center [149, 98] width 18 height 18
click at [136, 119] on li "Align to Midnight" at bounding box center [149, 120] width 119 height 19
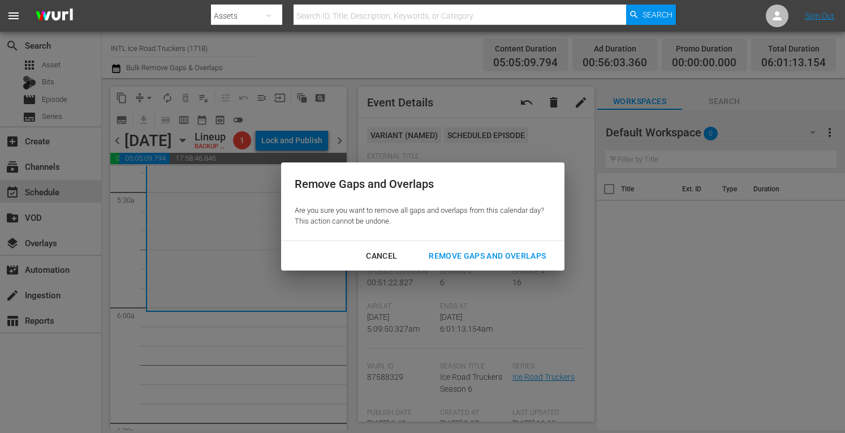
click at [491, 257] on div "Remove Gaps and Overlaps" at bounding box center [487, 256] width 135 height 14
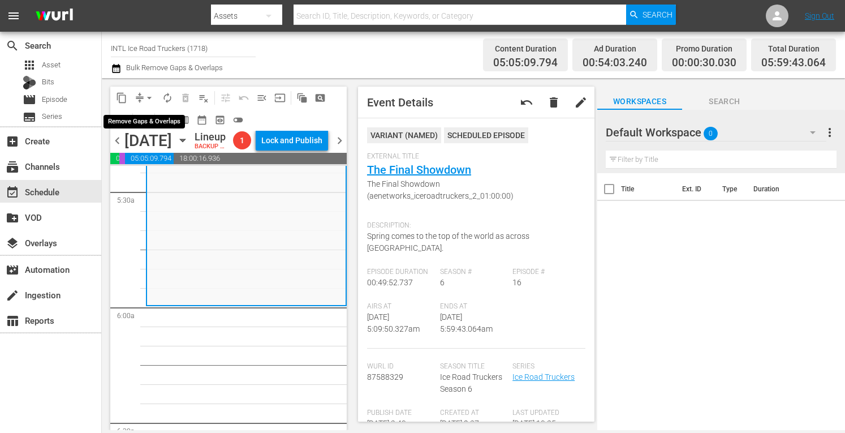
click at [145, 96] on span "arrow_drop_down" at bounding box center [149, 97] width 11 height 11
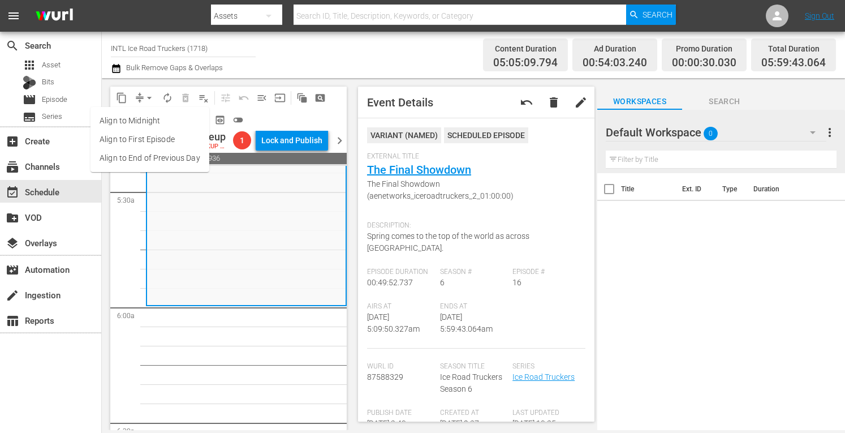
click at [128, 125] on li "Align to Midnight" at bounding box center [149, 120] width 119 height 19
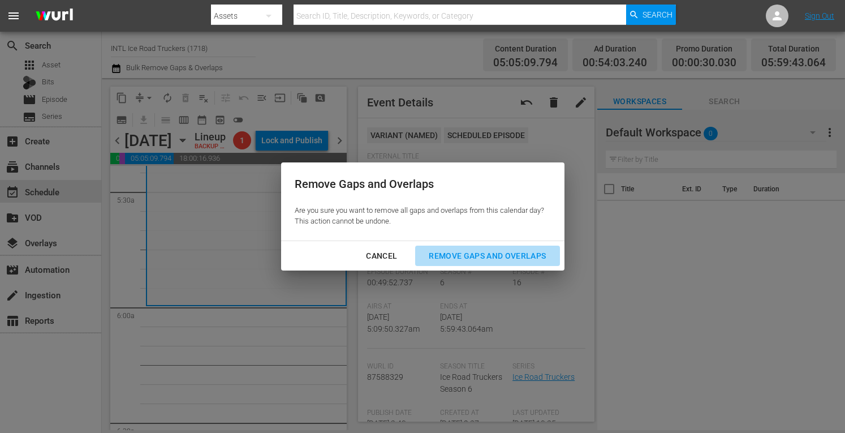
click at [494, 261] on div "Remove Gaps and Overlaps" at bounding box center [487, 256] width 135 height 14
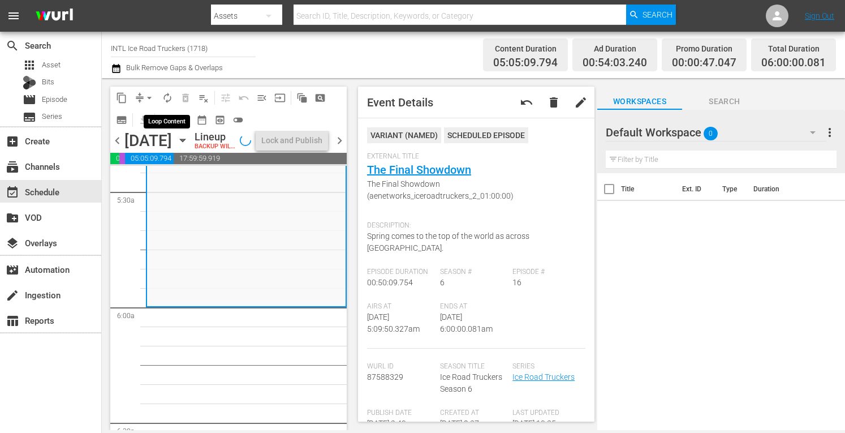
click at [166, 96] on span "autorenew_outlined" at bounding box center [167, 97] width 11 height 11
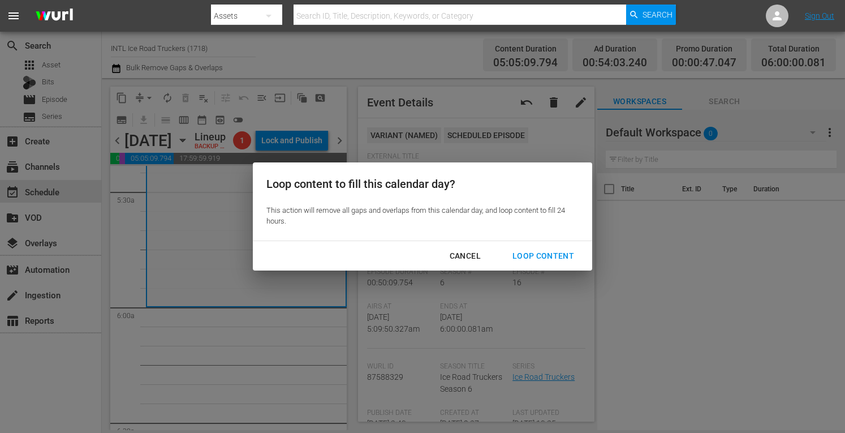
click at [548, 250] on div "Loop Content" at bounding box center [543, 256] width 80 height 14
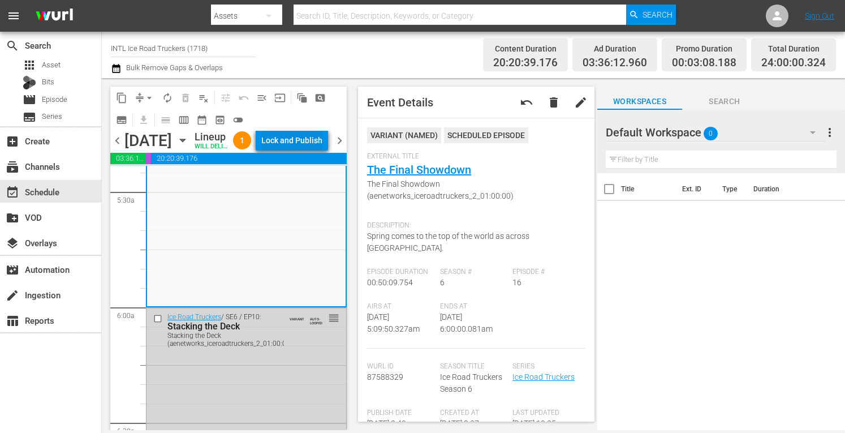
click at [299, 140] on div "Lock and Publish" at bounding box center [291, 140] width 61 height 20
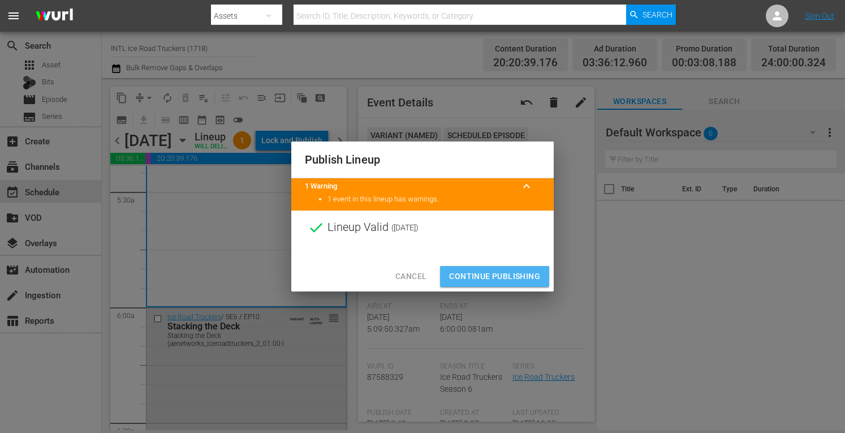
click at [489, 277] on span "Continue Publishing" at bounding box center [494, 276] width 91 height 14
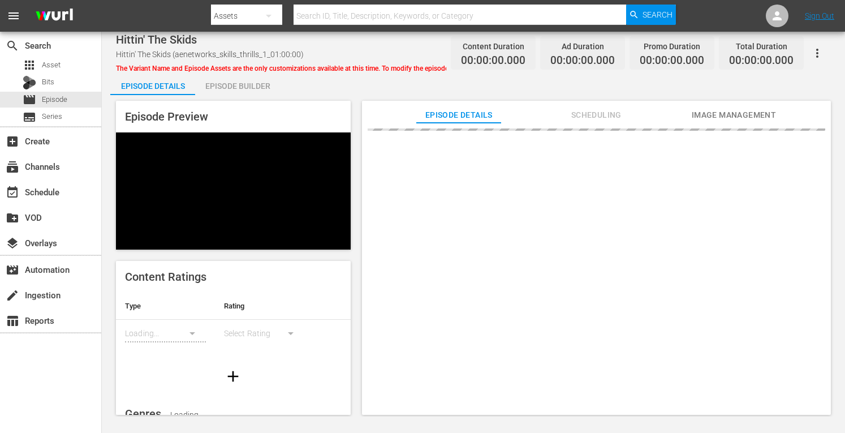
click at [237, 84] on div "Episode Builder" at bounding box center [237, 85] width 85 height 27
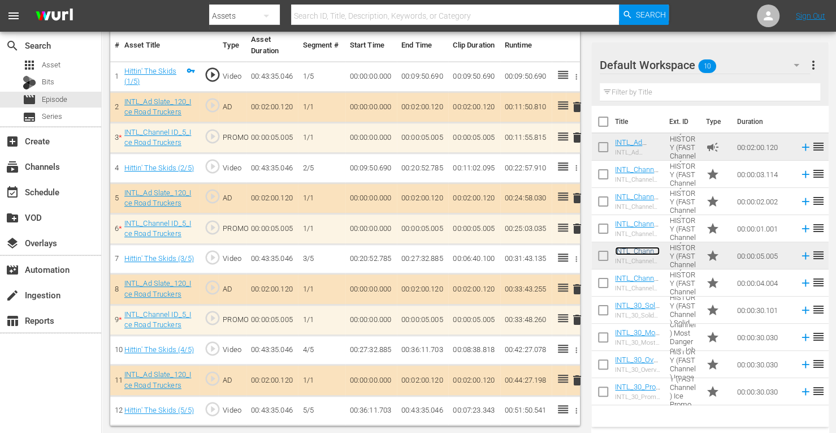
scroll to position [339, 0]
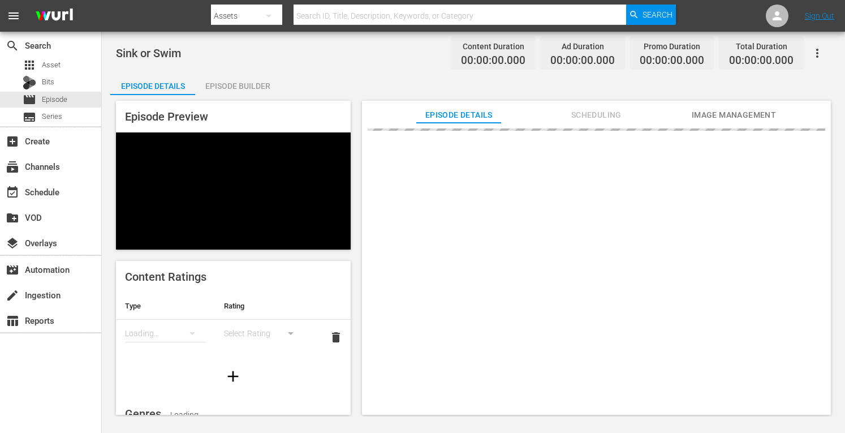
click at [237, 81] on div "Episode Builder" at bounding box center [237, 85] width 85 height 27
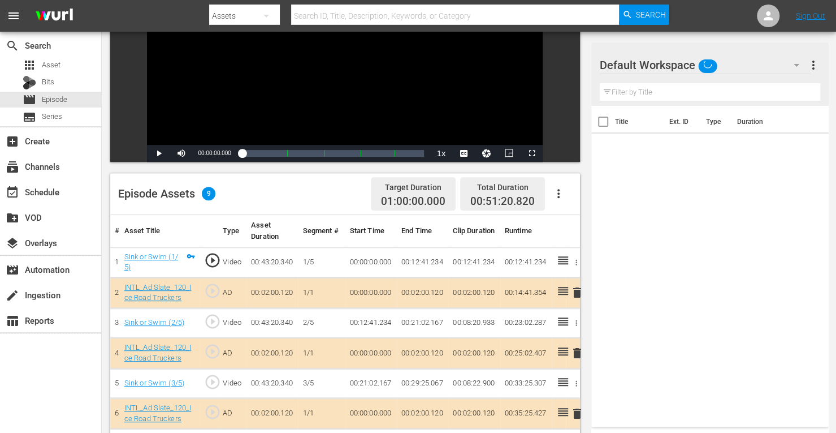
scroll to position [294, 0]
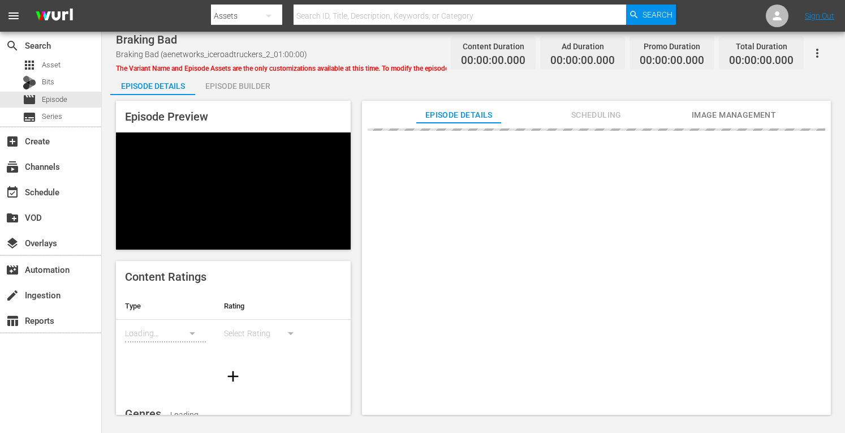
click at [240, 89] on div "Episode Builder" at bounding box center [237, 85] width 85 height 27
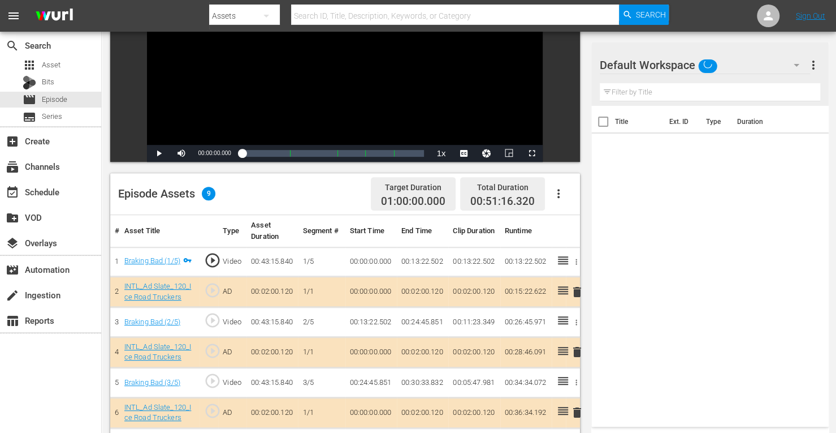
scroll to position [294, 0]
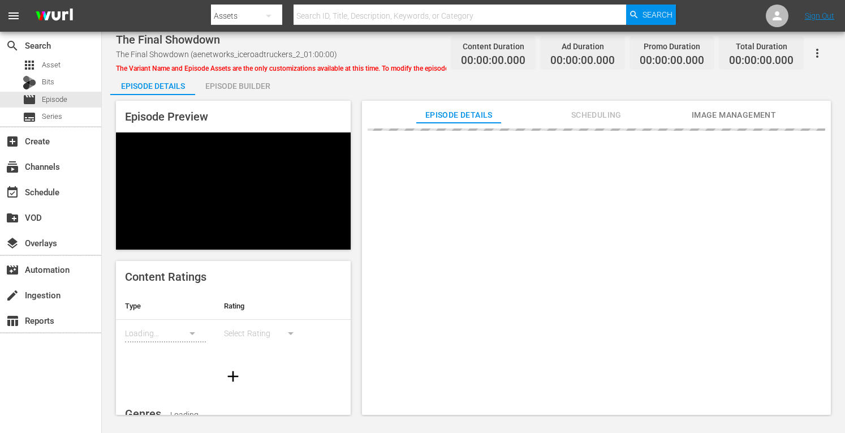
click at [230, 89] on div "Episode Builder" at bounding box center [237, 85] width 85 height 27
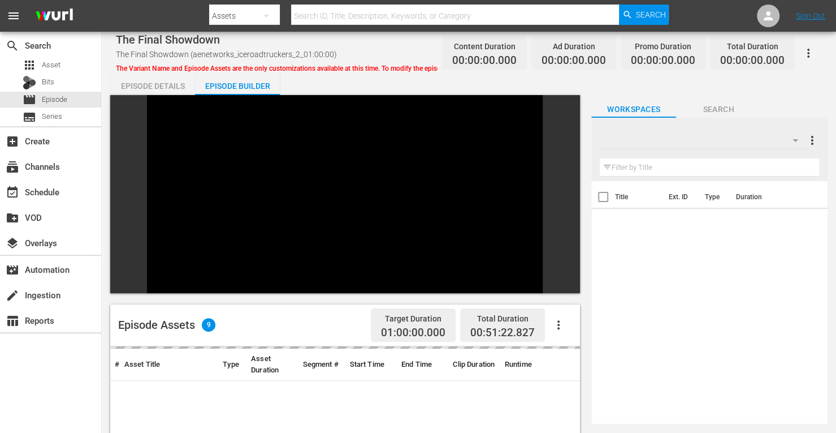
scroll to position [156, 0]
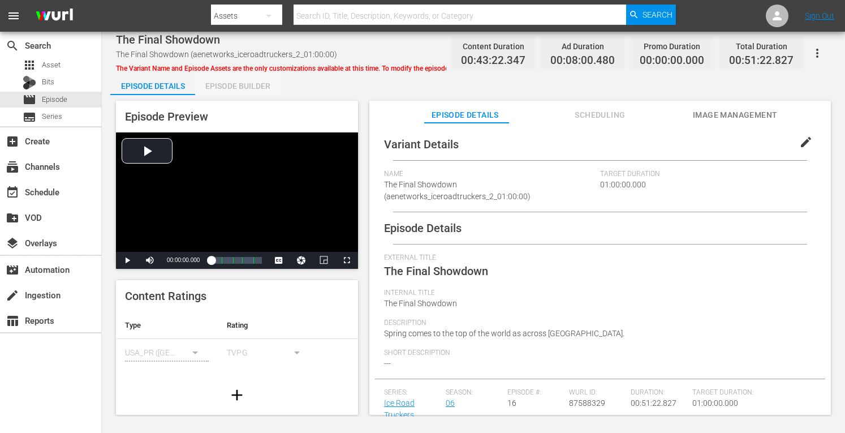
click at [233, 77] on div "Episode Builder" at bounding box center [237, 85] width 85 height 27
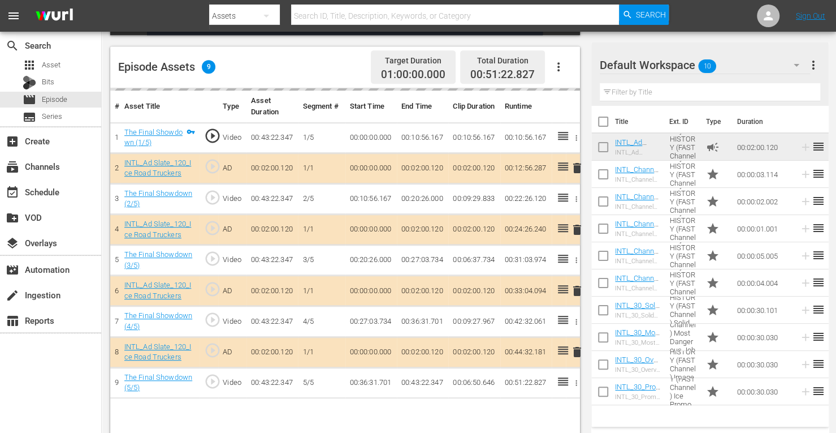
scroll to position [284, 0]
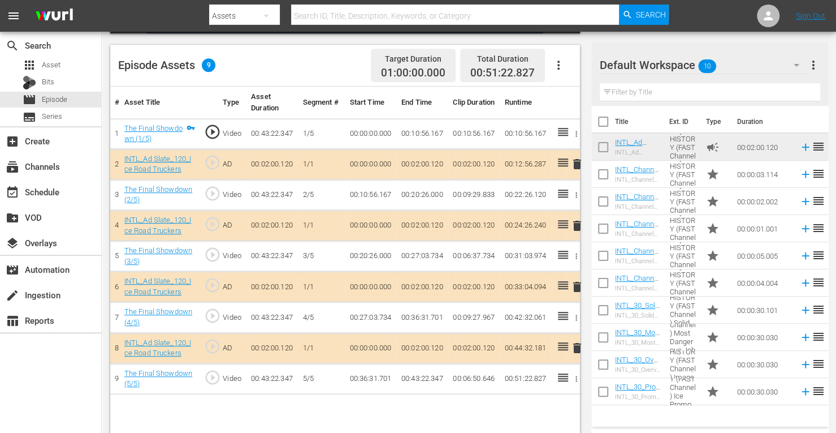
click at [578, 290] on span "delete" at bounding box center [578, 287] width 14 height 14
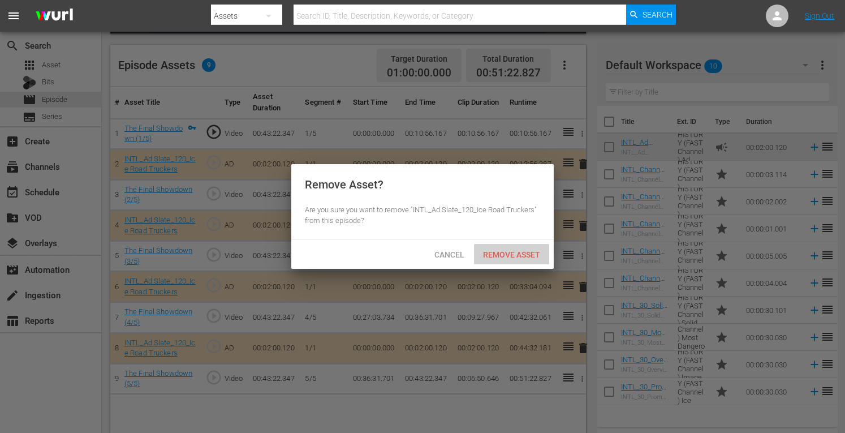
click at [524, 257] on span "Remove Asset" at bounding box center [511, 254] width 75 height 9
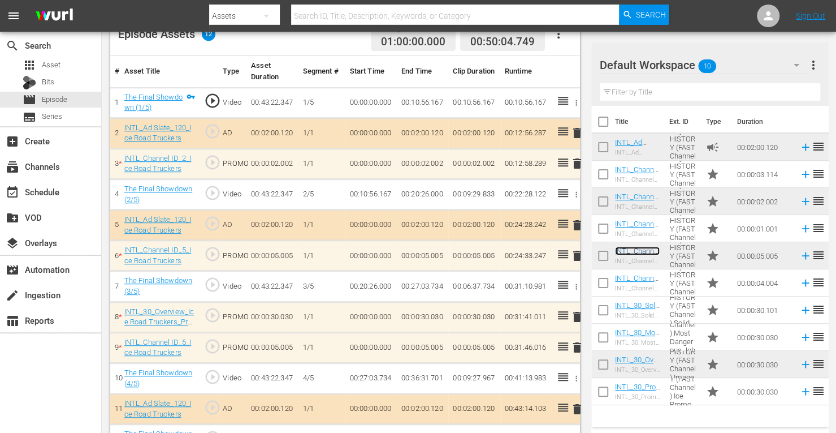
scroll to position [343, 0]
